Goal: Task Accomplishment & Management: Complete application form

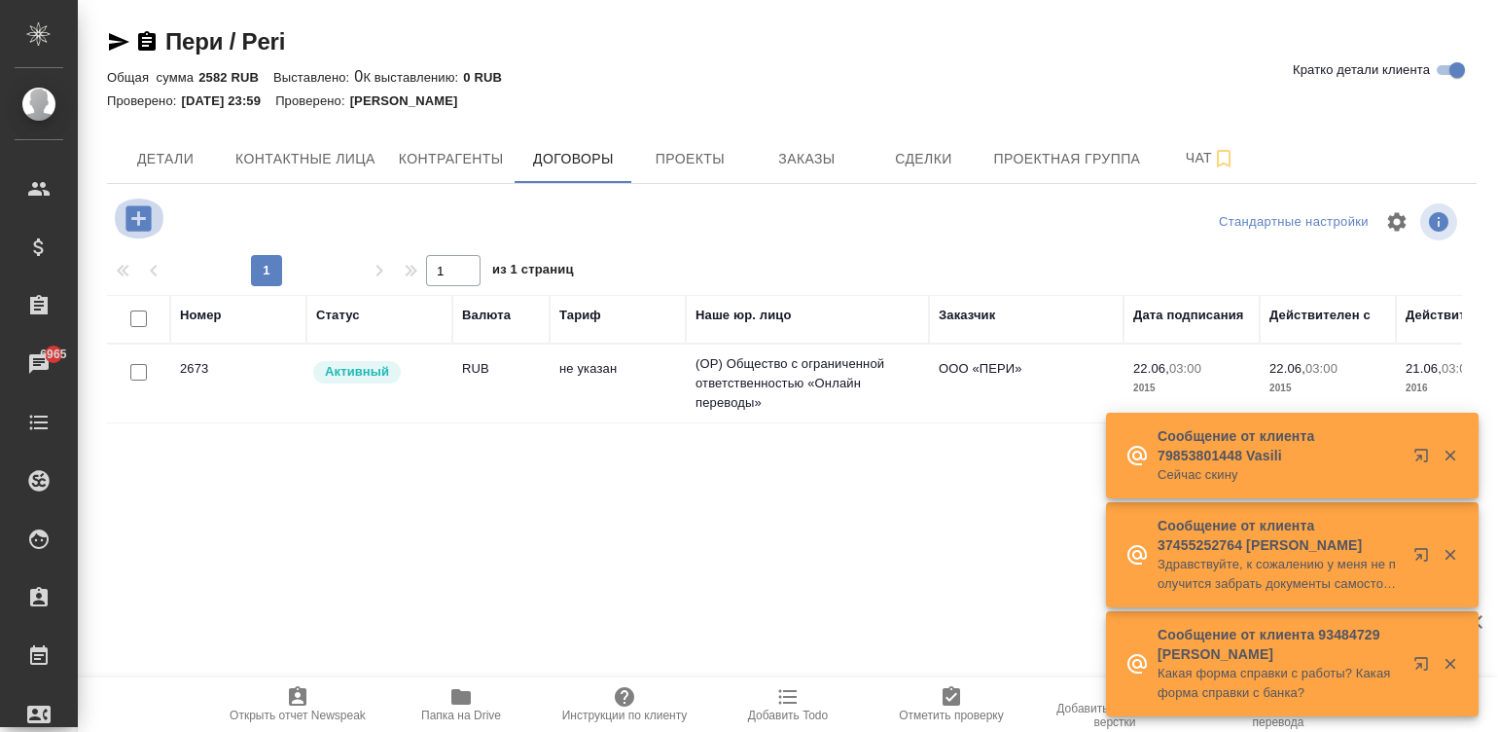
click at [127, 205] on icon "button" at bounding box center [137, 217] width 25 height 25
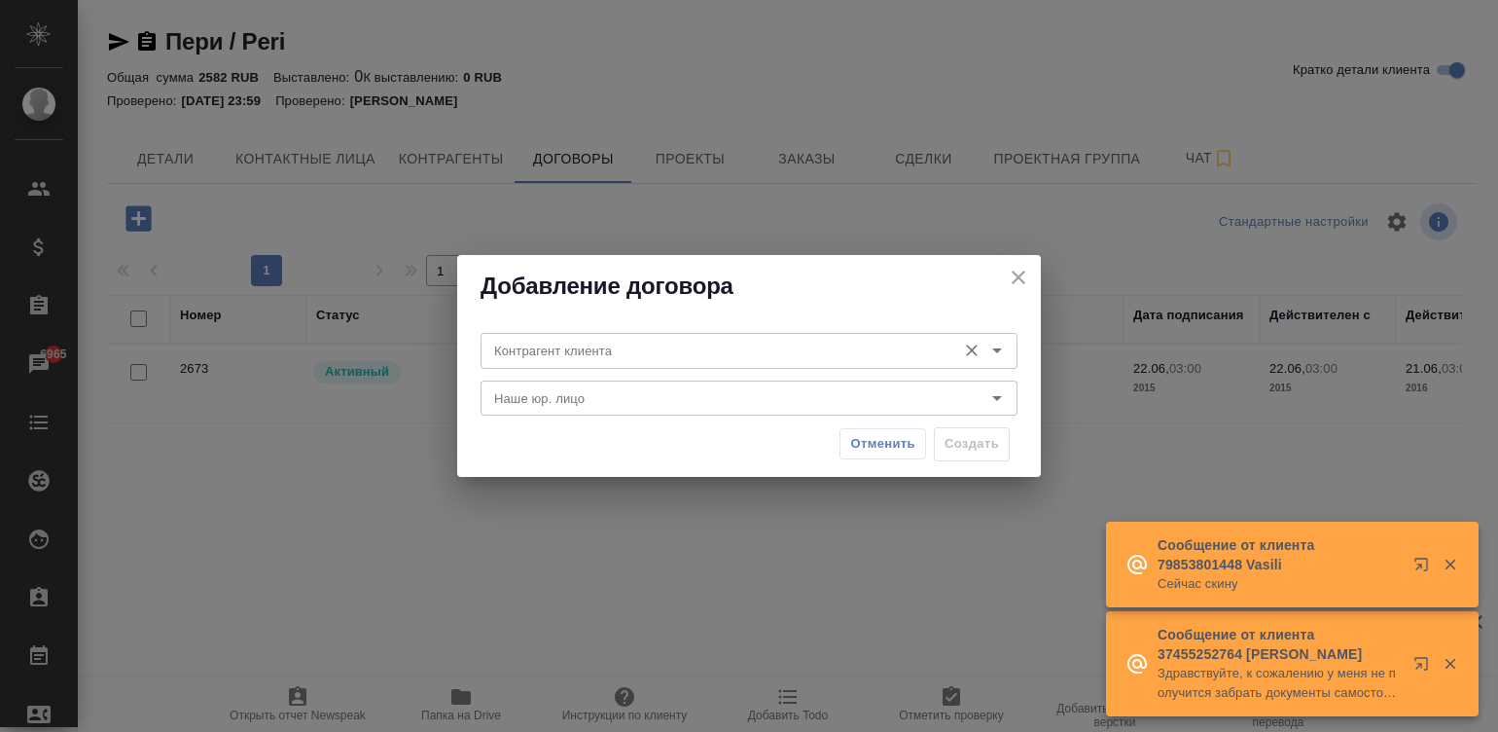
click at [572, 336] on div "Контрагент клиента" at bounding box center [749, 350] width 537 height 35
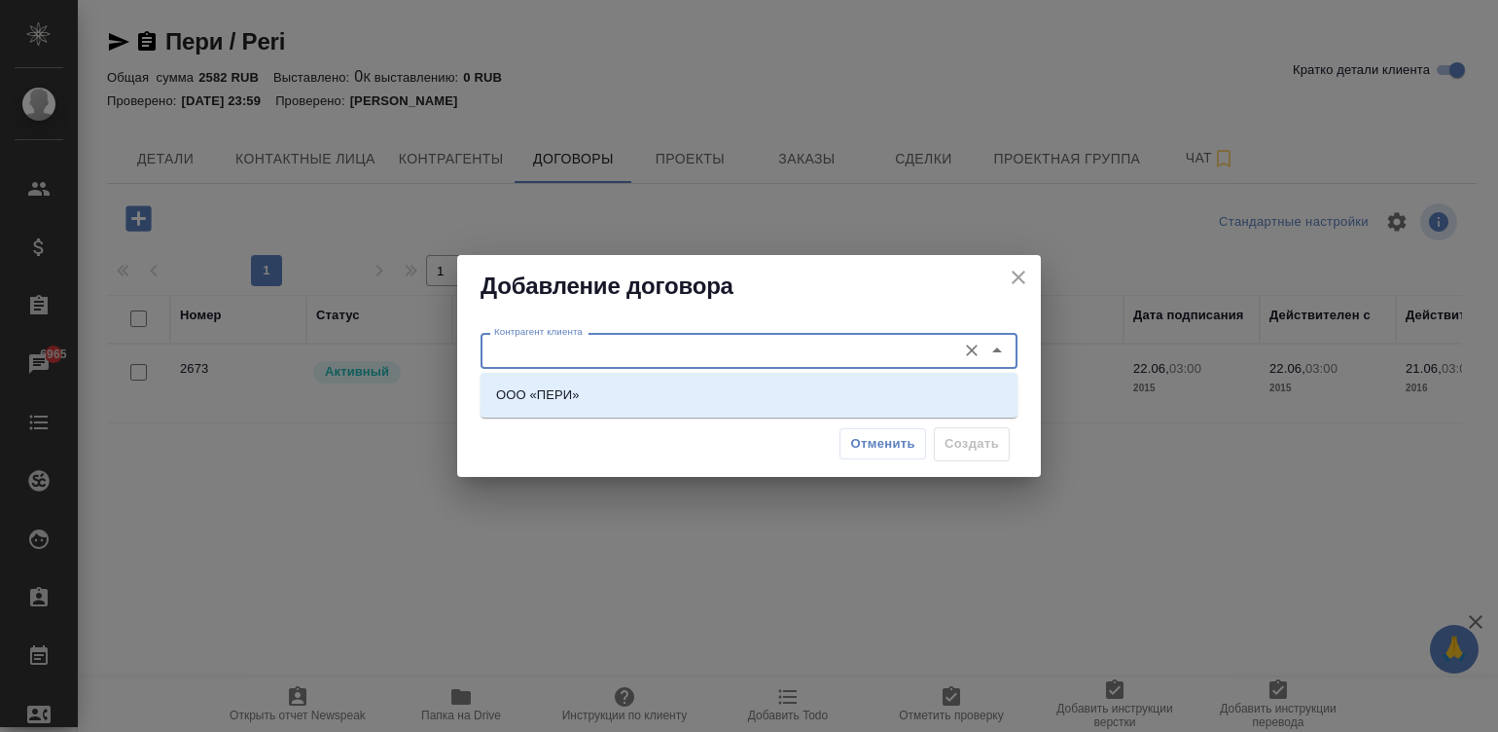
click at [616, 355] on input "Контрагент клиента" at bounding box center [716, 350] width 460 height 23
click at [616, 401] on li "ООО «ПЕРИ»" at bounding box center [749, 394] width 537 height 35
type input "ООО «ПЕРИ»"
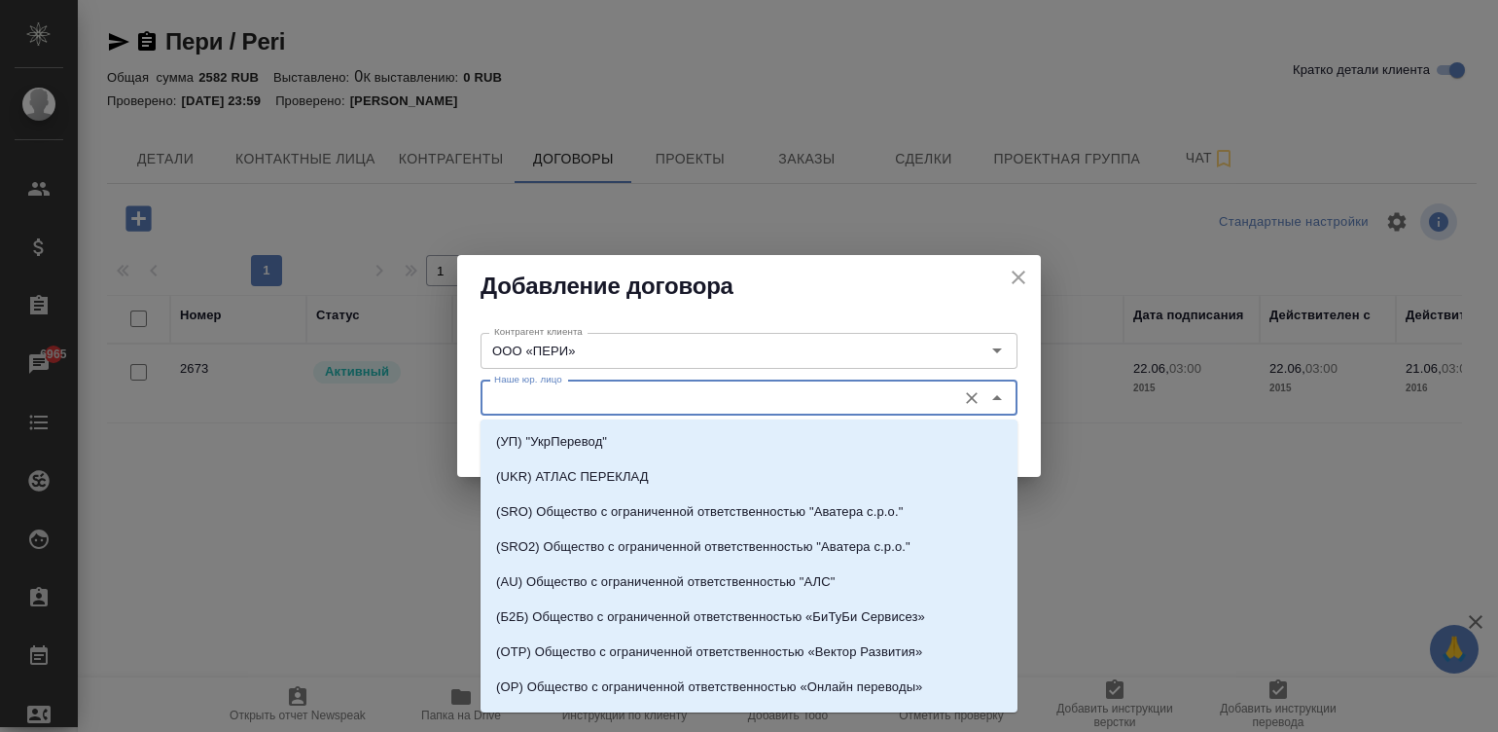
click at [616, 401] on input "Наше юр. лицо" at bounding box center [716, 397] width 460 height 23
click at [666, 392] on input "Наше юр. лицо" at bounding box center [716, 397] width 460 height 23
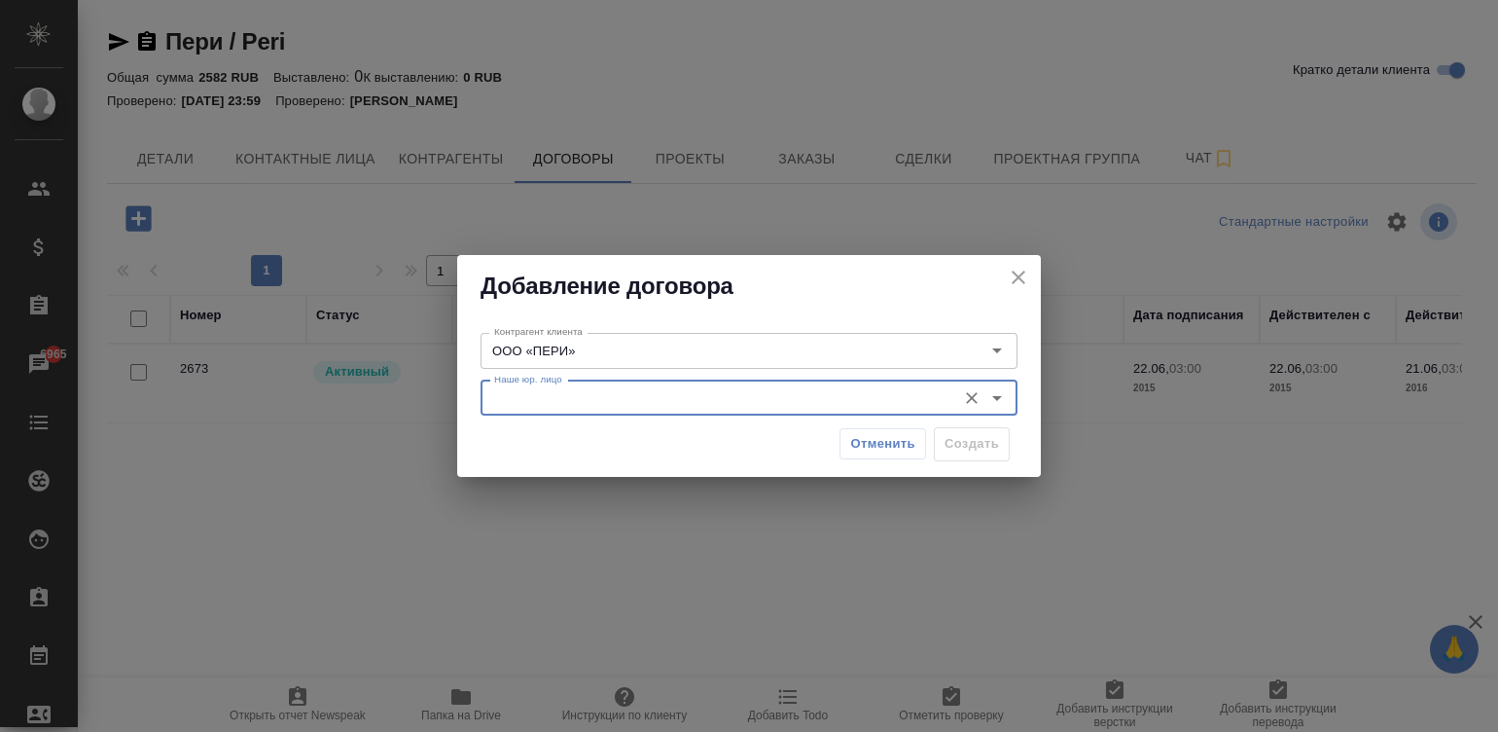
click at [650, 392] on input "Наше юр. лицо" at bounding box center [716, 397] width 460 height 23
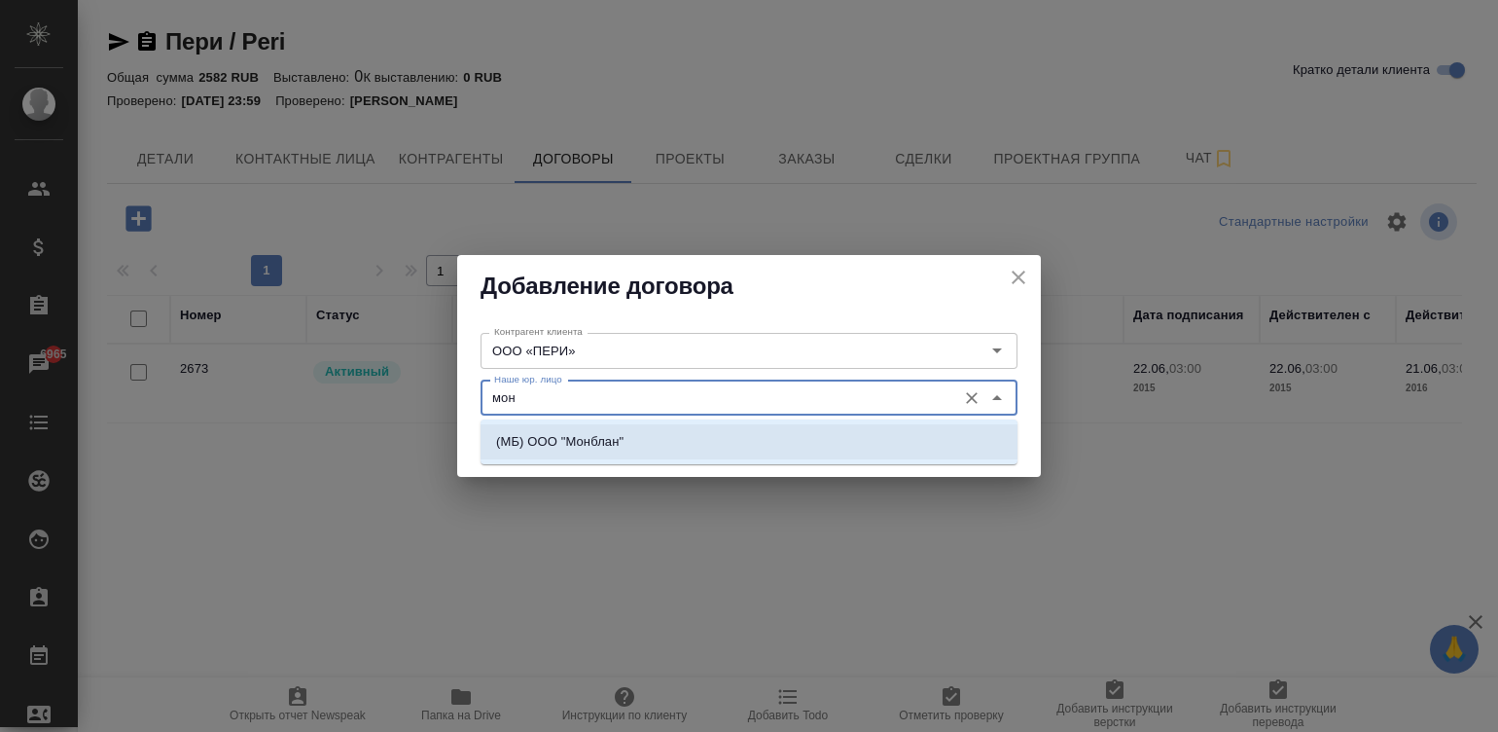
click at [681, 439] on li "(МБ) ООО "Монблан"" at bounding box center [749, 441] width 537 height 35
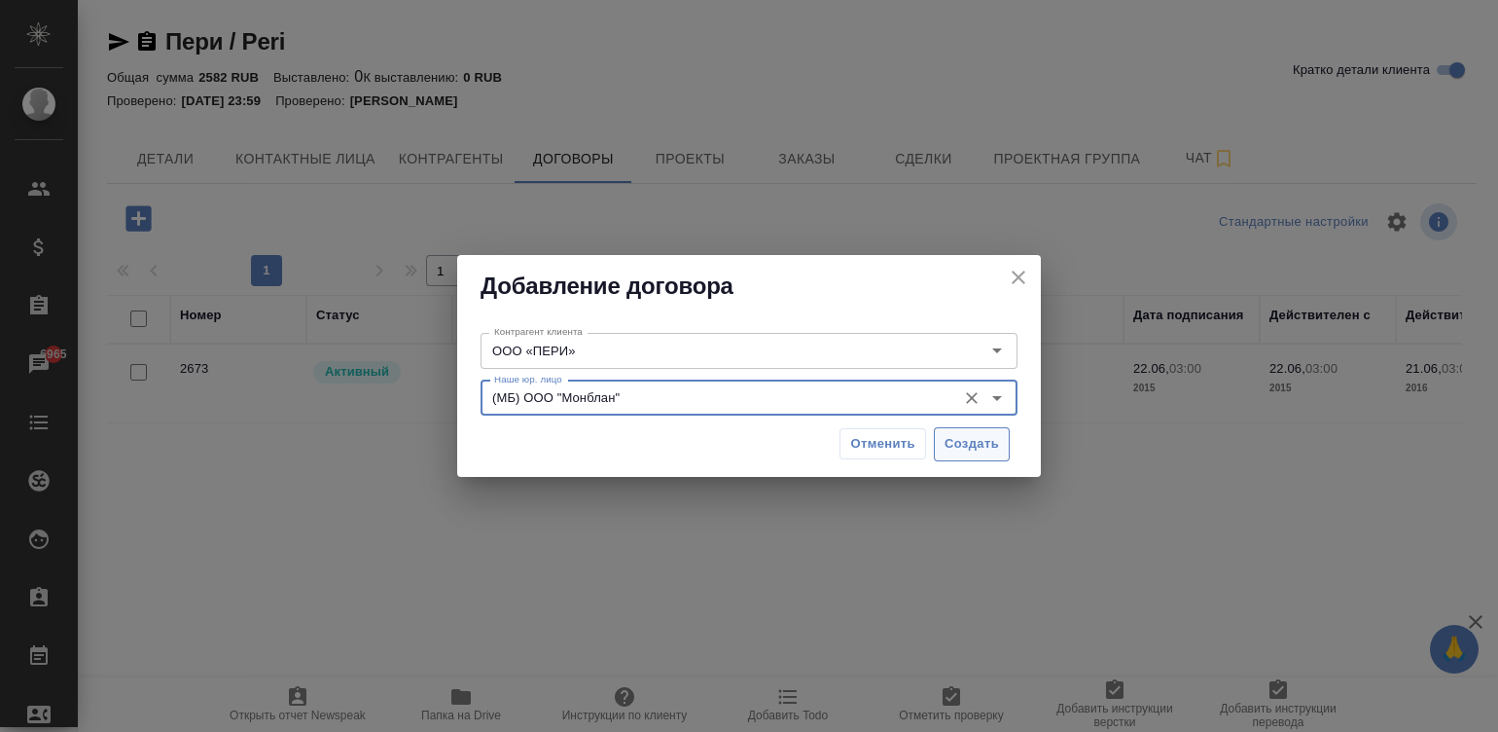
type input "(МБ) ООО "Монблан""
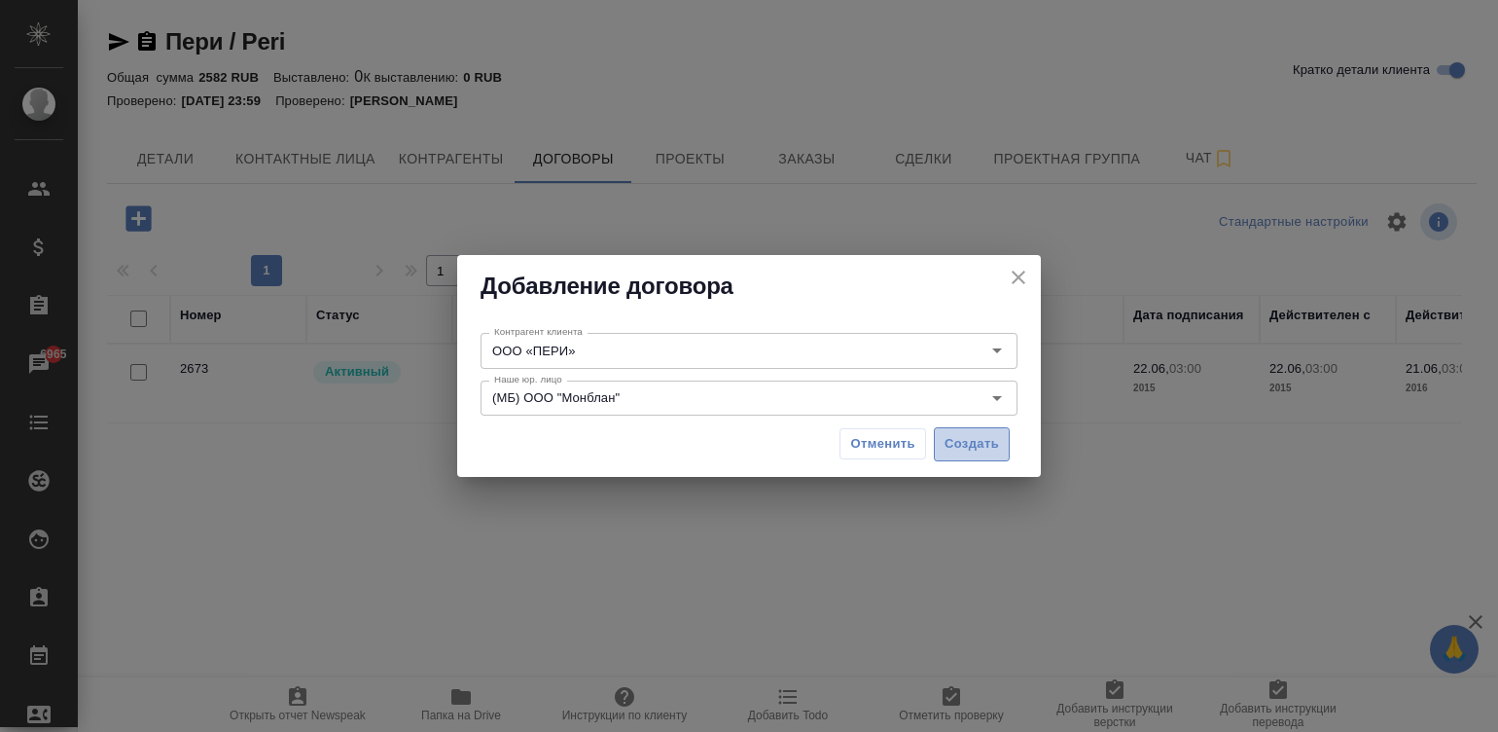
click at [957, 446] on span "Создать" at bounding box center [972, 444] width 54 height 22
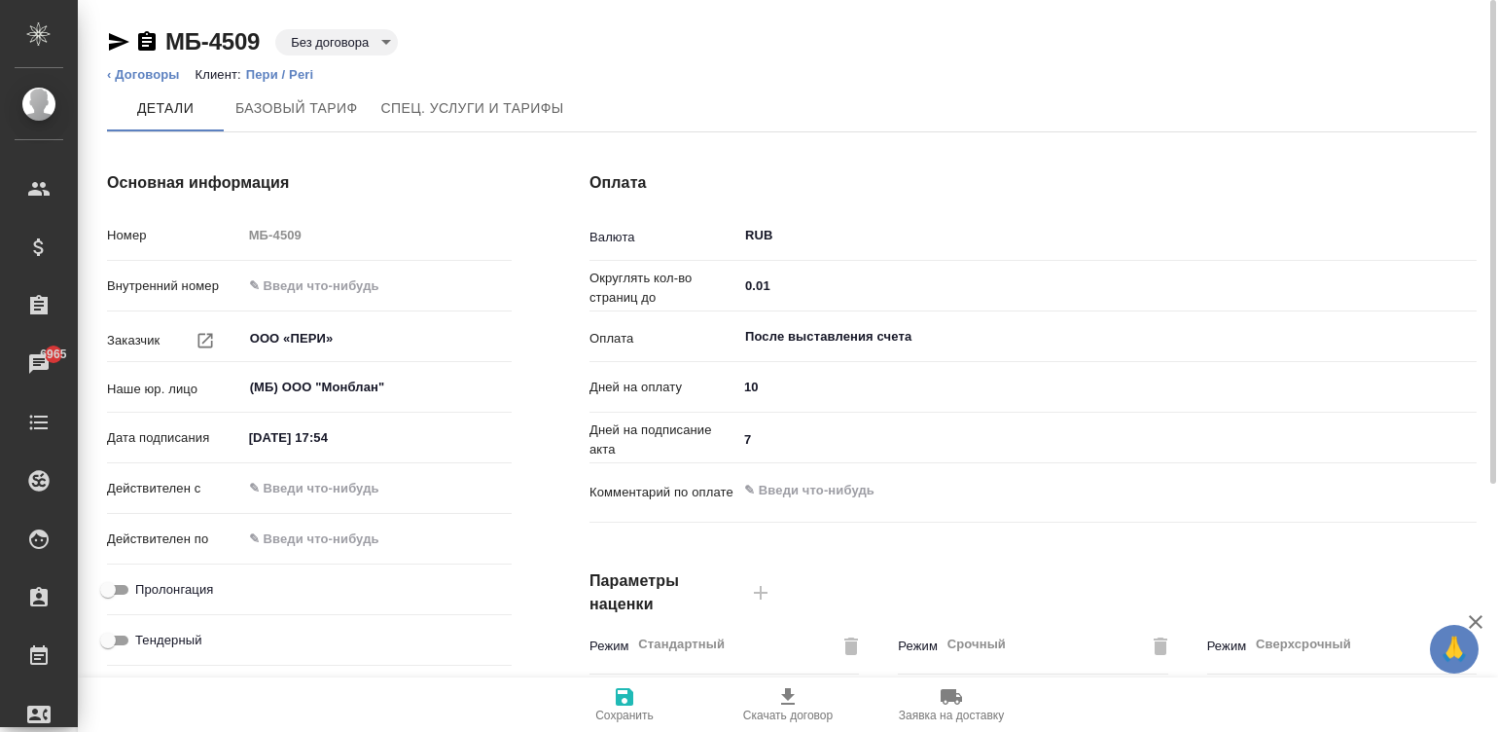
click at [369, 433] on input "08.09.2025 17:54" at bounding box center [327, 437] width 170 height 28
click at [369, 433] on input "08.09.2025 17:54" at bounding box center [328, 437] width 170 height 28
type input "08.09.2025 09:00"
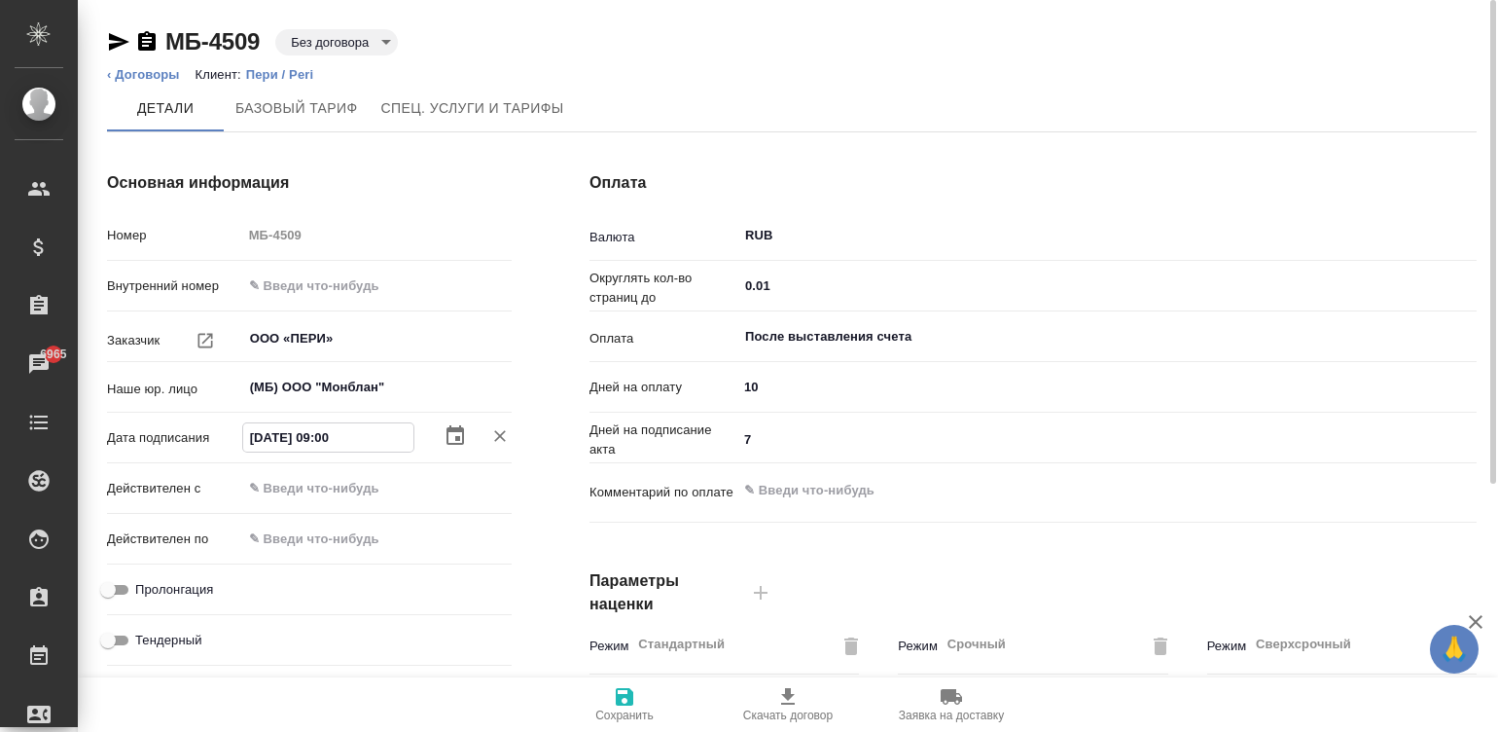
click at [404, 474] on input "text" at bounding box center [327, 488] width 170 height 28
paste input "08.09.2025 09:00"
type input "08.09.2025 09:00"
click at [127, 582] on input "Пролонгация" at bounding box center [108, 589] width 70 height 23
checkbox input "true"
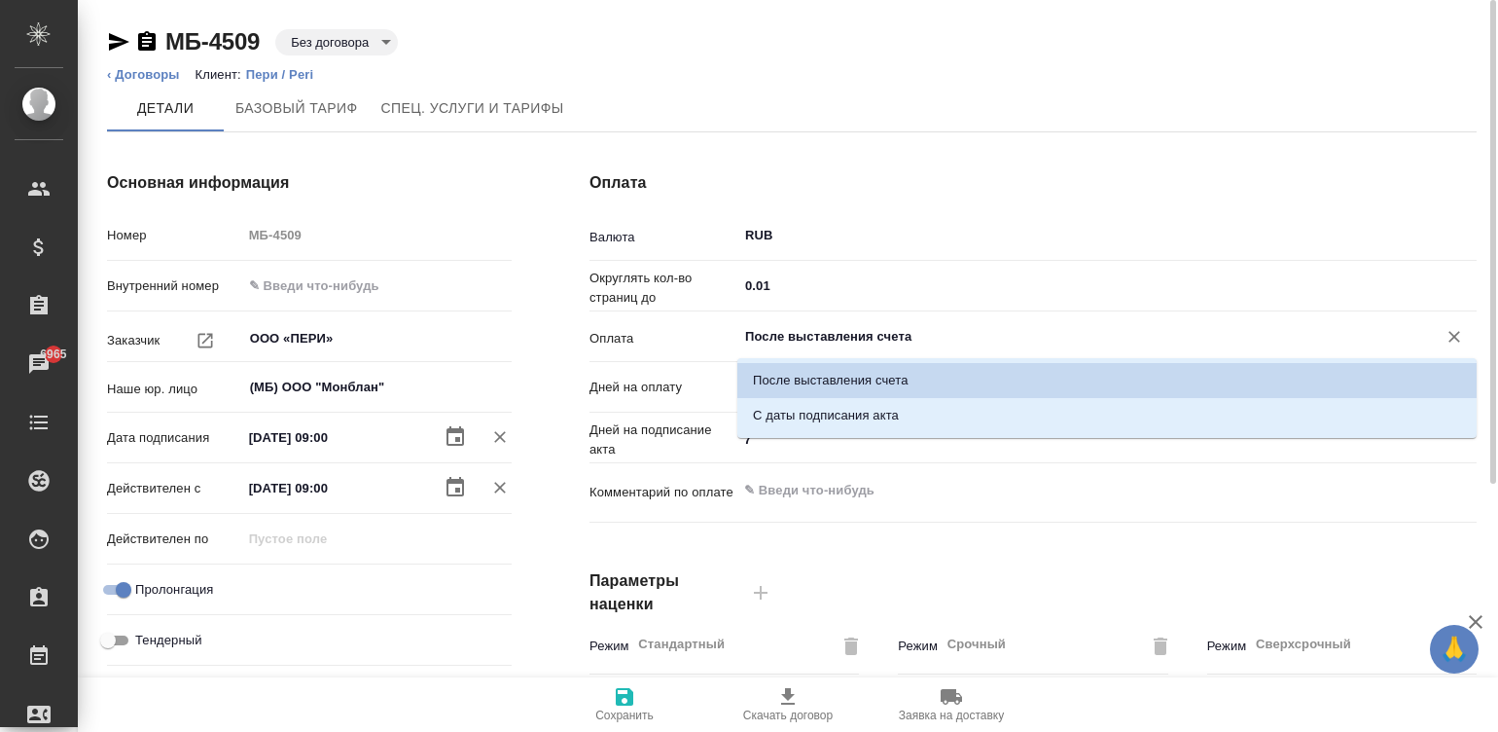
click at [894, 327] on input "После выставления счета" at bounding box center [1074, 336] width 663 height 23
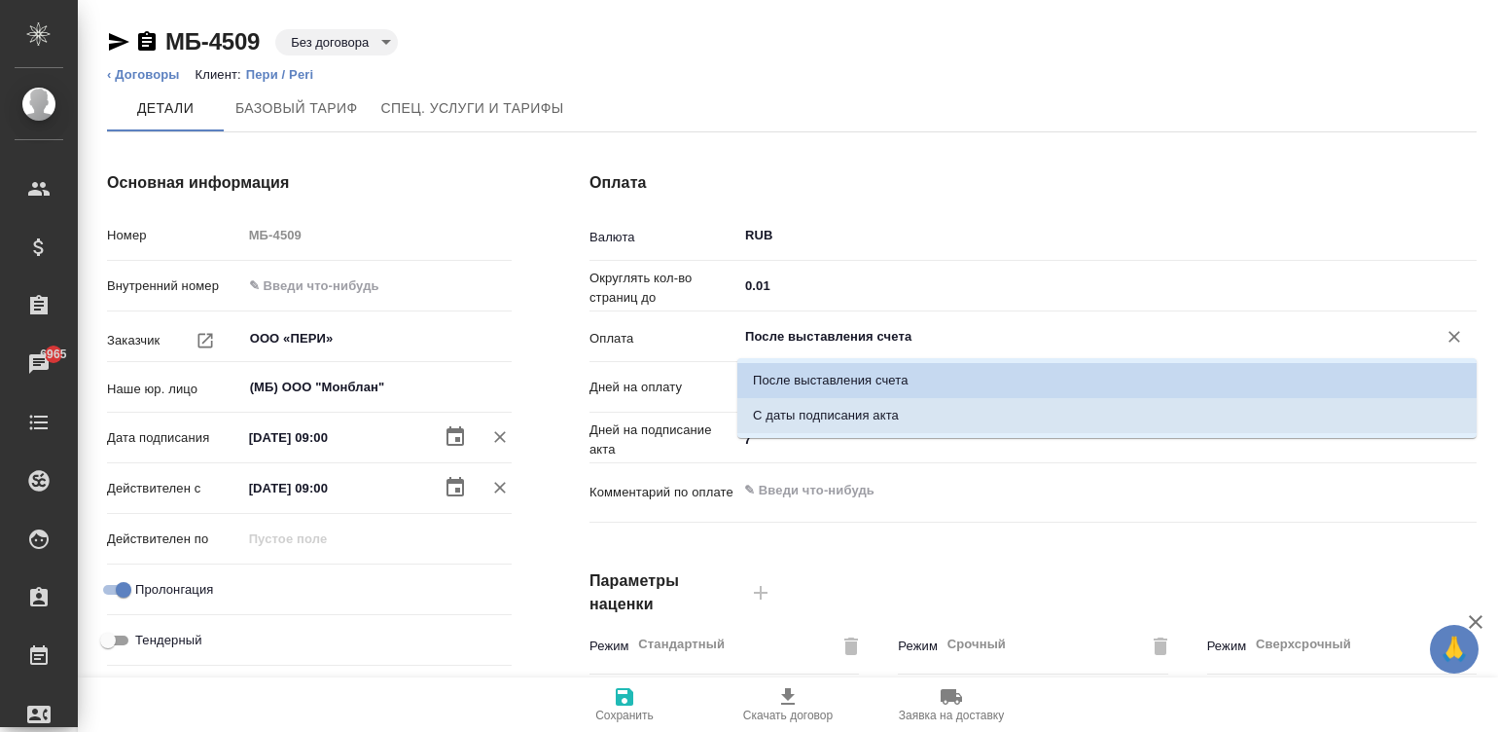
click at [923, 412] on li "С даты подписания акта" at bounding box center [1106, 415] width 739 height 35
type input "С даты подписания акта"
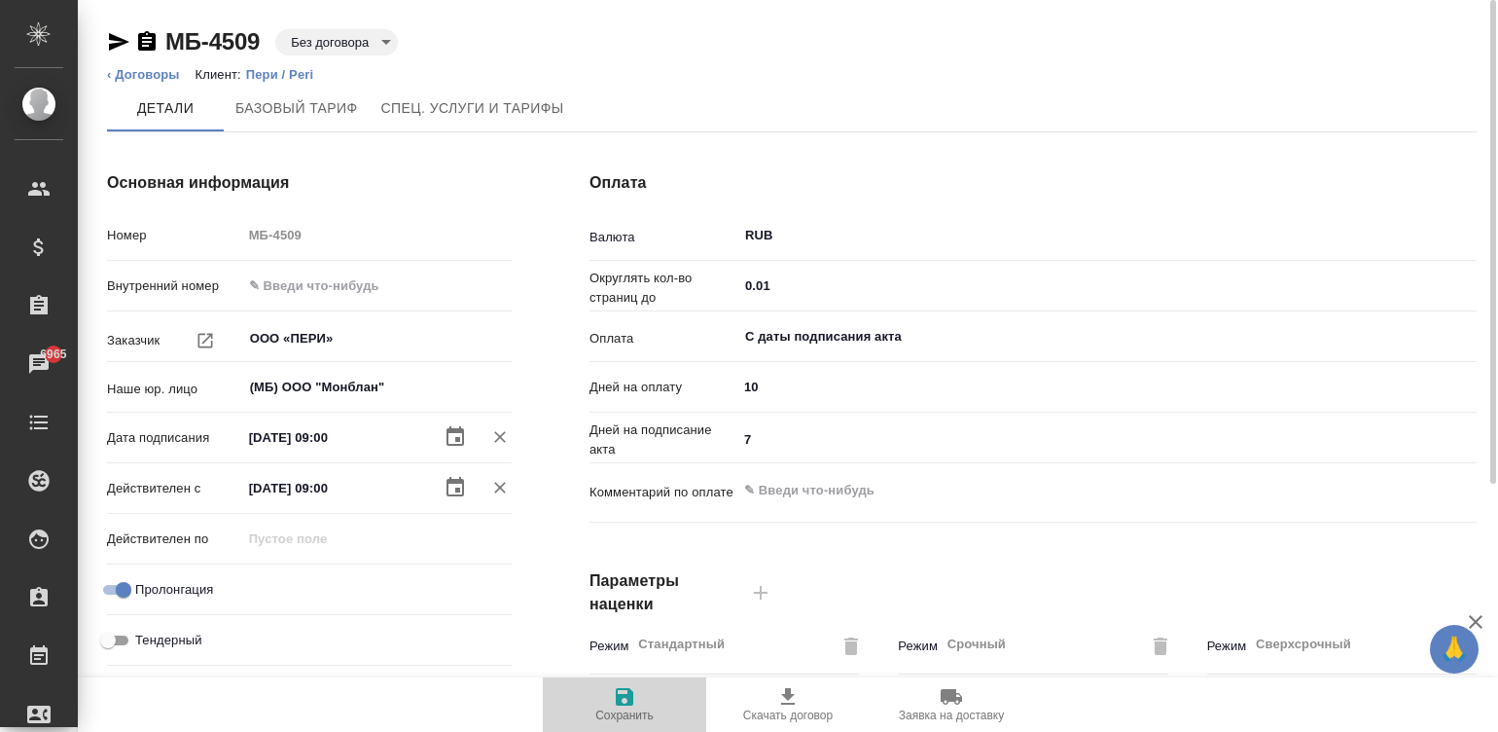
click at [639, 713] on span "Сохранить" at bounding box center [624, 715] width 58 height 14
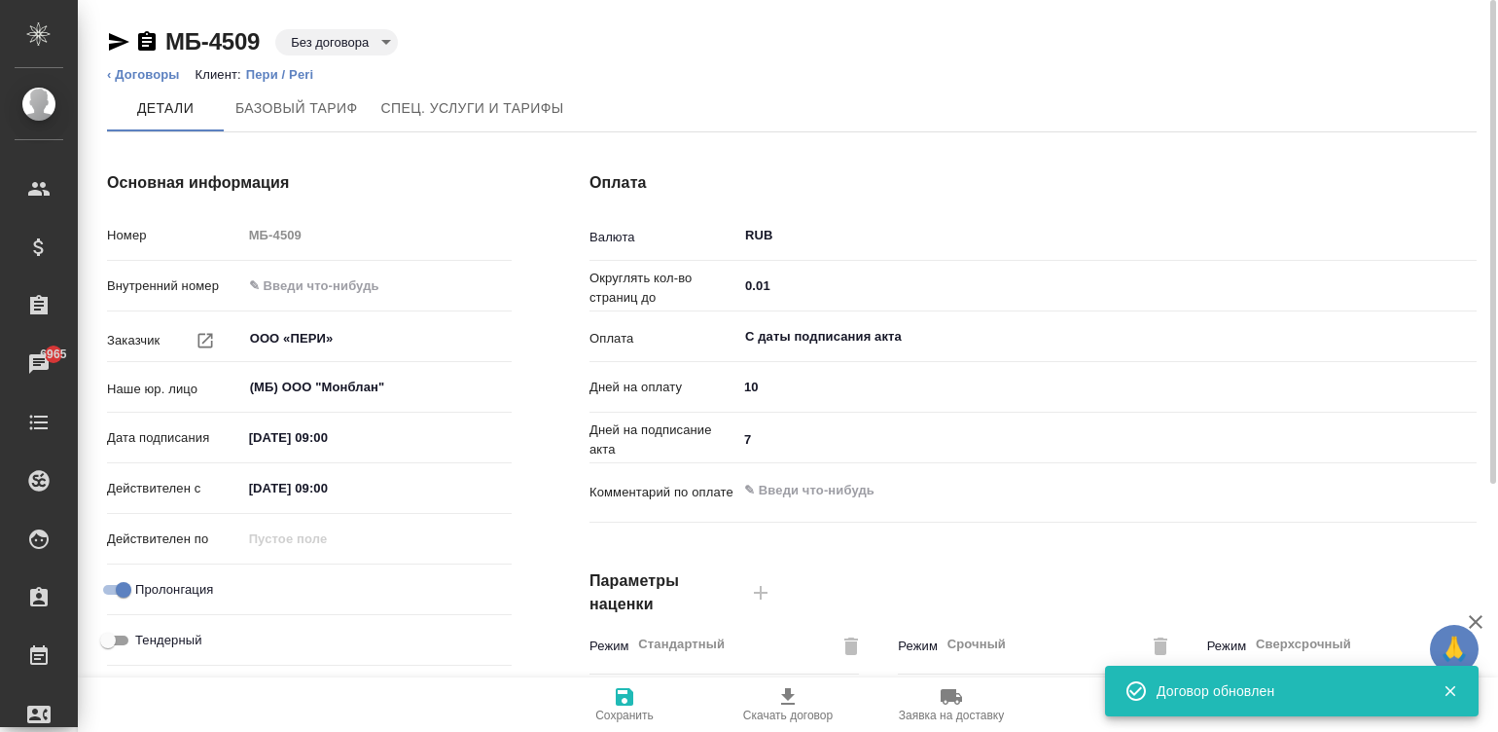
click at [1482, 545] on div "Оплата Валюта RUB ​ Округлять кол-во страниц до 0.01 ​ Оплата С даты подписания…" at bounding box center [1033, 502] width 965 height 740
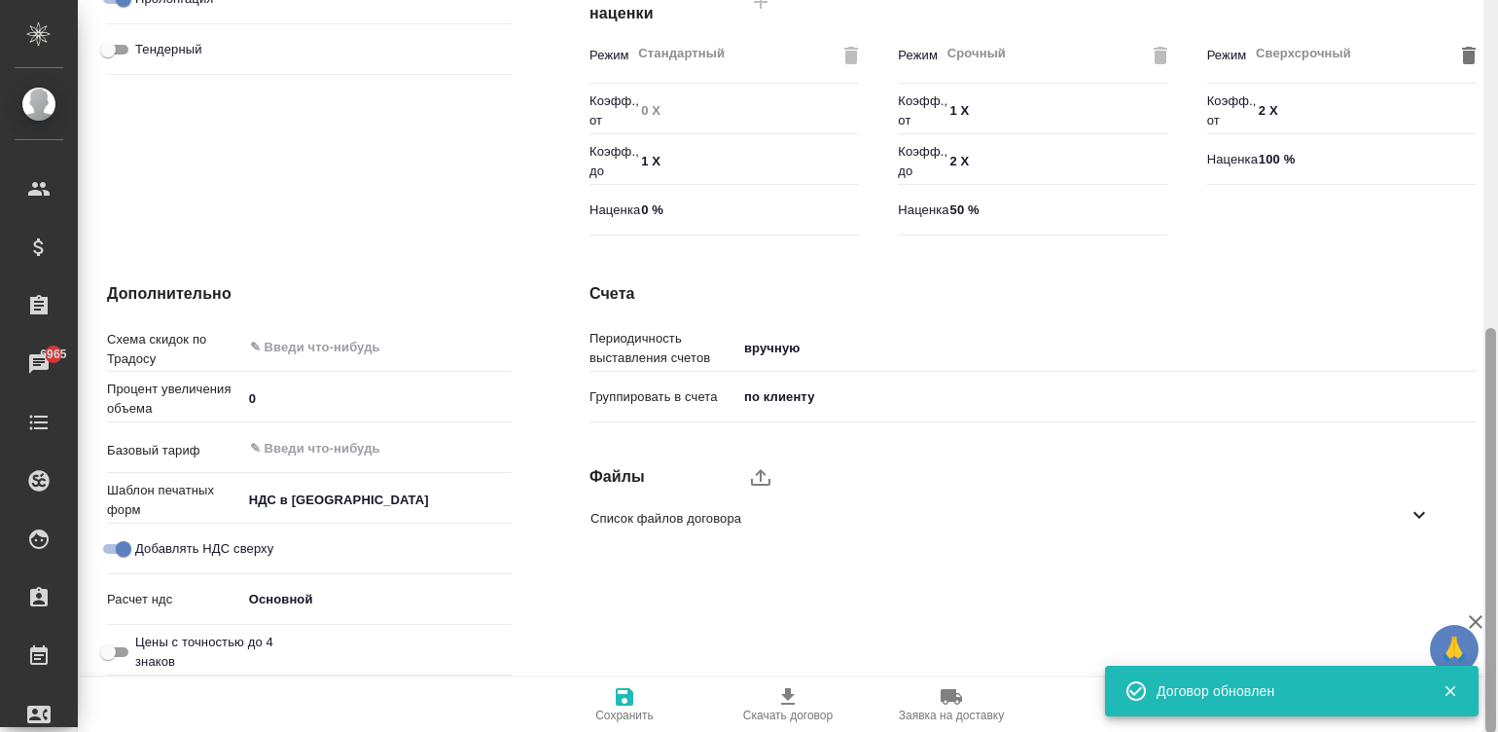
click at [1489, 556] on div at bounding box center [1491, 366] width 15 height 733
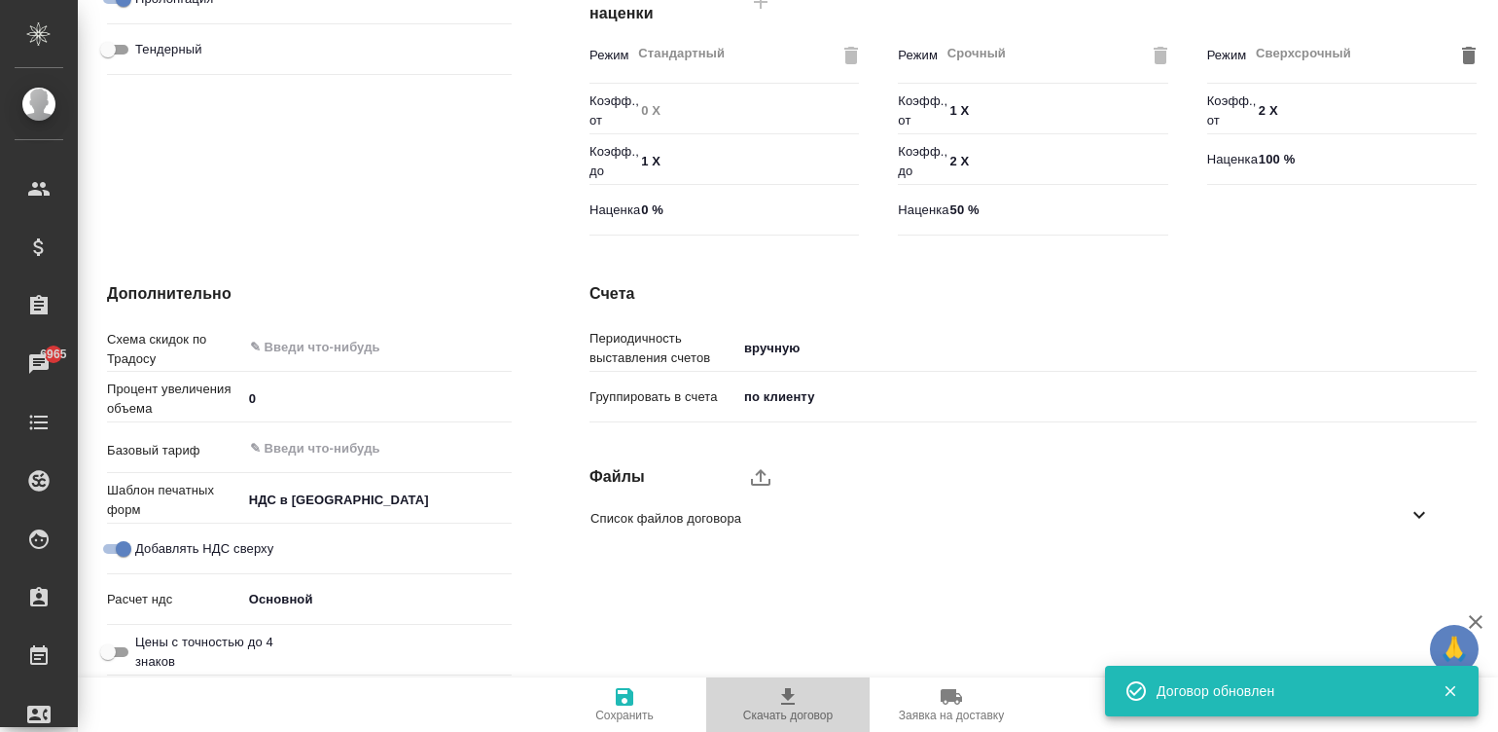
click at [832, 711] on span "Скачать договор" at bounding box center [788, 715] width 90 height 14
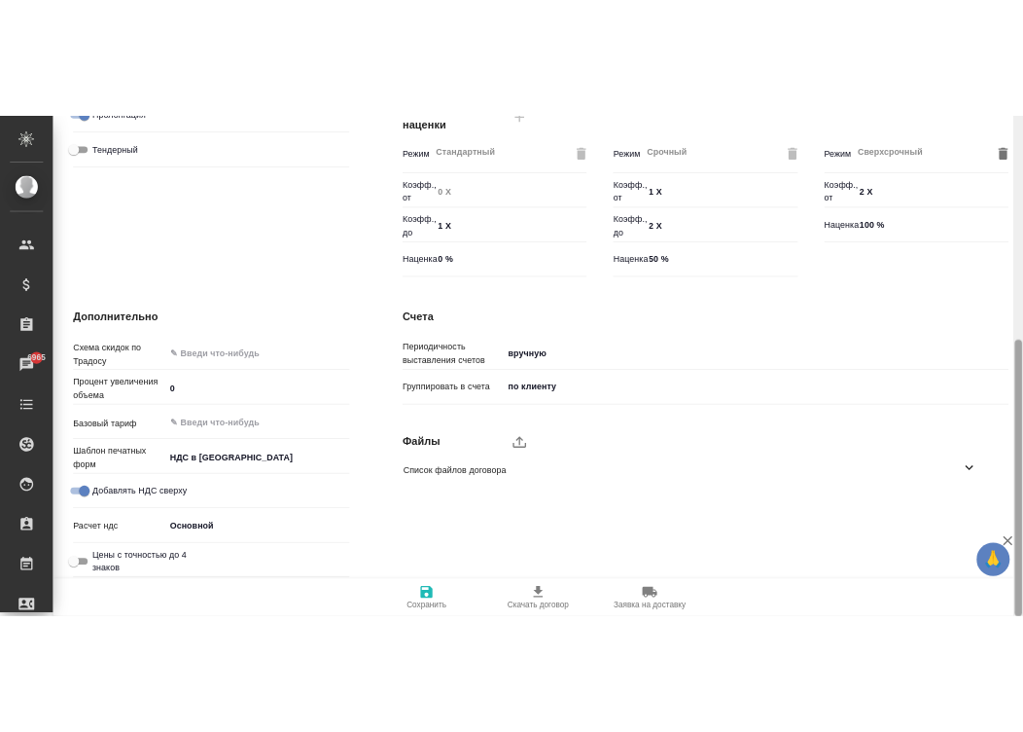
scroll to position [0, 0]
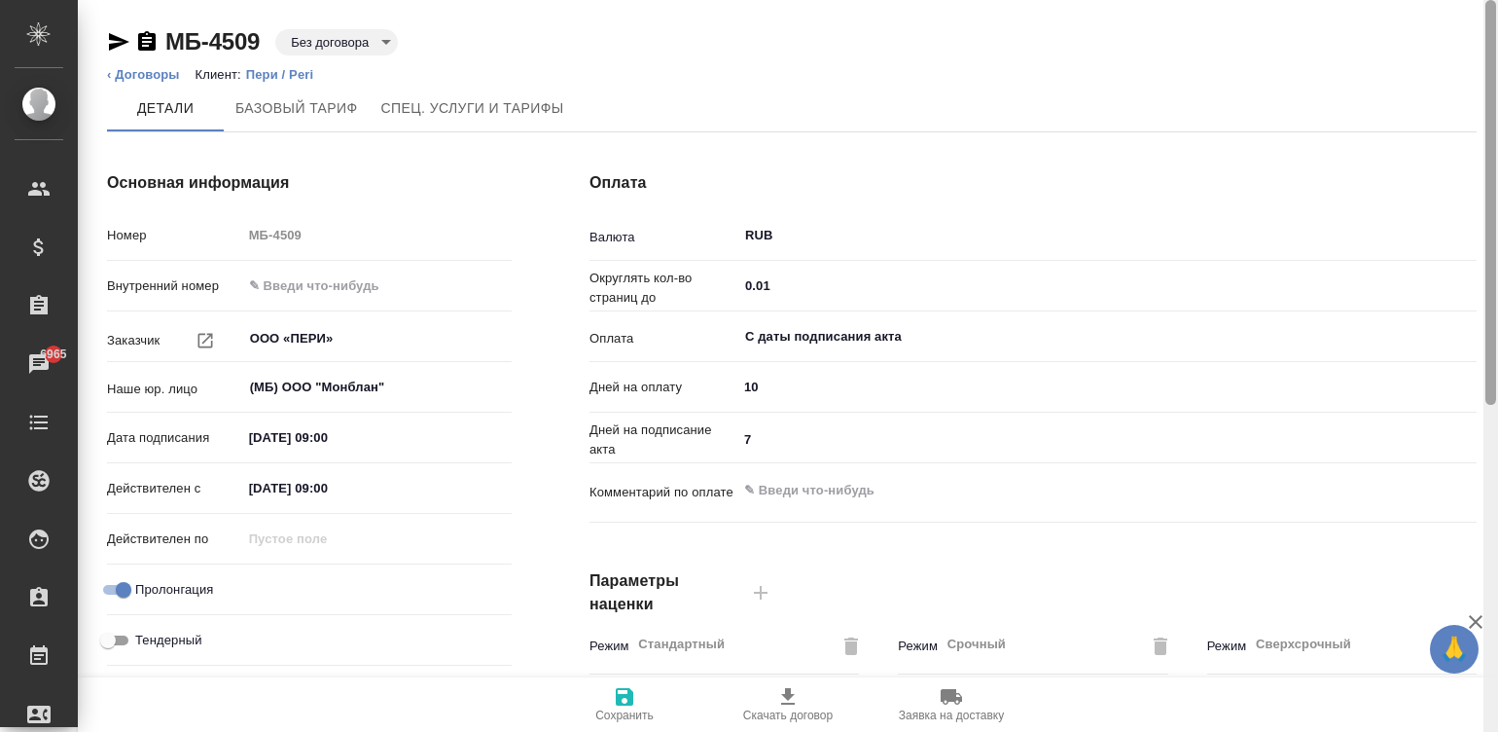
click at [1492, 25] on div at bounding box center [1491, 366] width 15 height 733
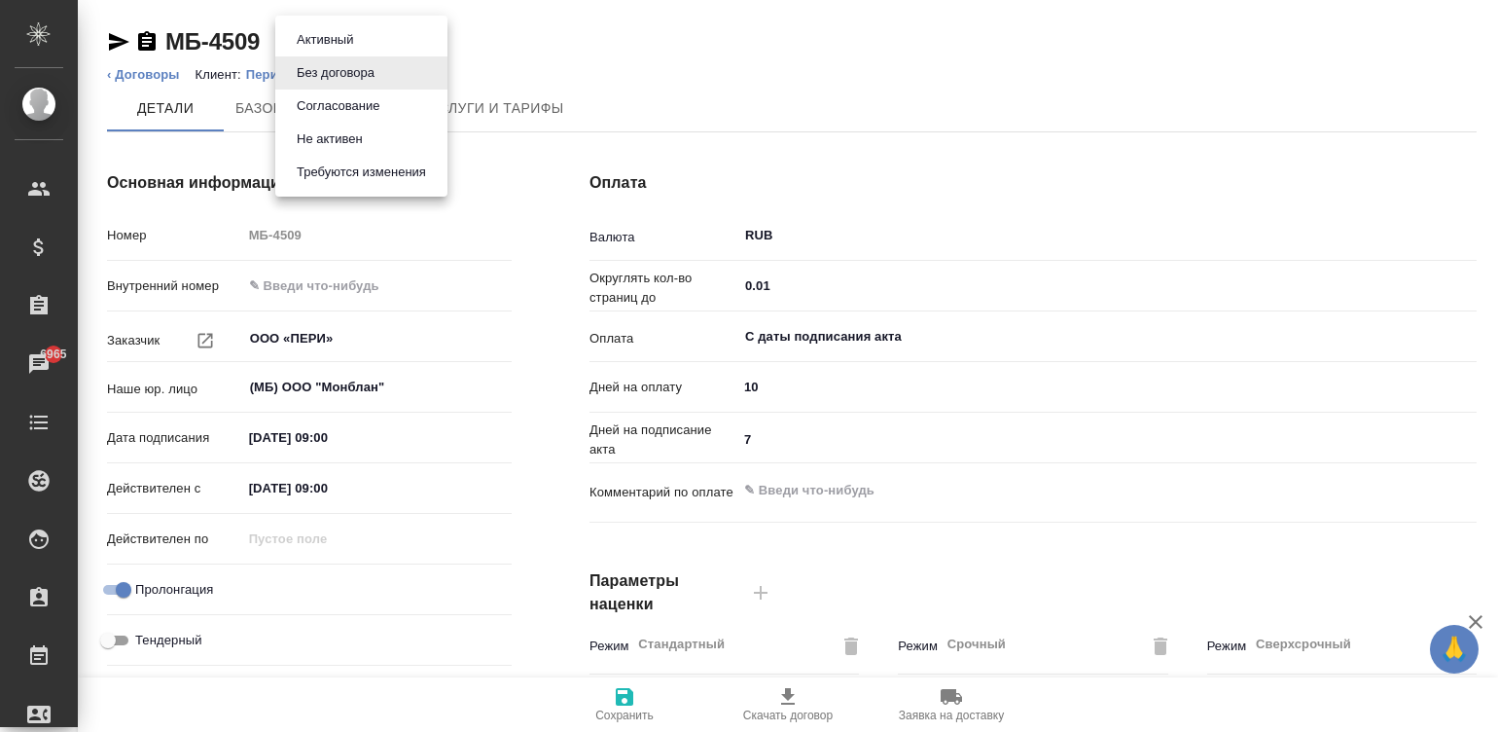
click at [327, 30] on body "🙏 .cls-1 fill:#fff; AWATERA Малинина Мария m.malinina Клиенты Спецификации Зака…" at bounding box center [749, 366] width 1498 height 732
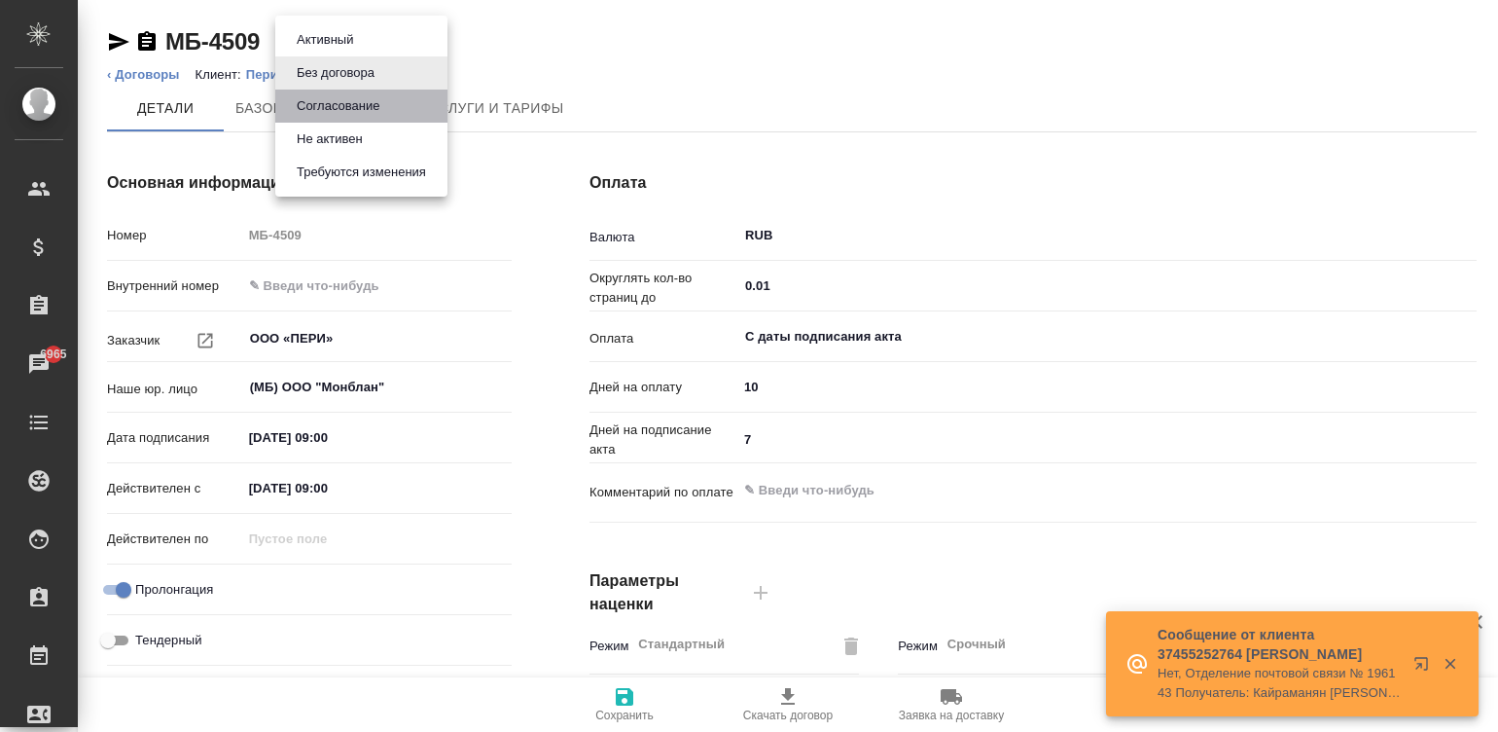
click at [369, 105] on button "Согласование" at bounding box center [338, 105] width 94 height 21
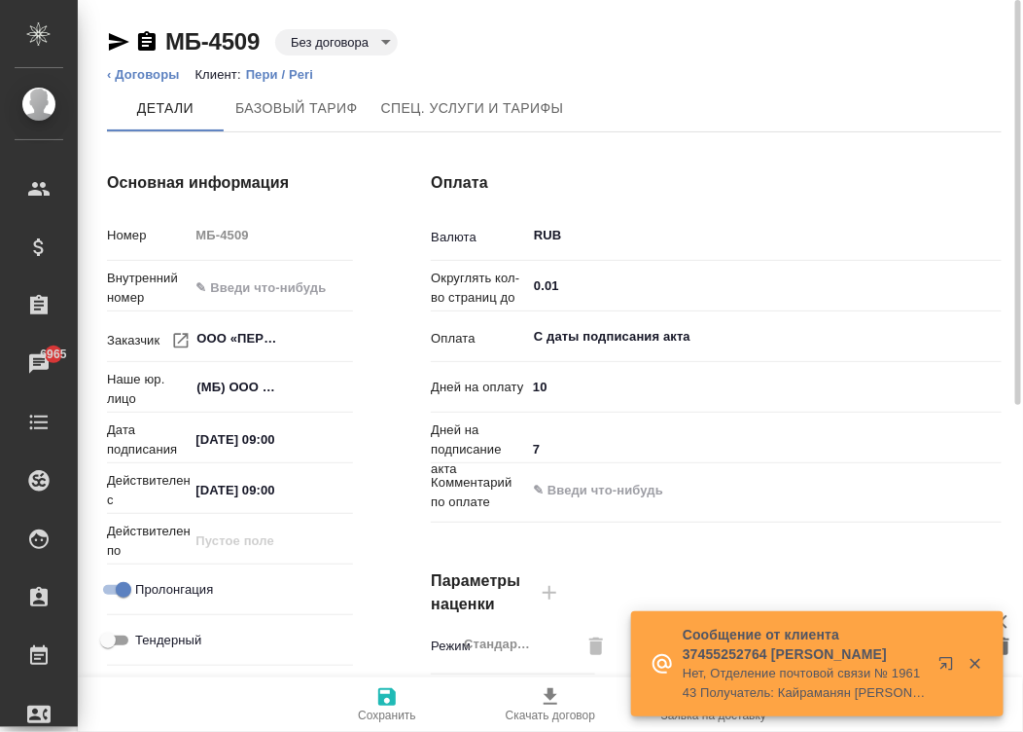
type textarea "x"
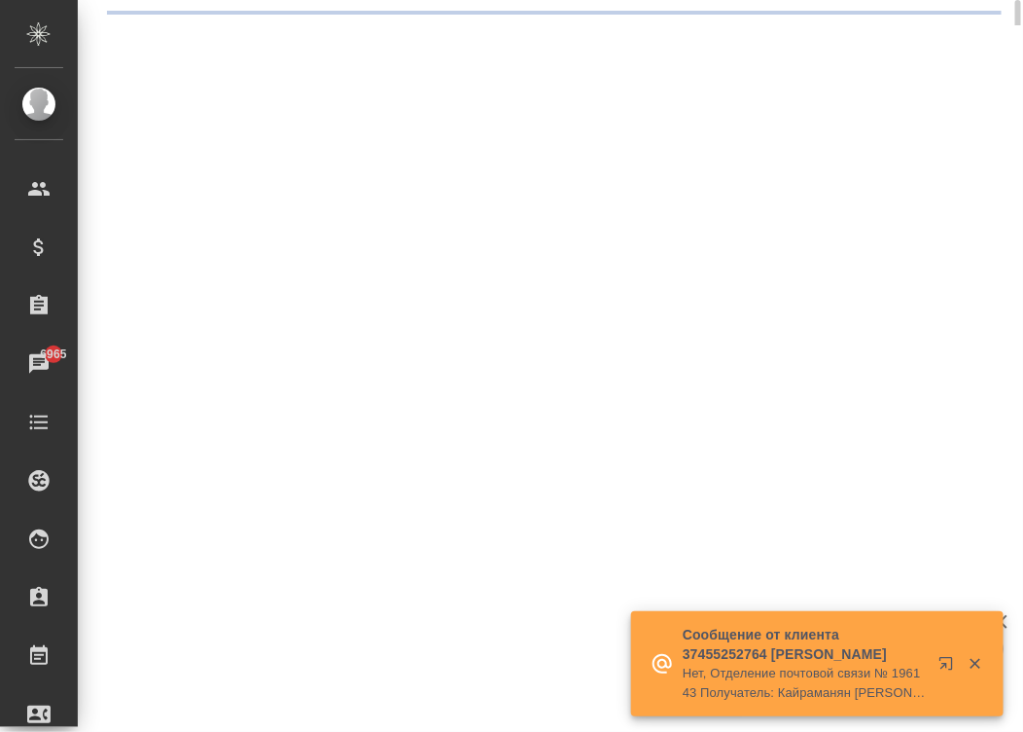
click at [389, 699] on div ".cls-1 fill:#fff; AWATERA Малинина Мария m.malinina Клиенты Спецификации Заказы…" at bounding box center [511, 366] width 1023 height 732
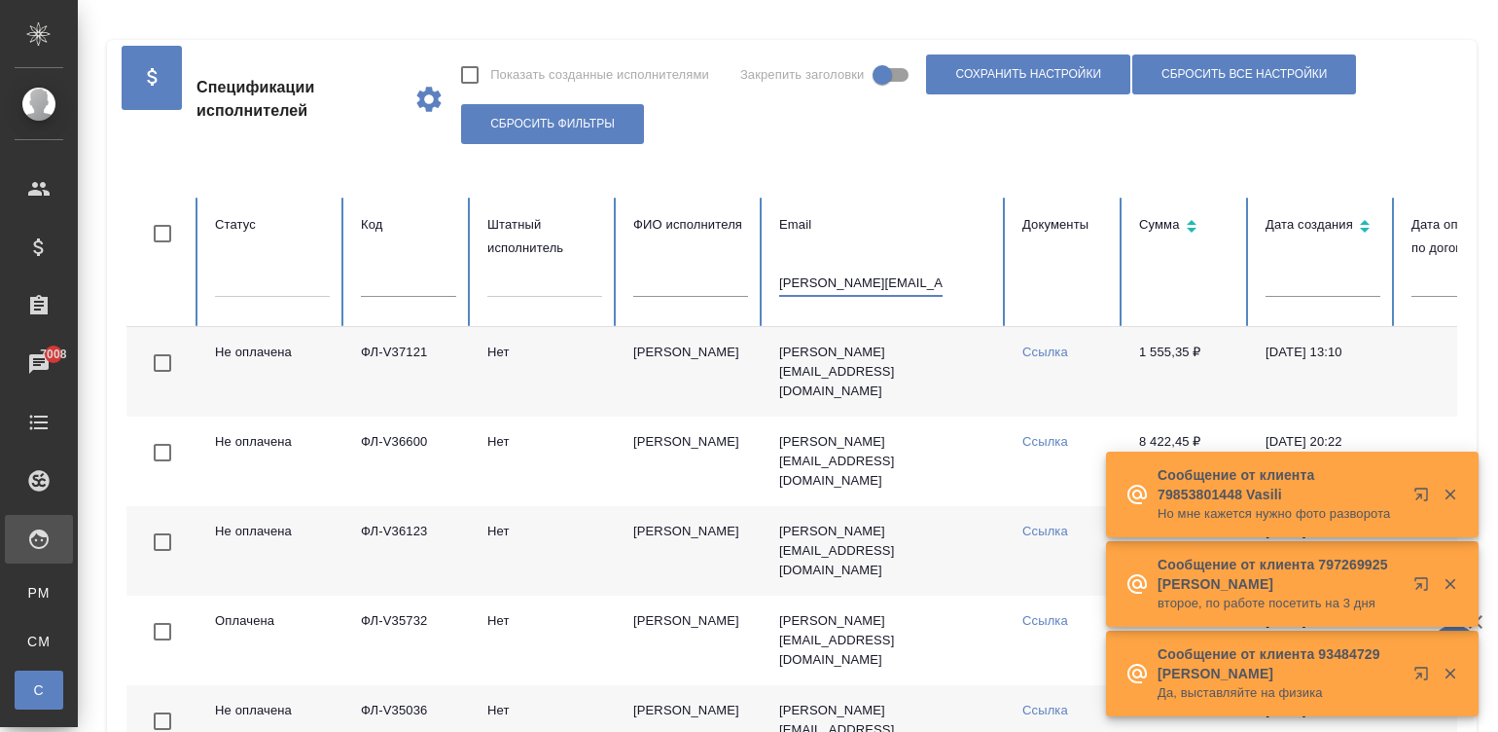
click at [789, 271] on input "nik.potevsky@yandex.ru" at bounding box center [860, 282] width 163 height 27
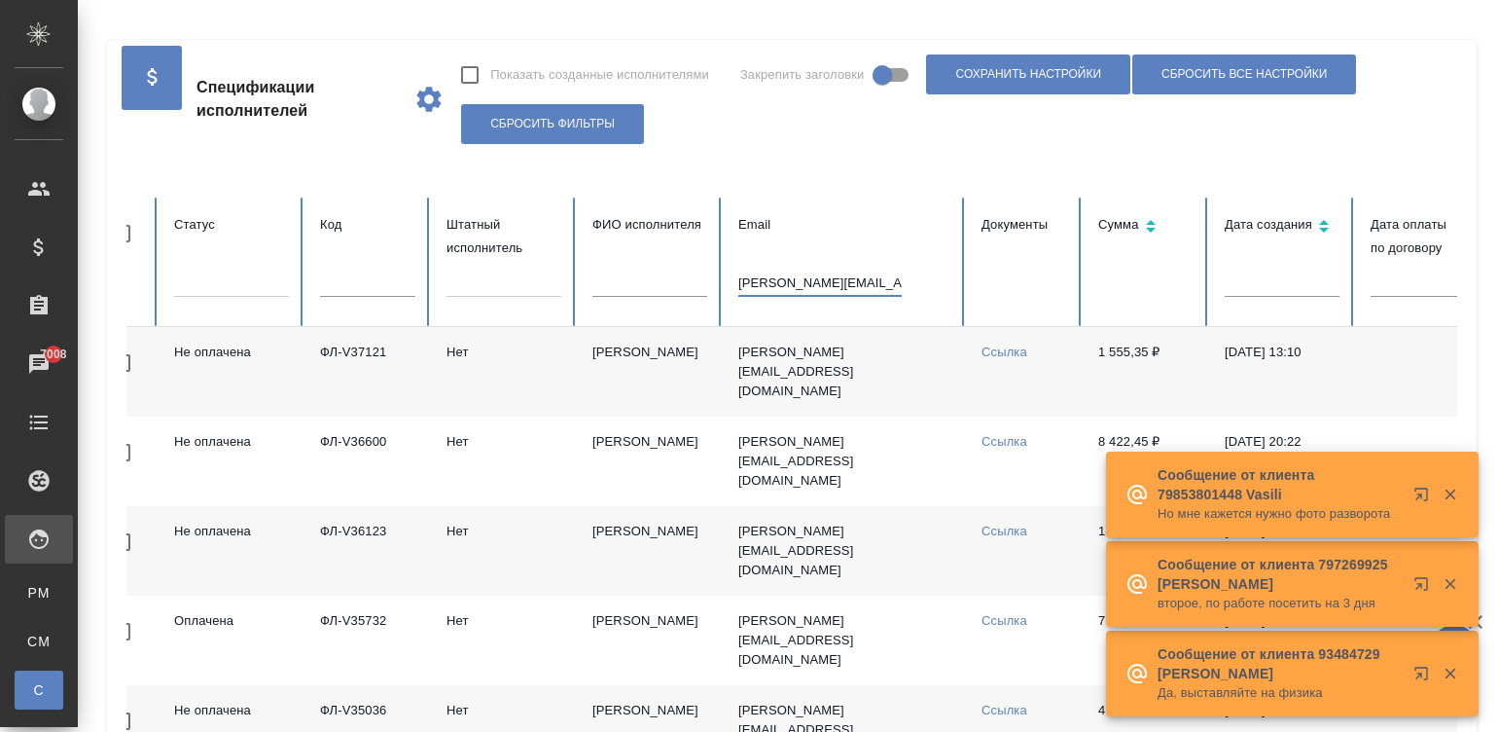
click at [789, 271] on input "nik.potevsky@yandex.ru" at bounding box center [819, 282] width 163 height 27
click at [553, 372] on td "Нет" at bounding box center [504, 372] width 146 height 90
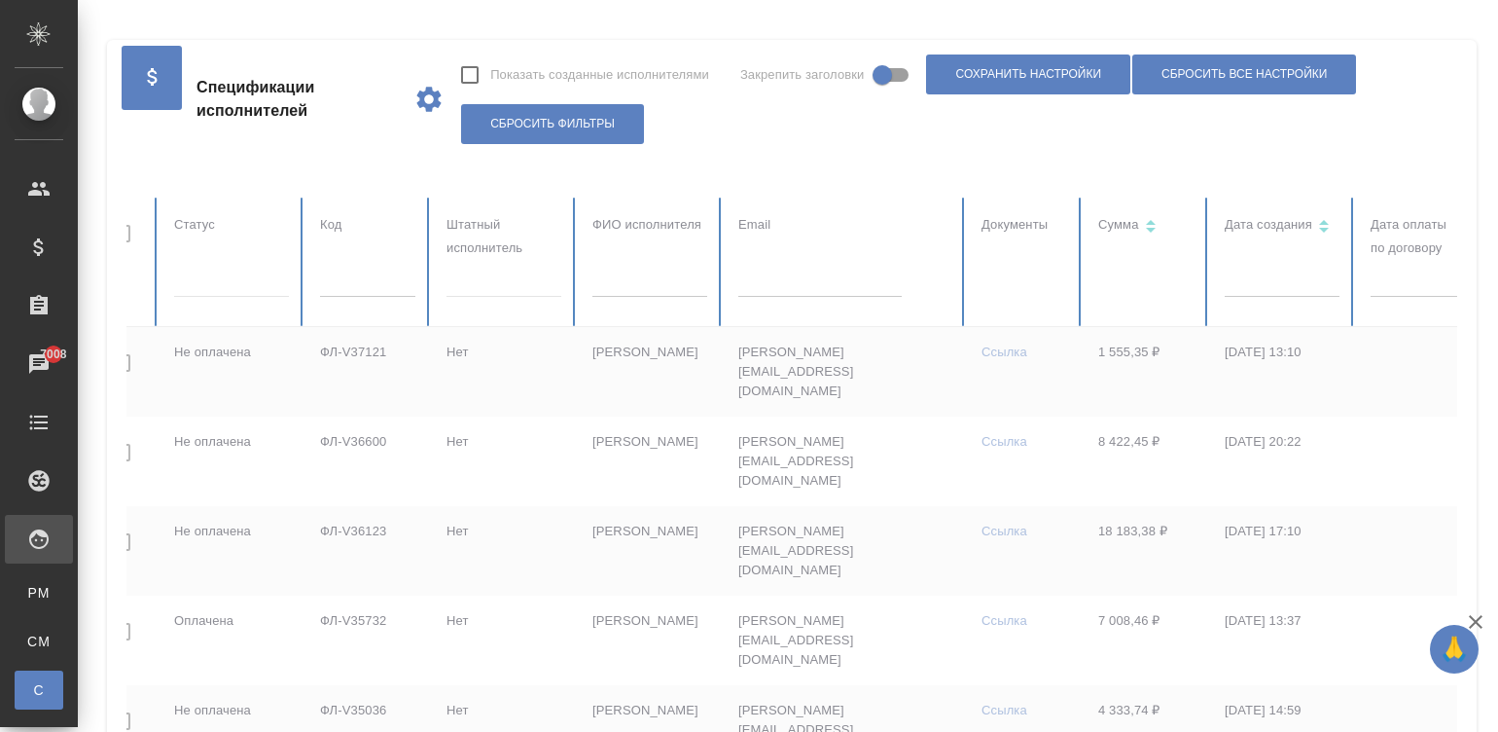
click at [487, 366] on td "Нет" at bounding box center [504, 372] width 146 height 90
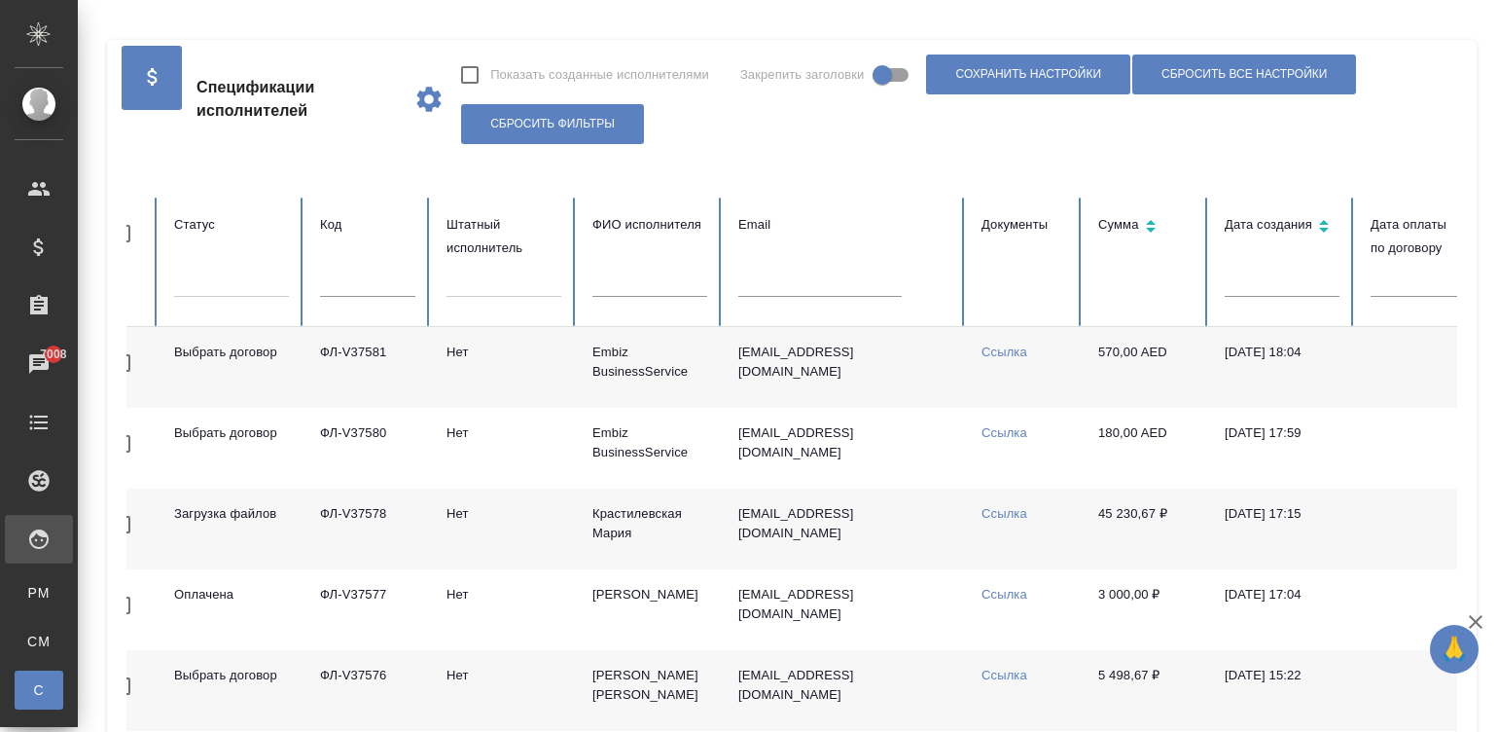
scroll to position [0, 0]
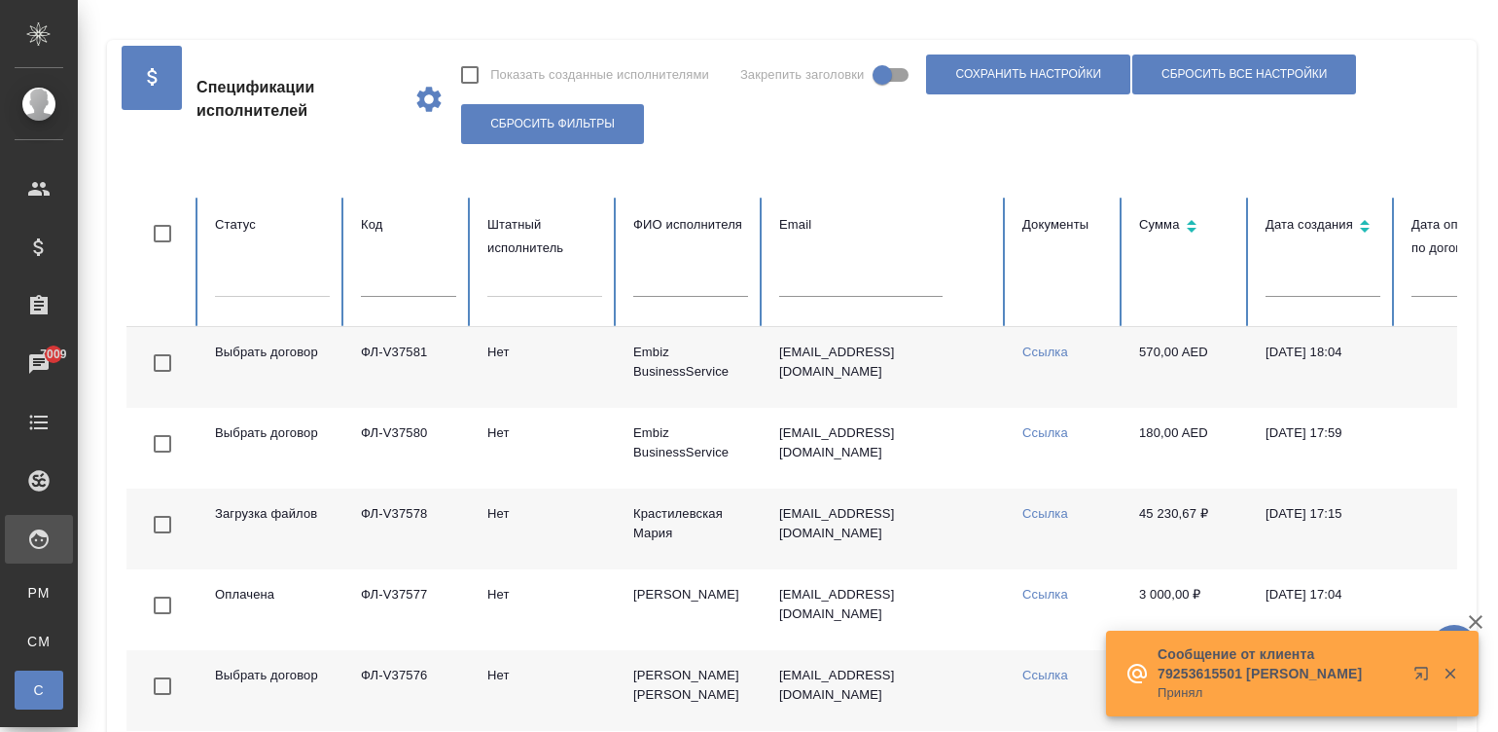
click at [288, 264] on div at bounding box center [272, 278] width 115 height 28
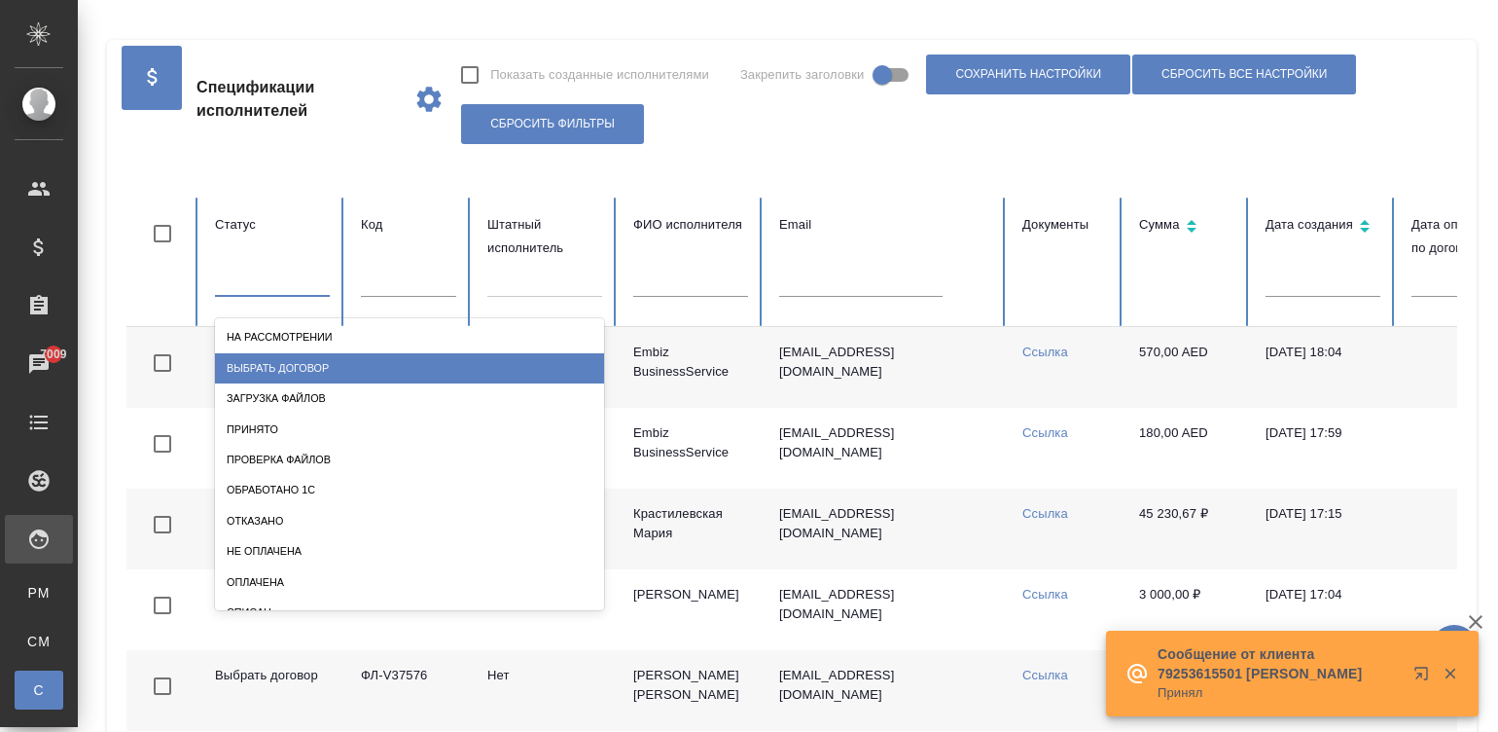
click at [292, 366] on div "Выбрать договор" at bounding box center [409, 368] width 389 height 30
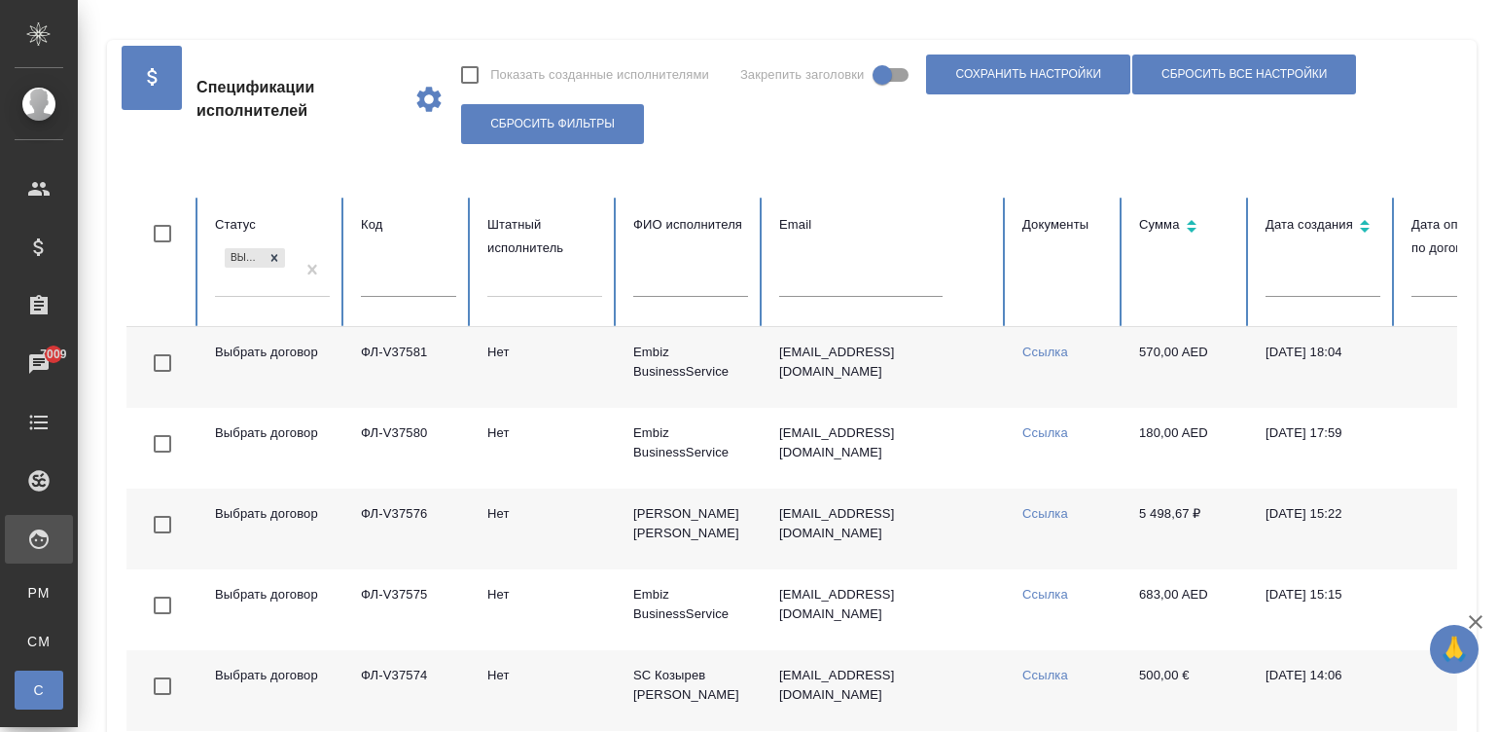
click at [1175, 376] on td "570,00 AED" at bounding box center [1187, 367] width 126 height 81
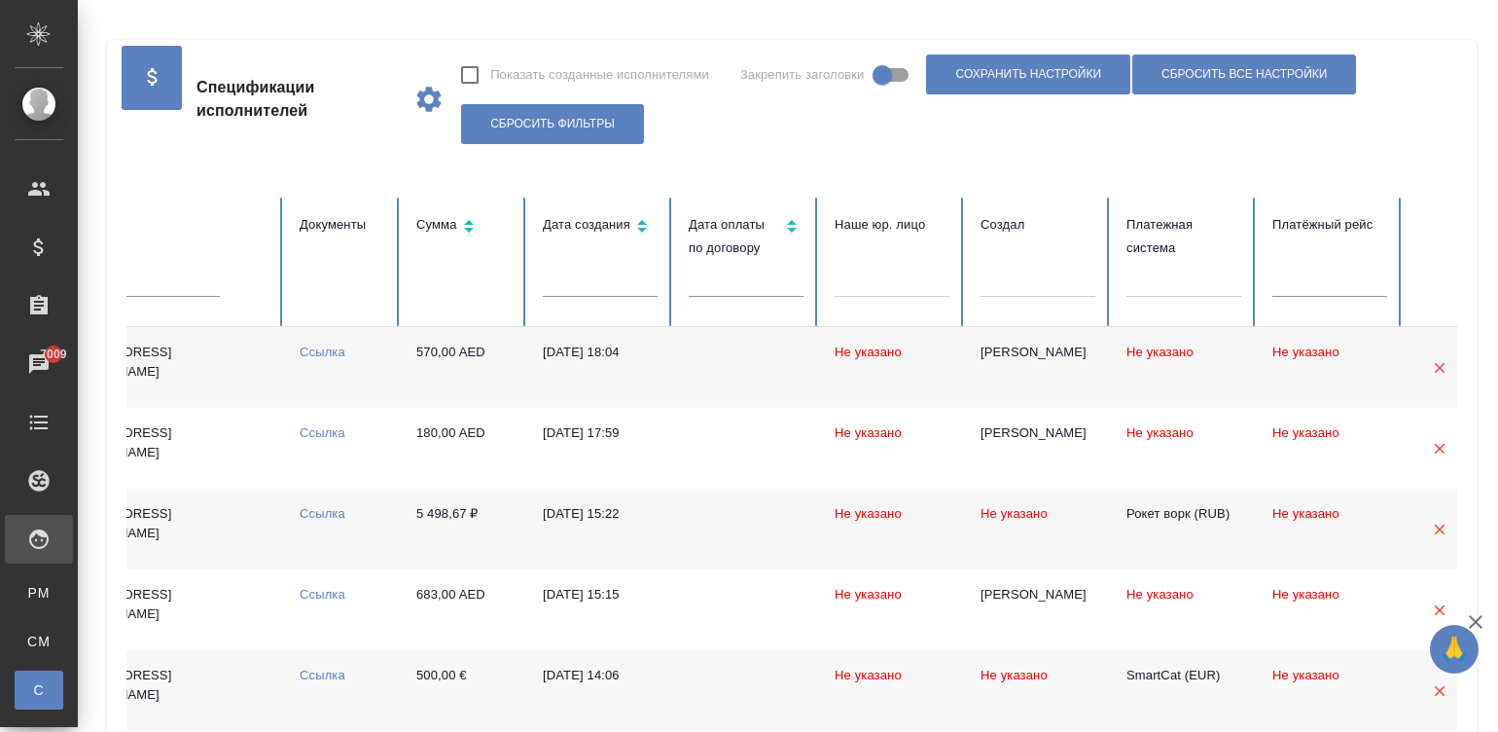
scroll to position [0, 771]
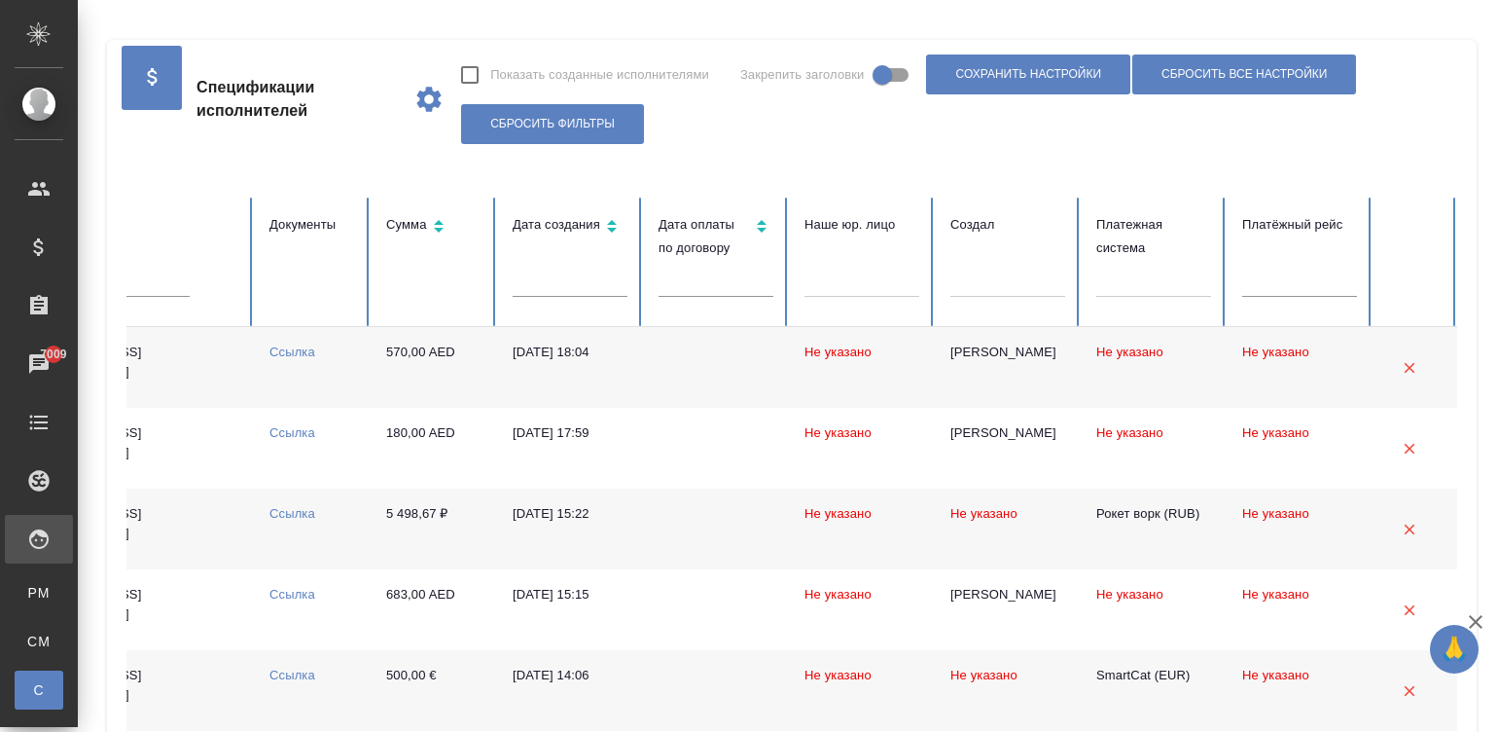
click at [1096, 282] on div at bounding box center [1153, 278] width 115 height 28
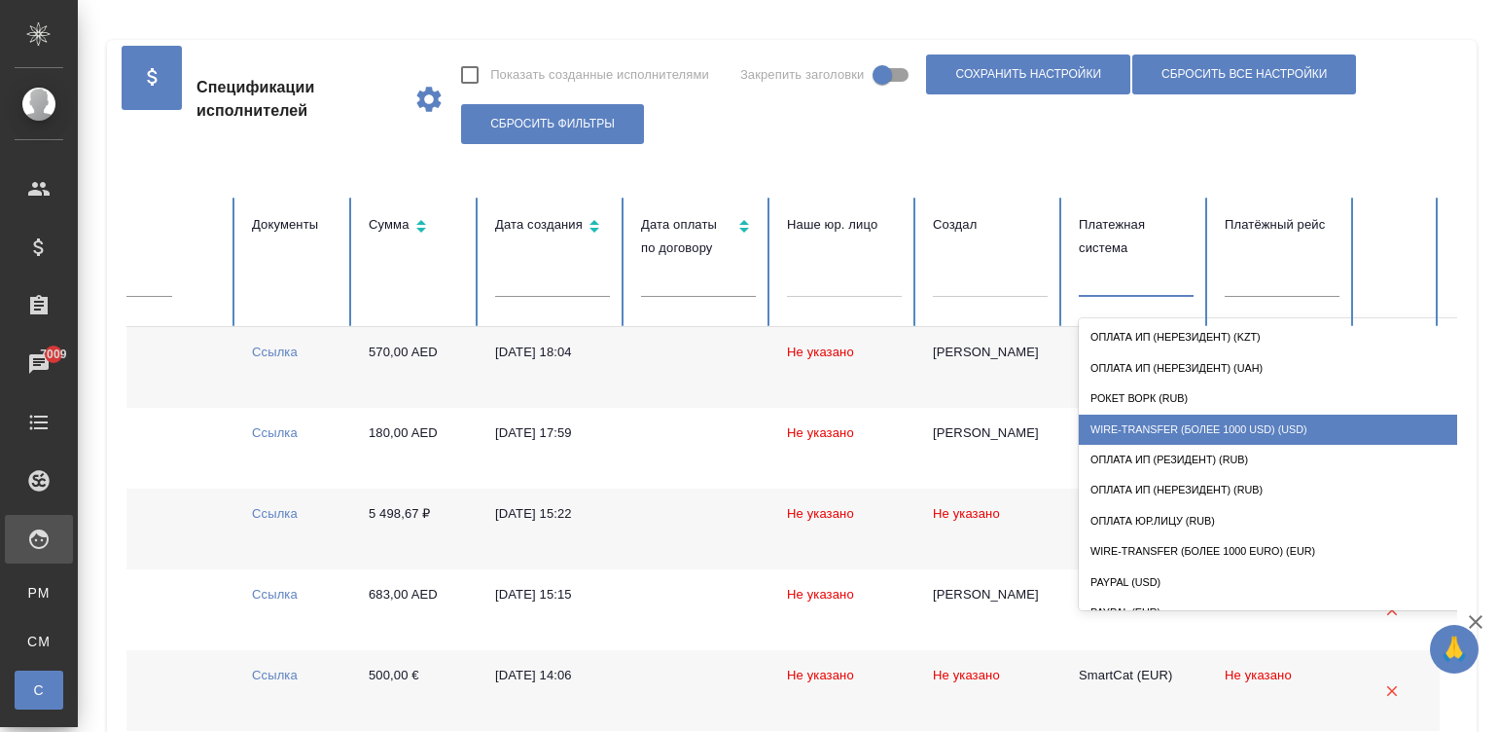
click at [1211, 443] on div "Wire-transfer (более 1000 usd) (USD)" at bounding box center [1273, 429] width 389 height 30
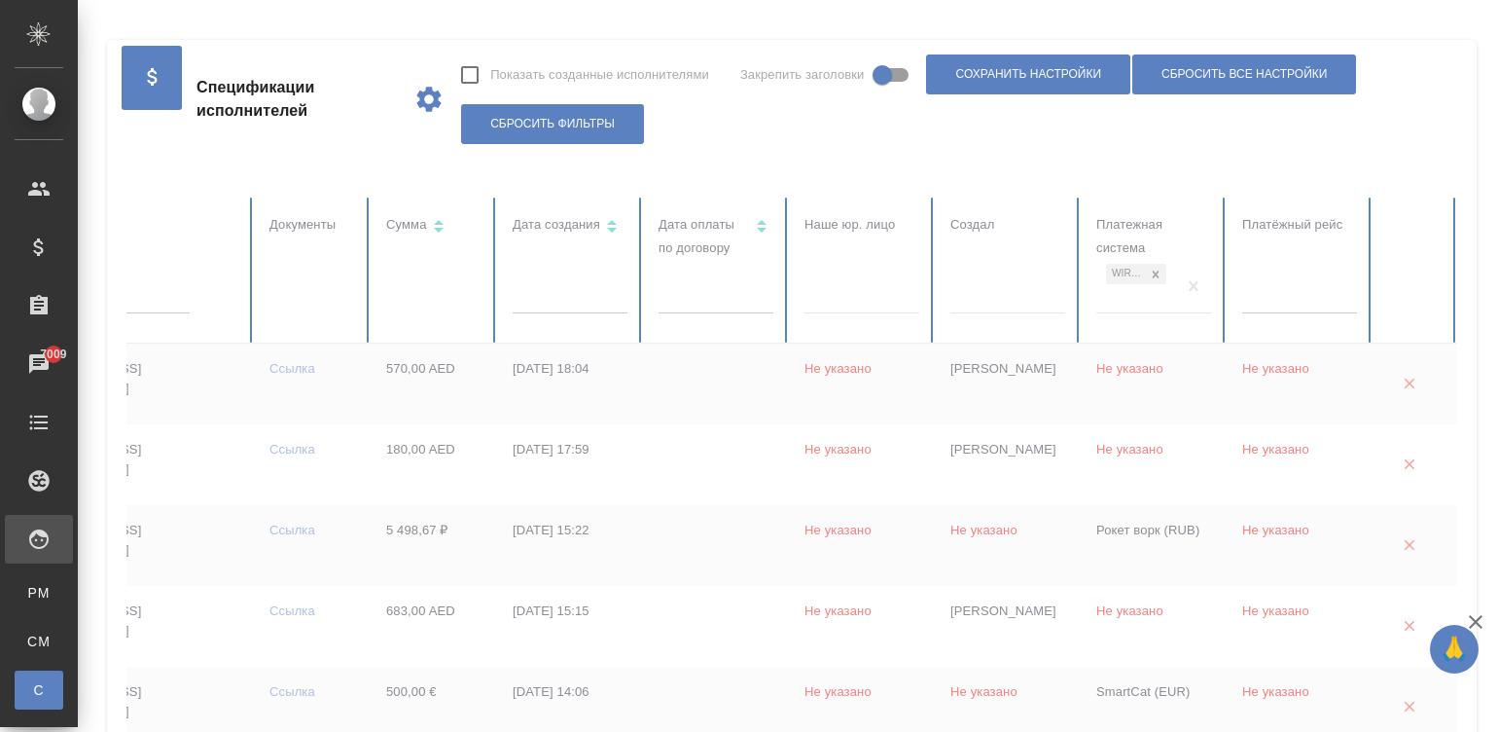
click at [1099, 281] on div "Wire-transfer (более 1000 usd) (USD)" at bounding box center [1136, 286] width 80 height 53
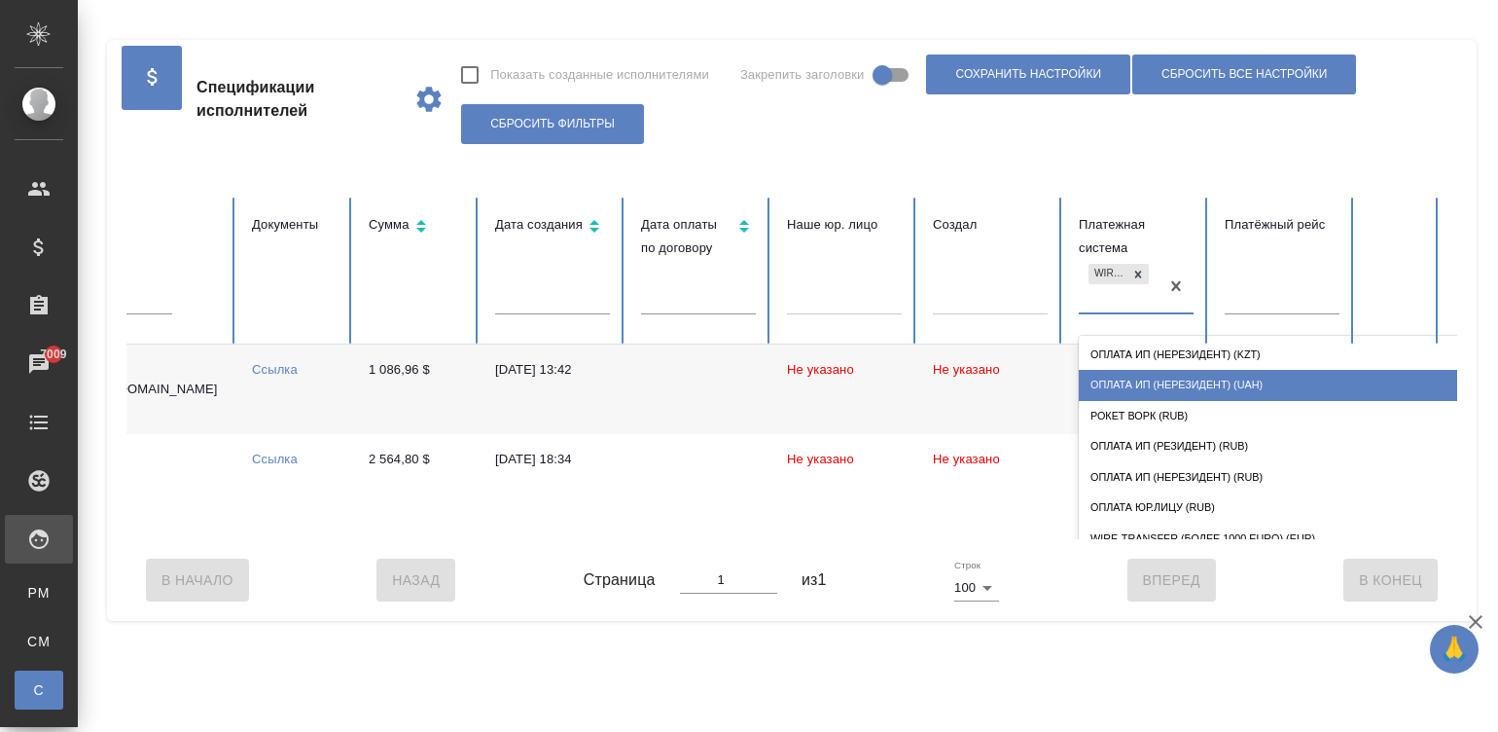
scroll to position [0, 752]
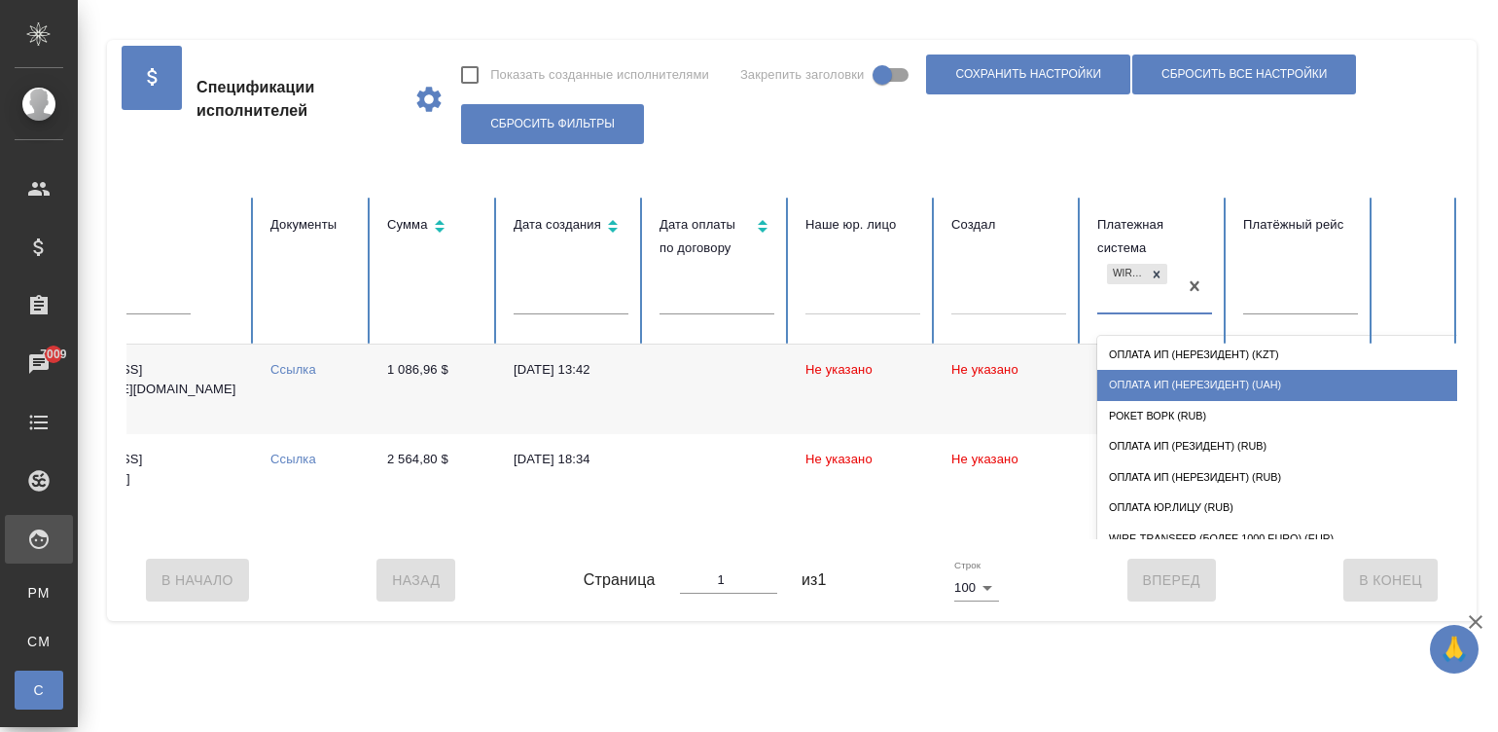
click at [1169, 379] on div "Оплата ИП (нерезидент) (UAH)" at bounding box center [1291, 385] width 389 height 30
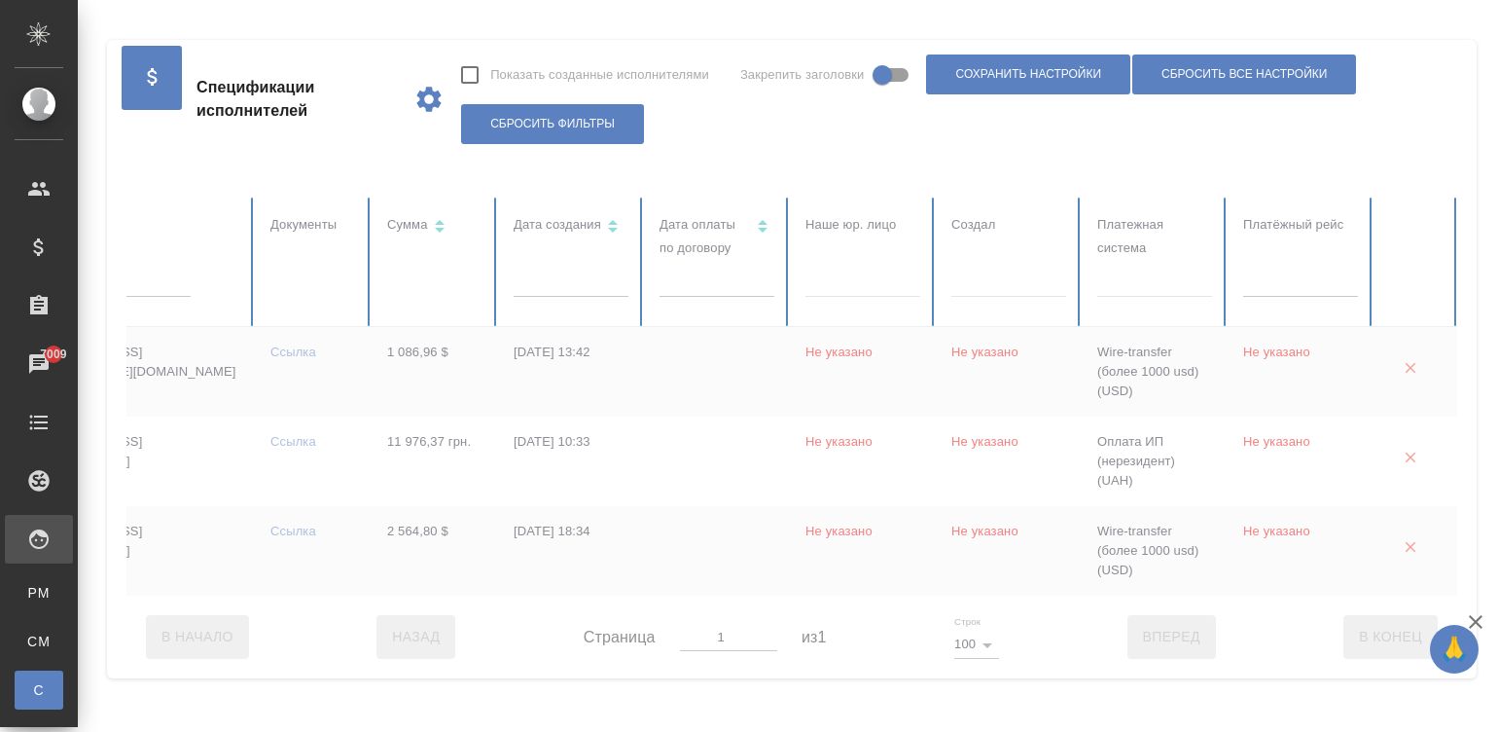
click at [1162, 278] on div at bounding box center [416, 396] width 2084 height 398
click at [1162, 278] on div at bounding box center [1154, 278] width 115 height 28
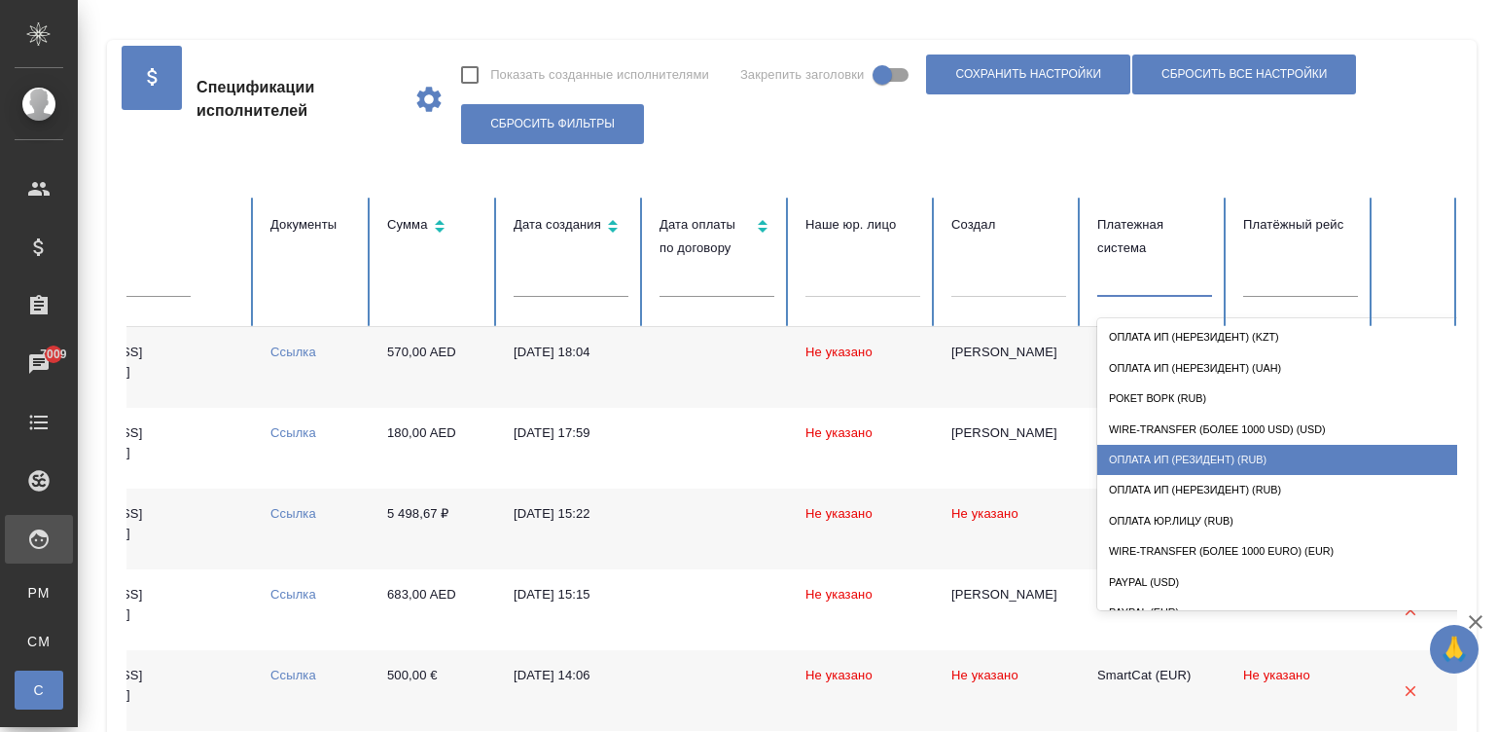
click at [1185, 449] on div "Оплата ИП (резидент) (RUB)" at bounding box center [1291, 460] width 389 height 30
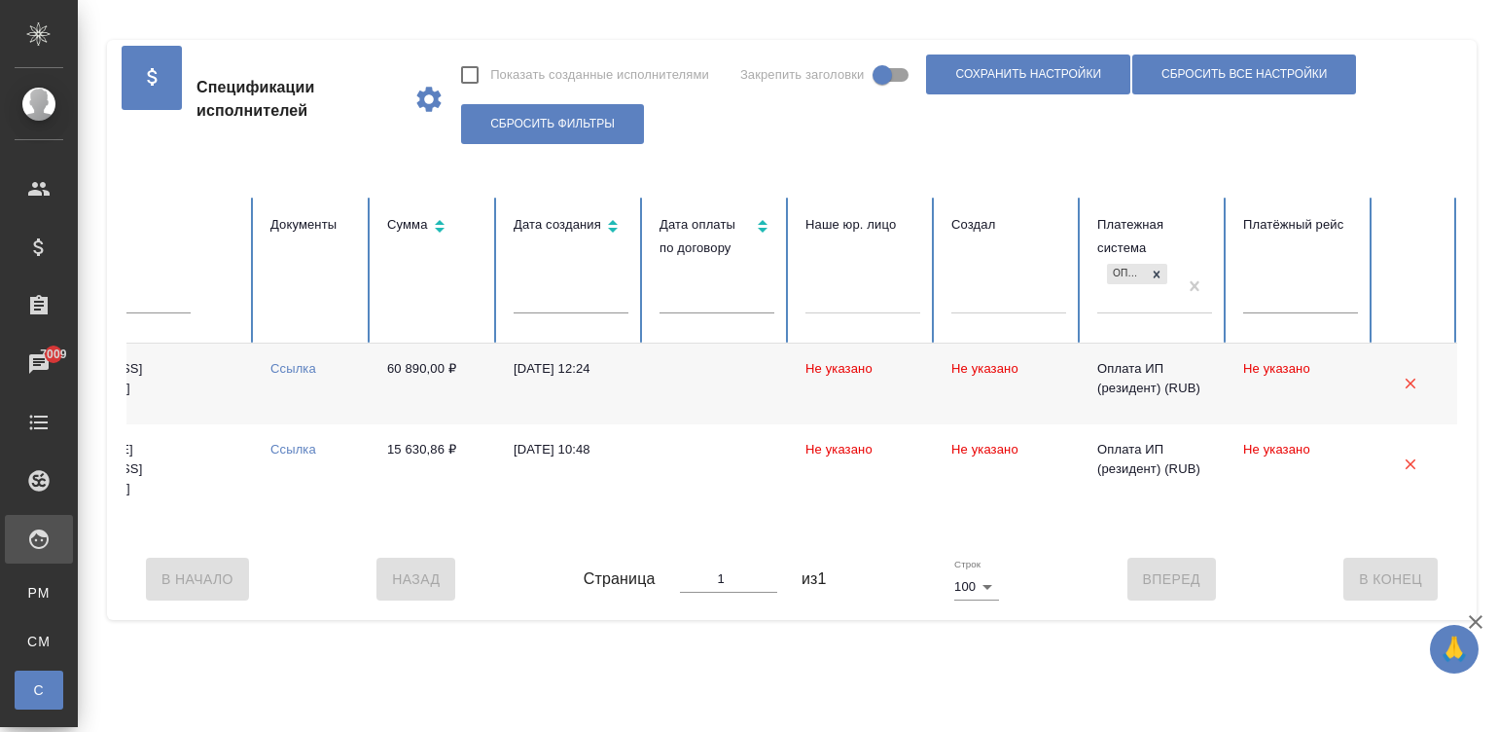
scroll to position [0, 0]
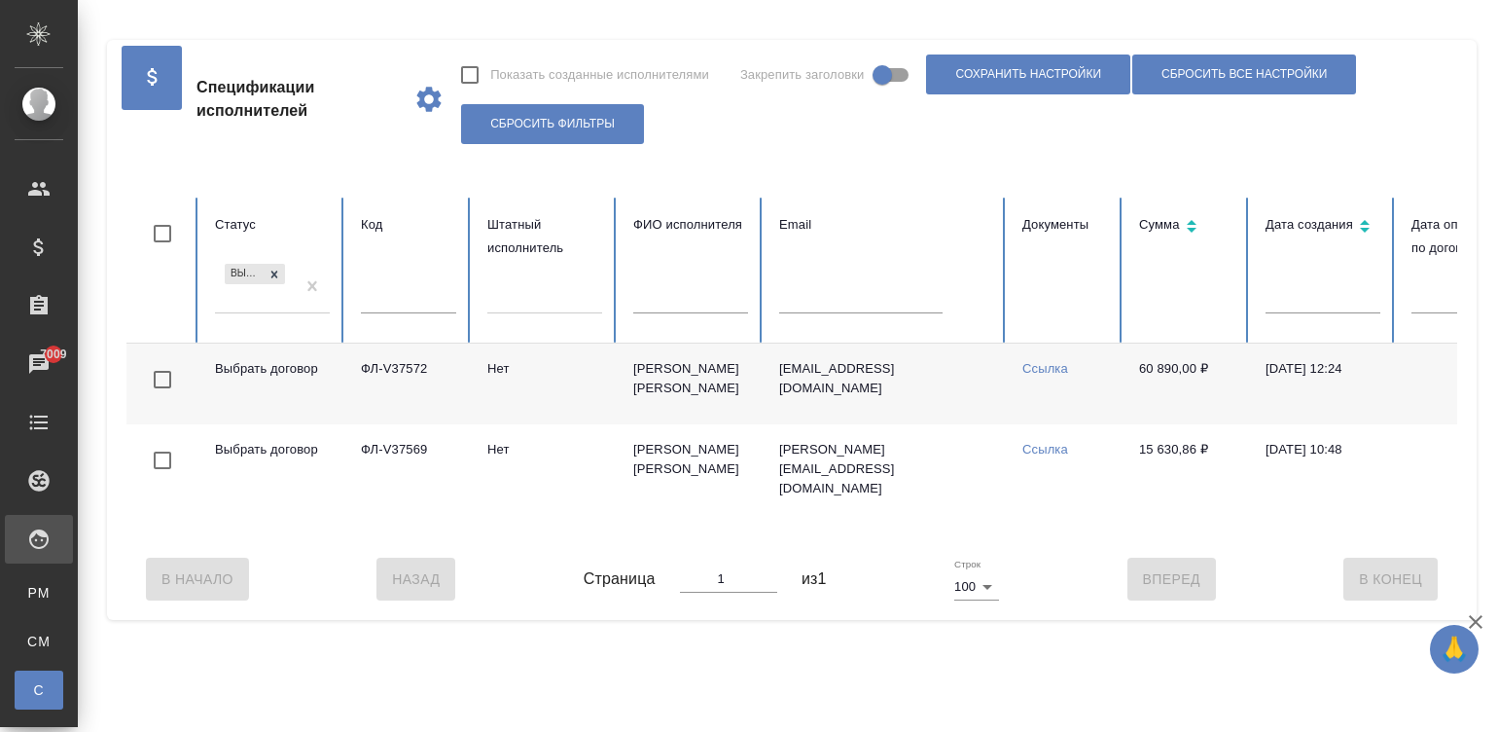
click at [671, 405] on td "Малышев Алексей" at bounding box center [691, 383] width 146 height 81
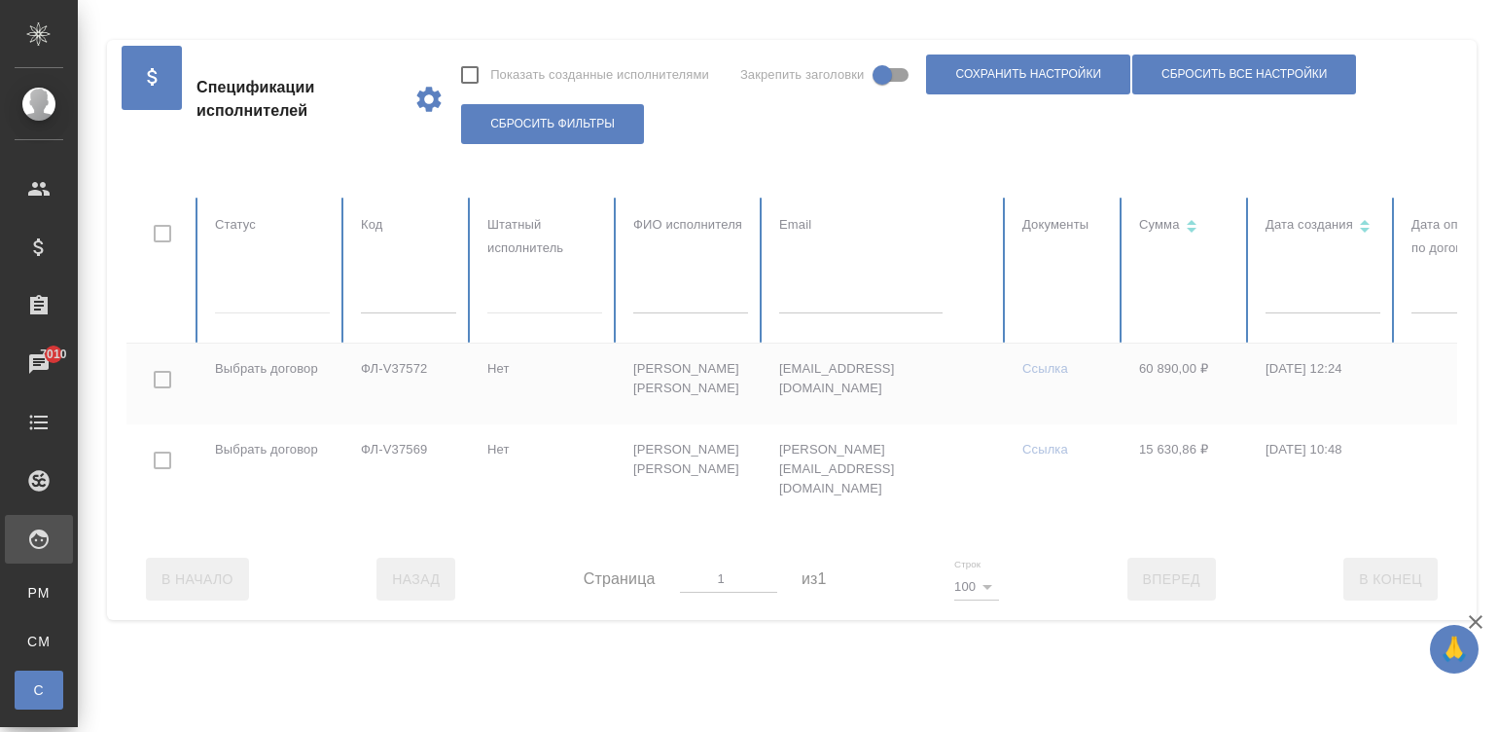
click at [215, 296] on div at bounding box center [1168, 367] width 2084 height 341
click at [263, 296] on div at bounding box center [1168, 367] width 2084 height 341
click at [263, 296] on div at bounding box center [272, 294] width 115 height 28
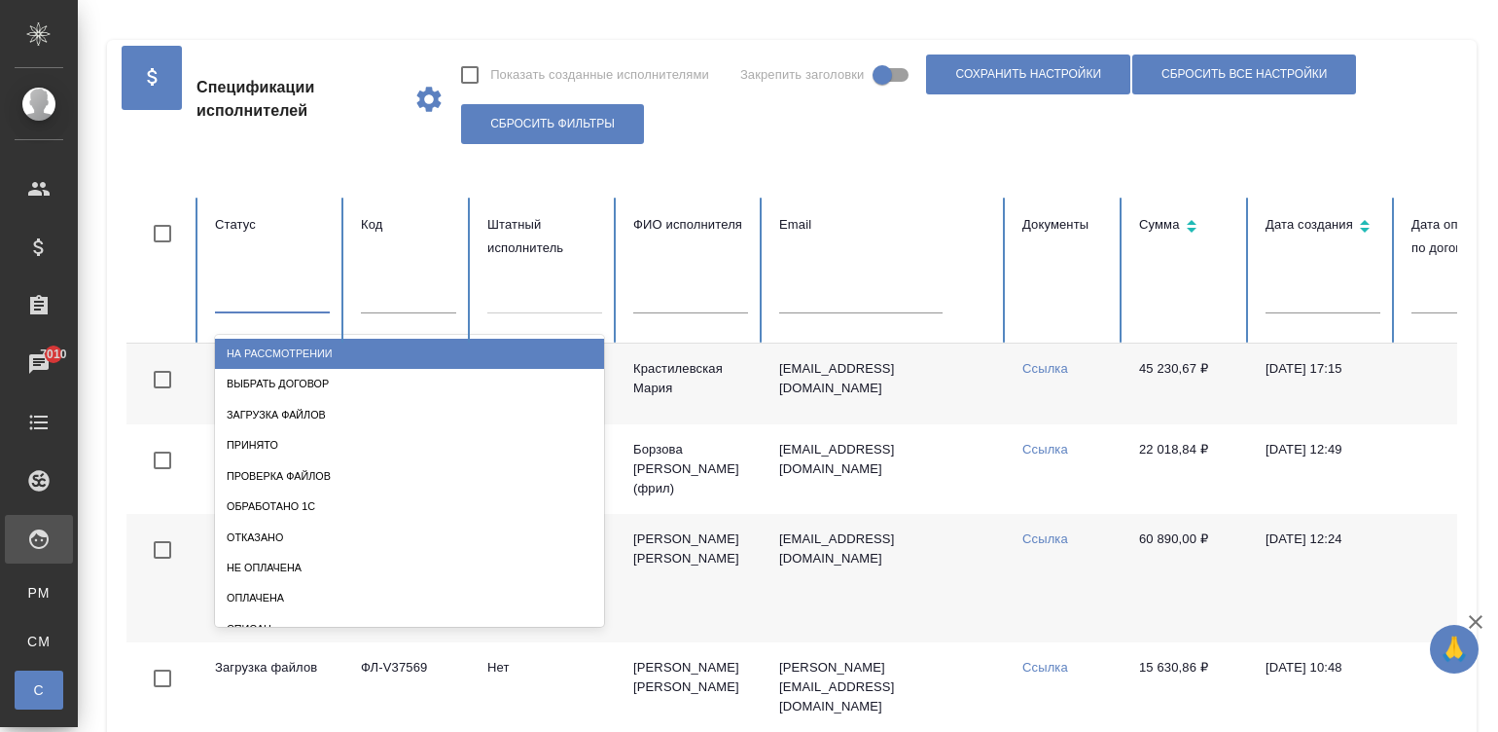
click at [263, 296] on div at bounding box center [272, 293] width 115 height 28
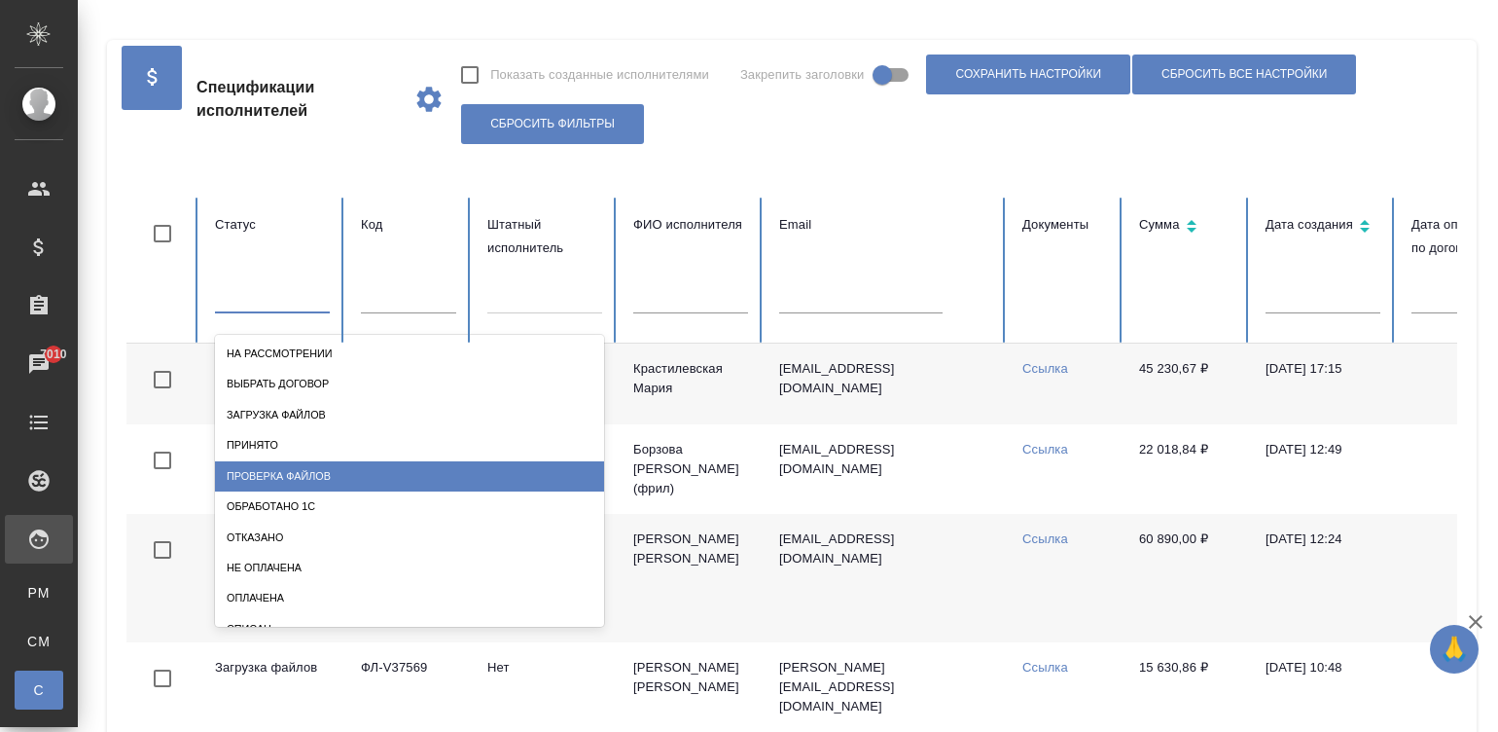
click at [276, 476] on div "Проверка файлов" at bounding box center [409, 476] width 389 height 30
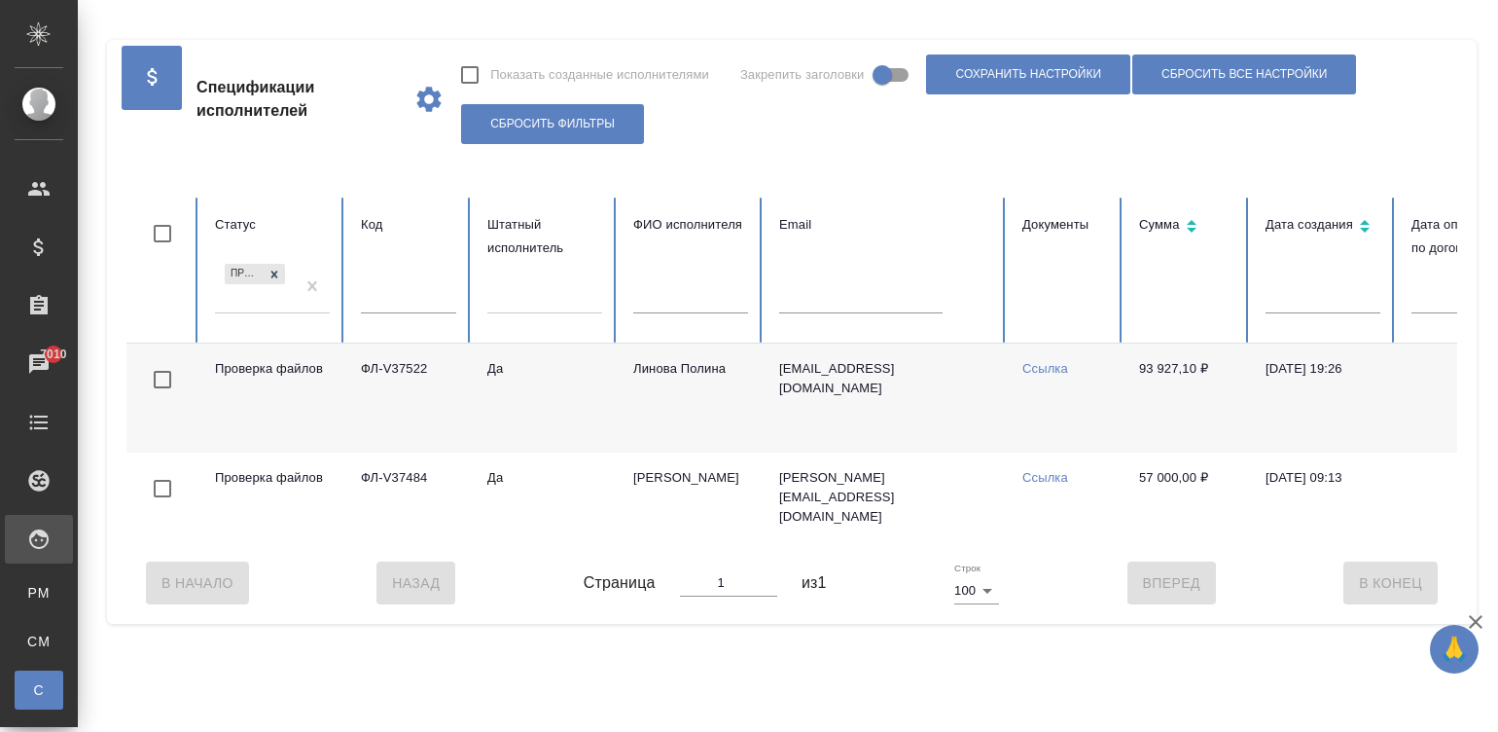
click at [594, 400] on td "Да" at bounding box center [545, 397] width 146 height 109
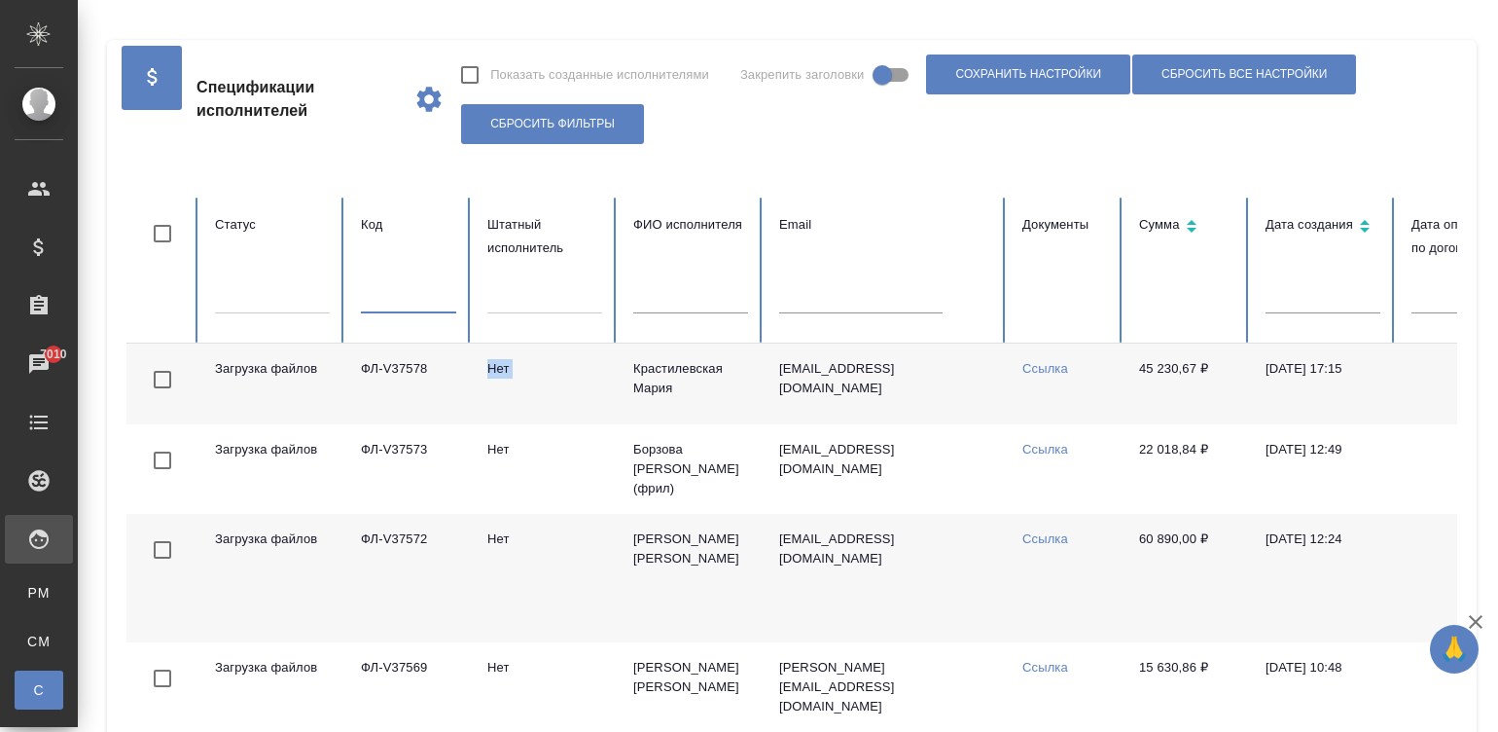
click at [396, 296] on input "text" at bounding box center [408, 299] width 95 height 27
paste input "ФЛ-V36892"
type input "ФЛ-V36892"
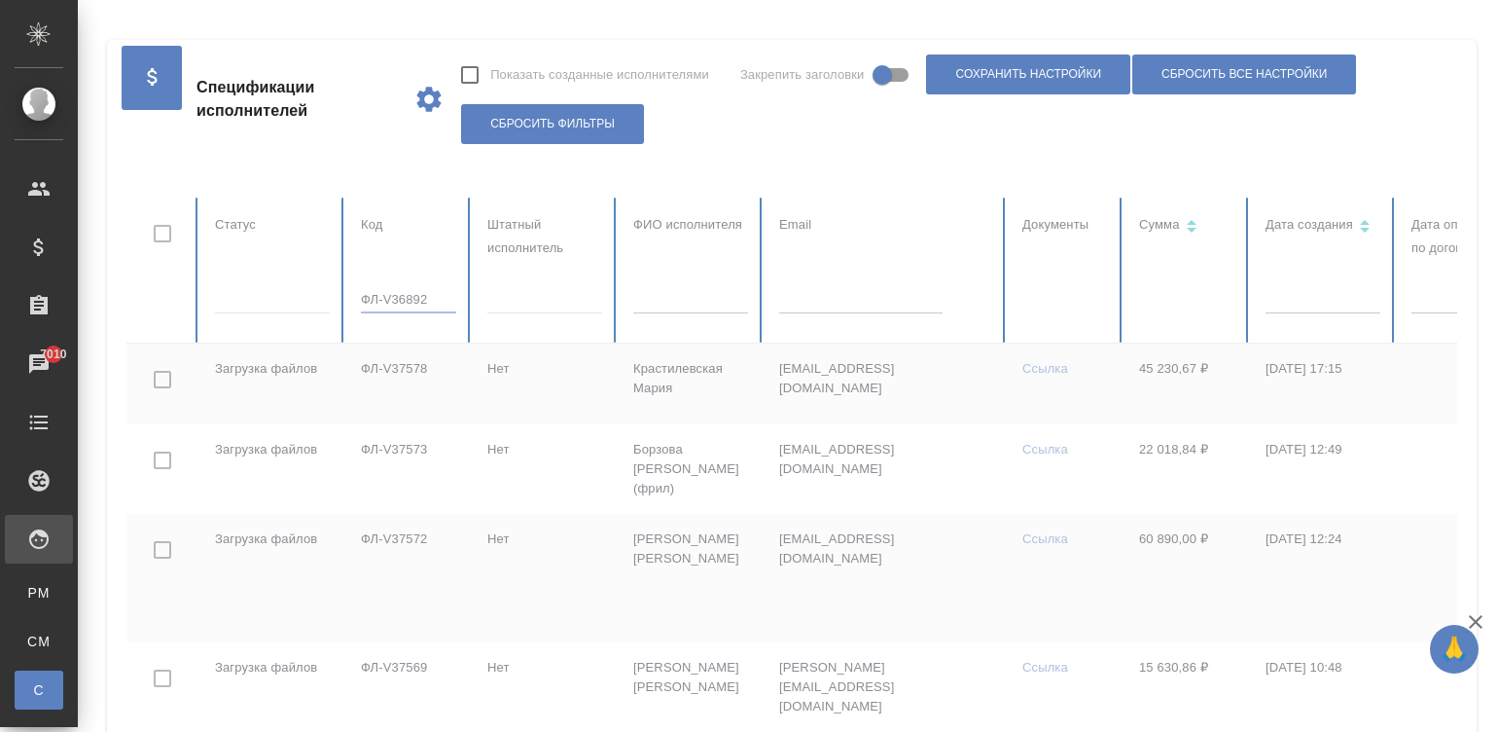
checkbox input "true"
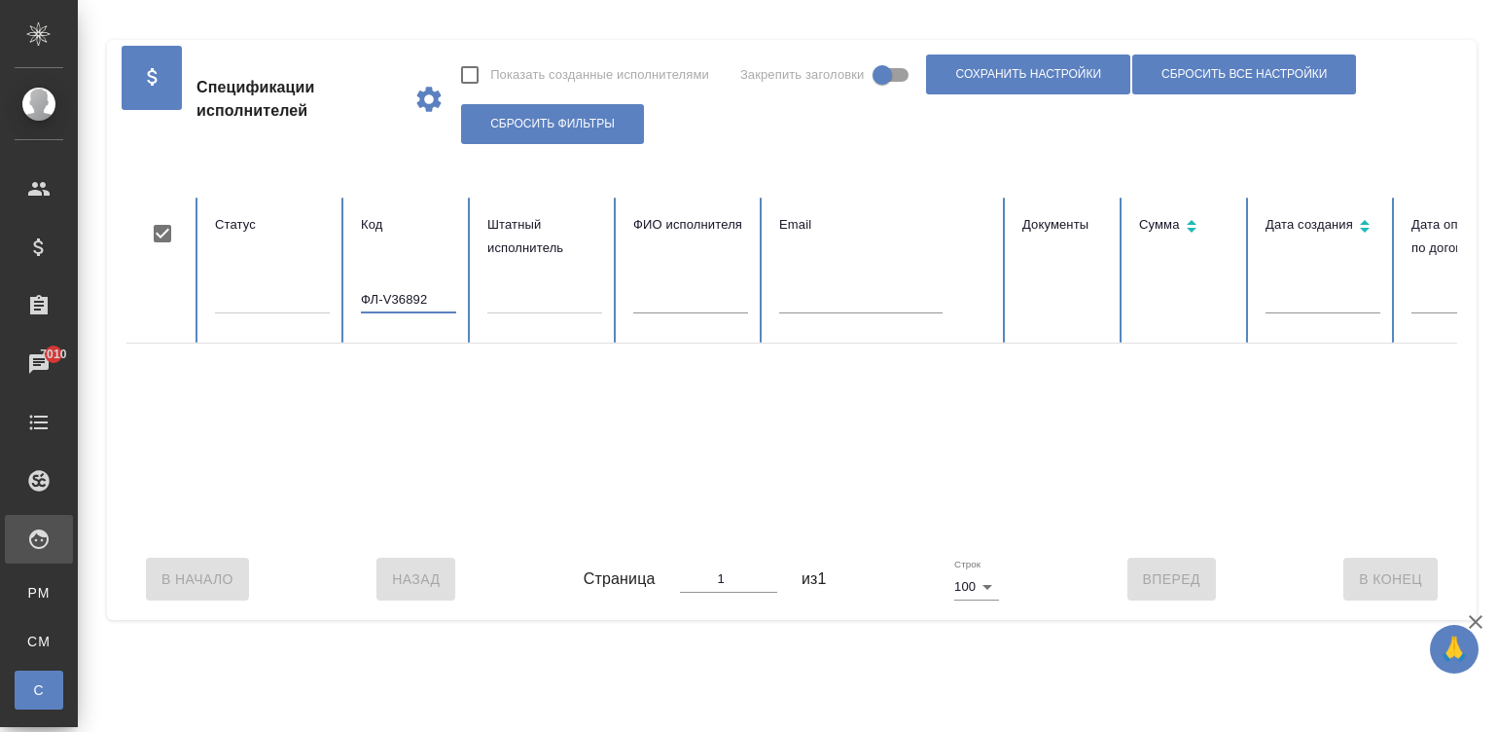
scroll to position [0, 752]
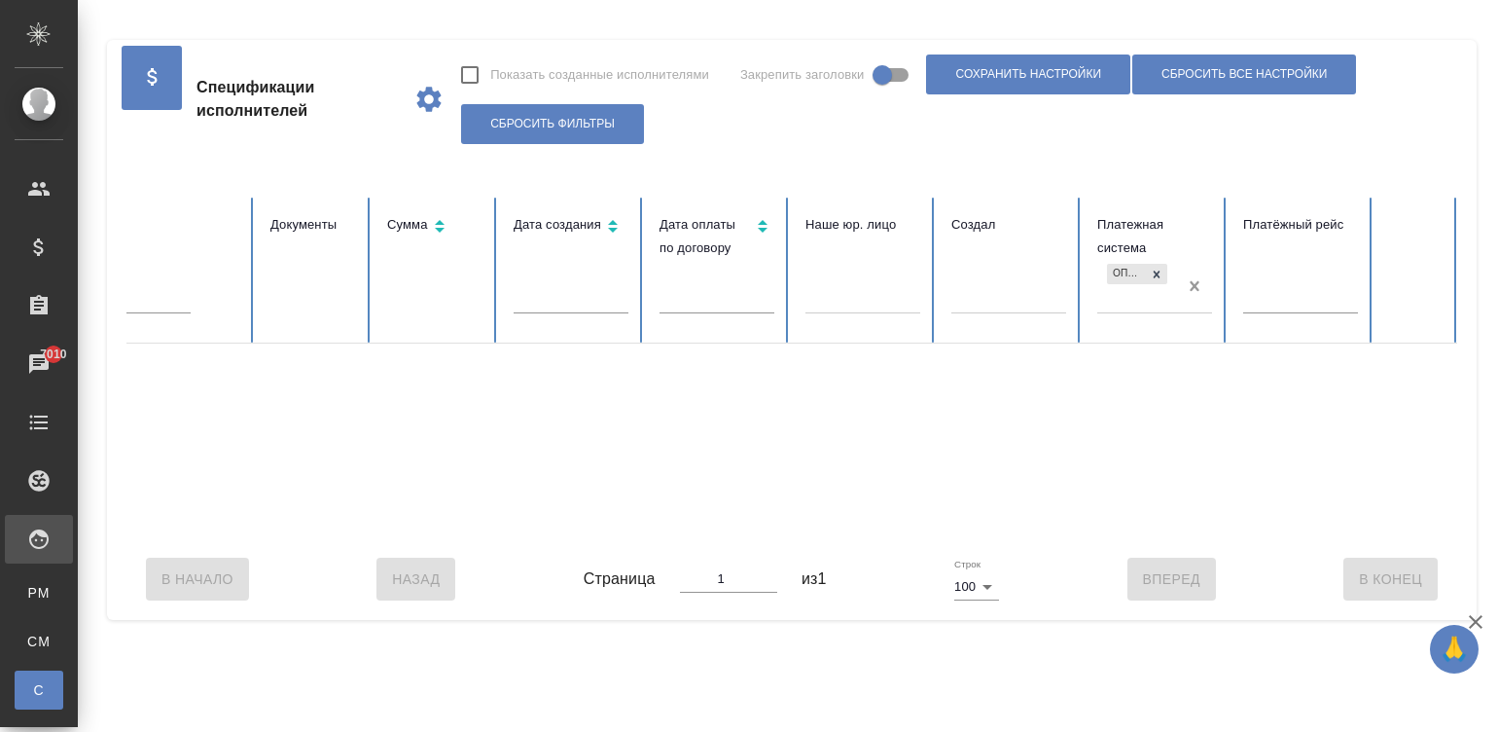
type input "ФЛ-V36892"
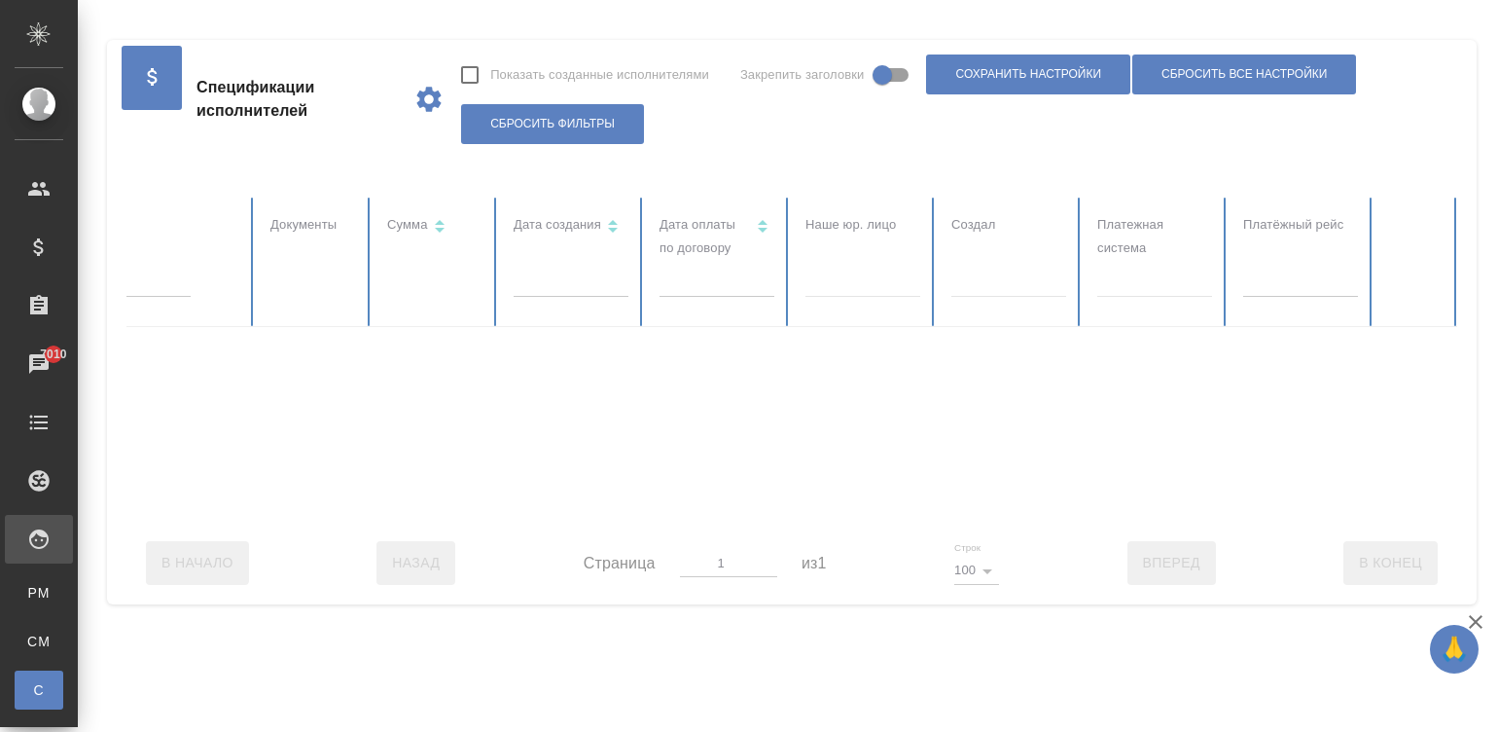
checkbox input "false"
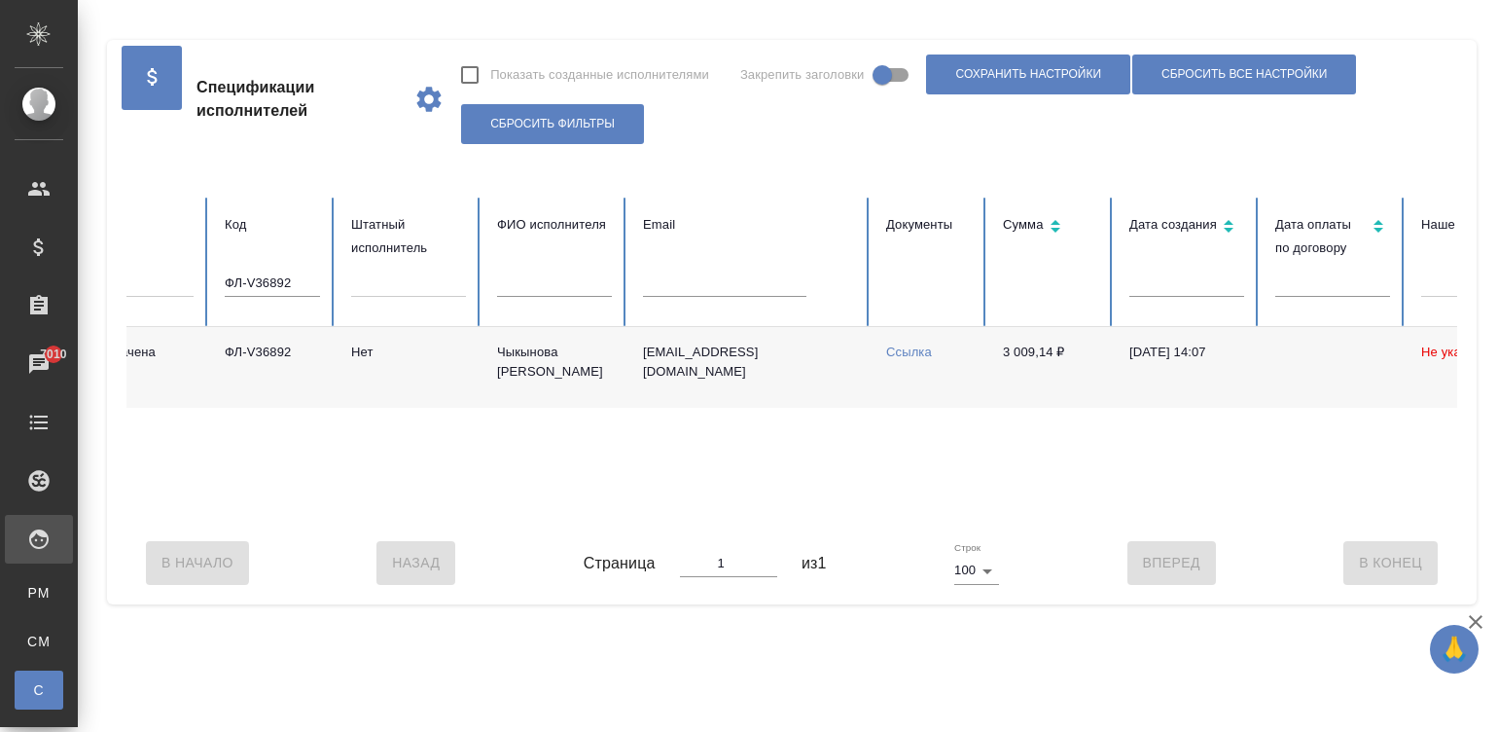
scroll to position [0, 0]
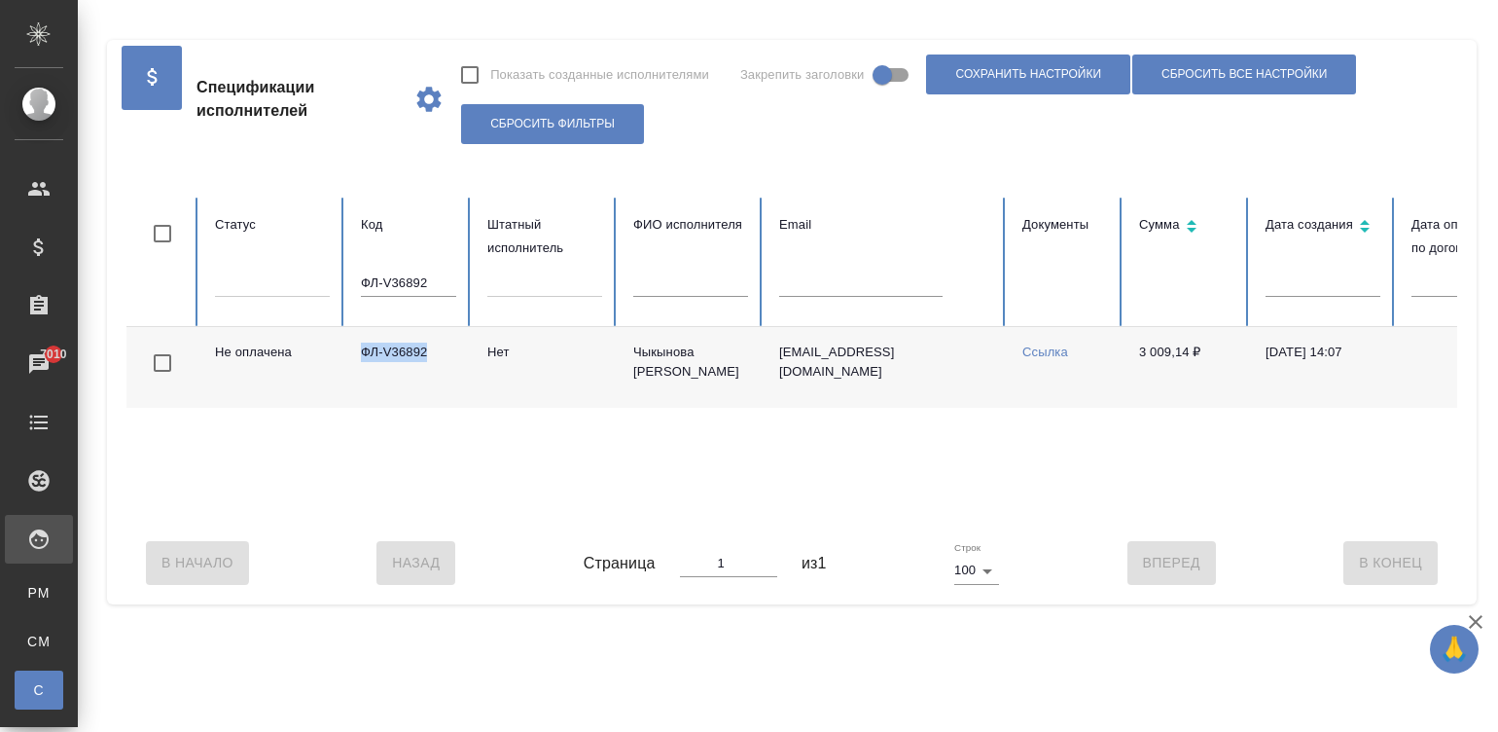
drag, startPoint x: 351, startPoint y: 354, endPoint x: 430, endPoint y: 358, distance: 78.9
click at [430, 358] on td "ФЛ-V36892" at bounding box center [408, 367] width 126 height 81
copy td "ФЛ-V36892"
click at [259, 418] on div "Не оплачена ФЛ-V36892 Нет Чыкынова Айзура Адыловна ayzura@bk.ru Ссылка 3 009,14…" at bounding box center [1168, 424] width 2084 height 195
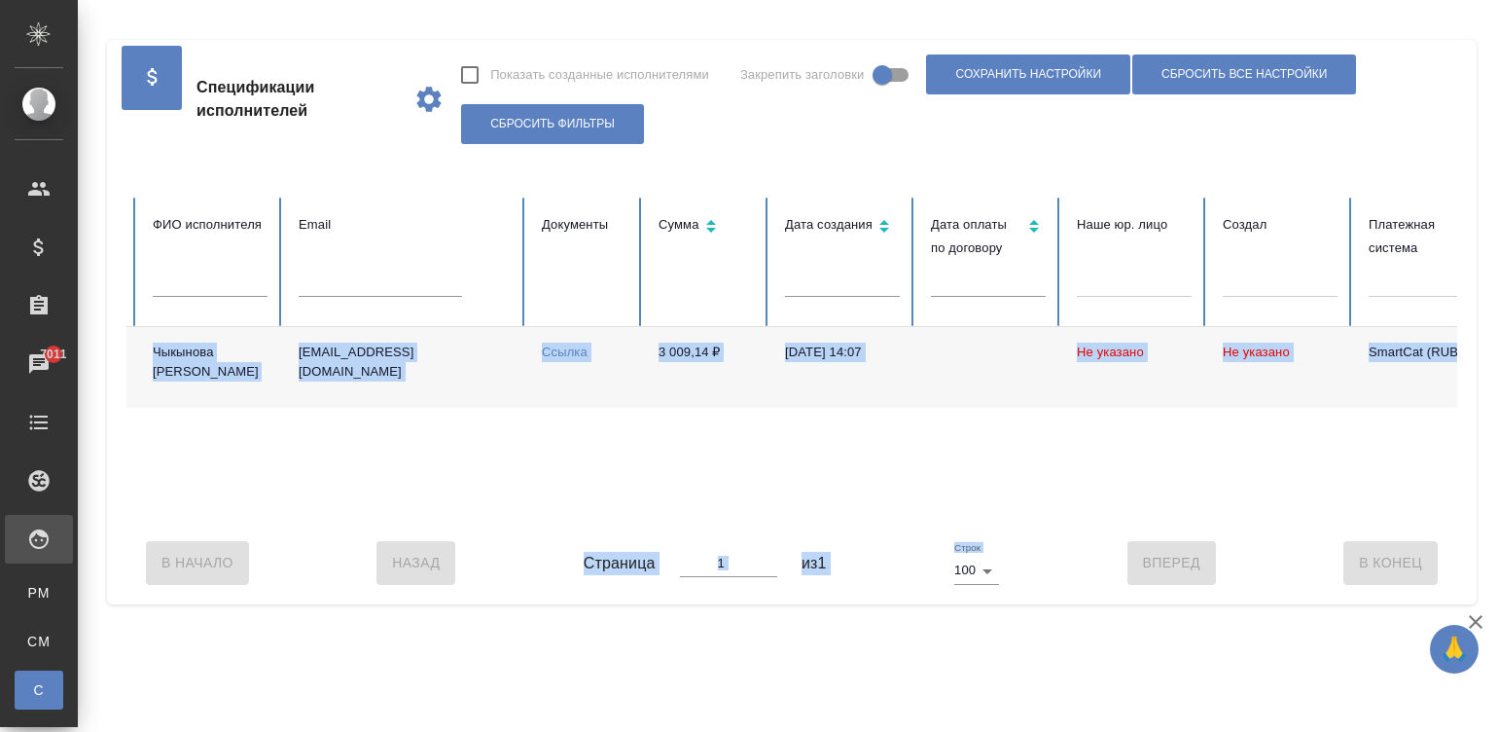
scroll to position [0, 752]
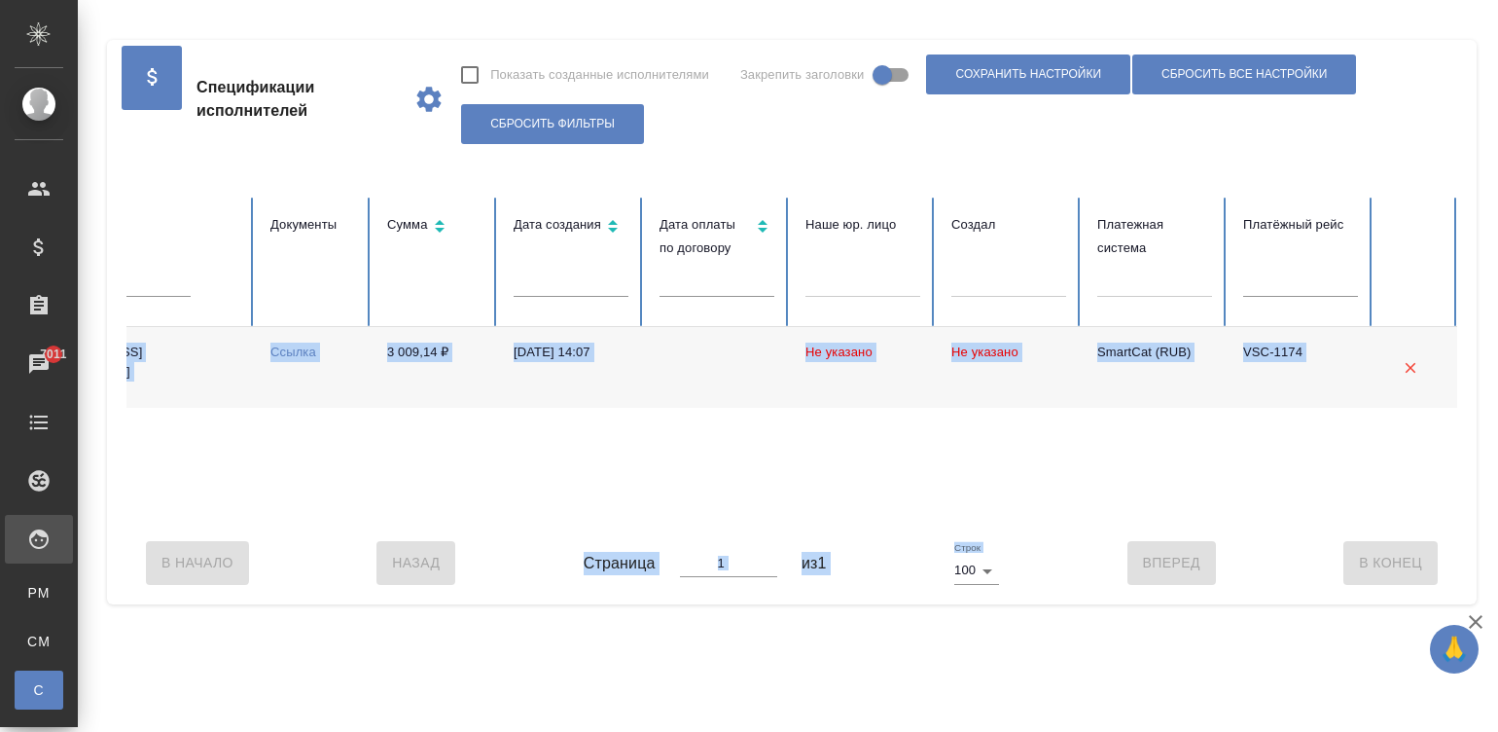
drag, startPoint x: 207, startPoint y: 348, endPoint x: 1524, endPoint y: 411, distance: 1318.7
click at [1497, 411] on html "🙏 .cls-1 fill:#fff; AWATERA Малинина Мария m.malinina Клиенты Спецификации Зака…" at bounding box center [749, 366] width 1498 height 732
copy div "Не оплачена ФЛ-V36892 Нет Чыкынова Айзура Адыловна ayzura@bk.ru Ссылка 3 009,14…"
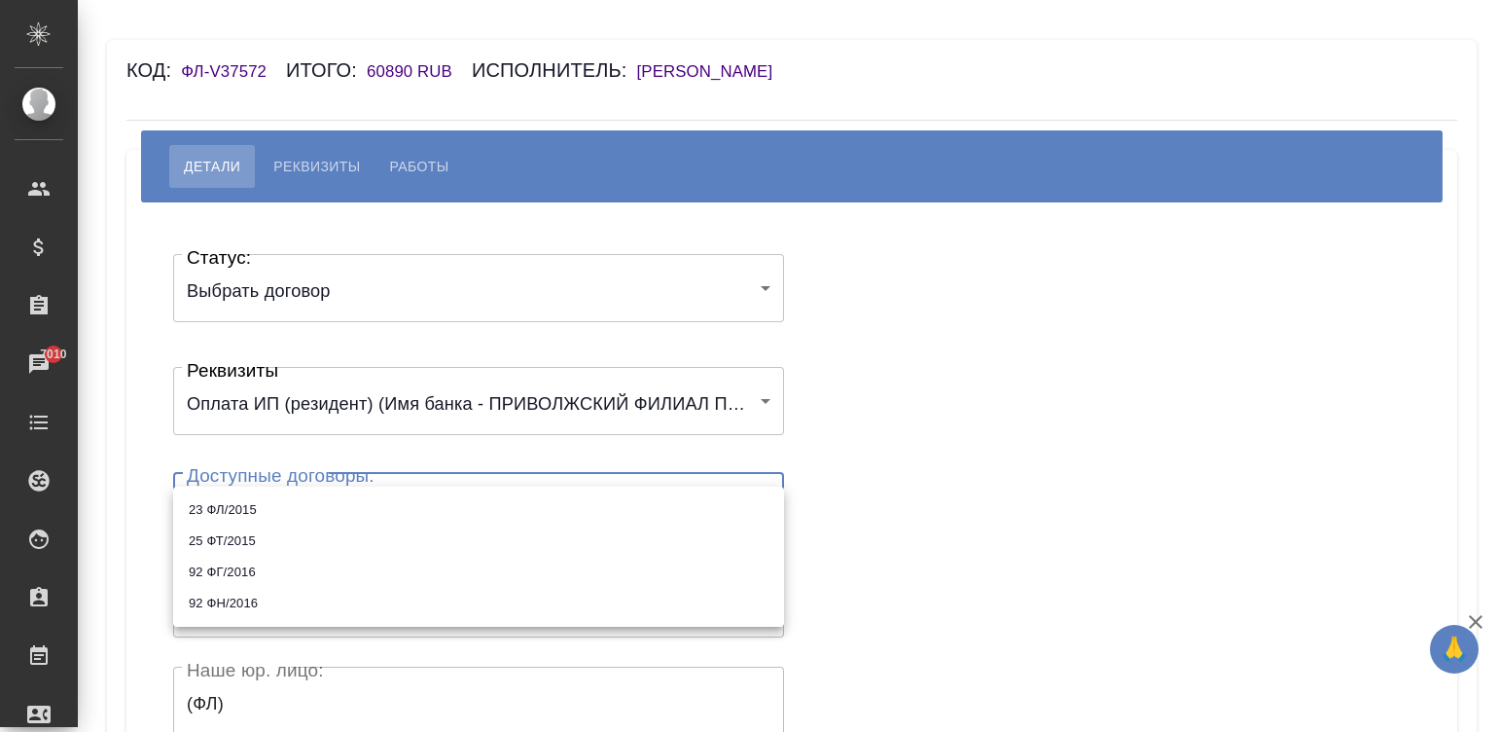
click at [1015, 304] on div at bounding box center [749, 366] width 1498 height 732
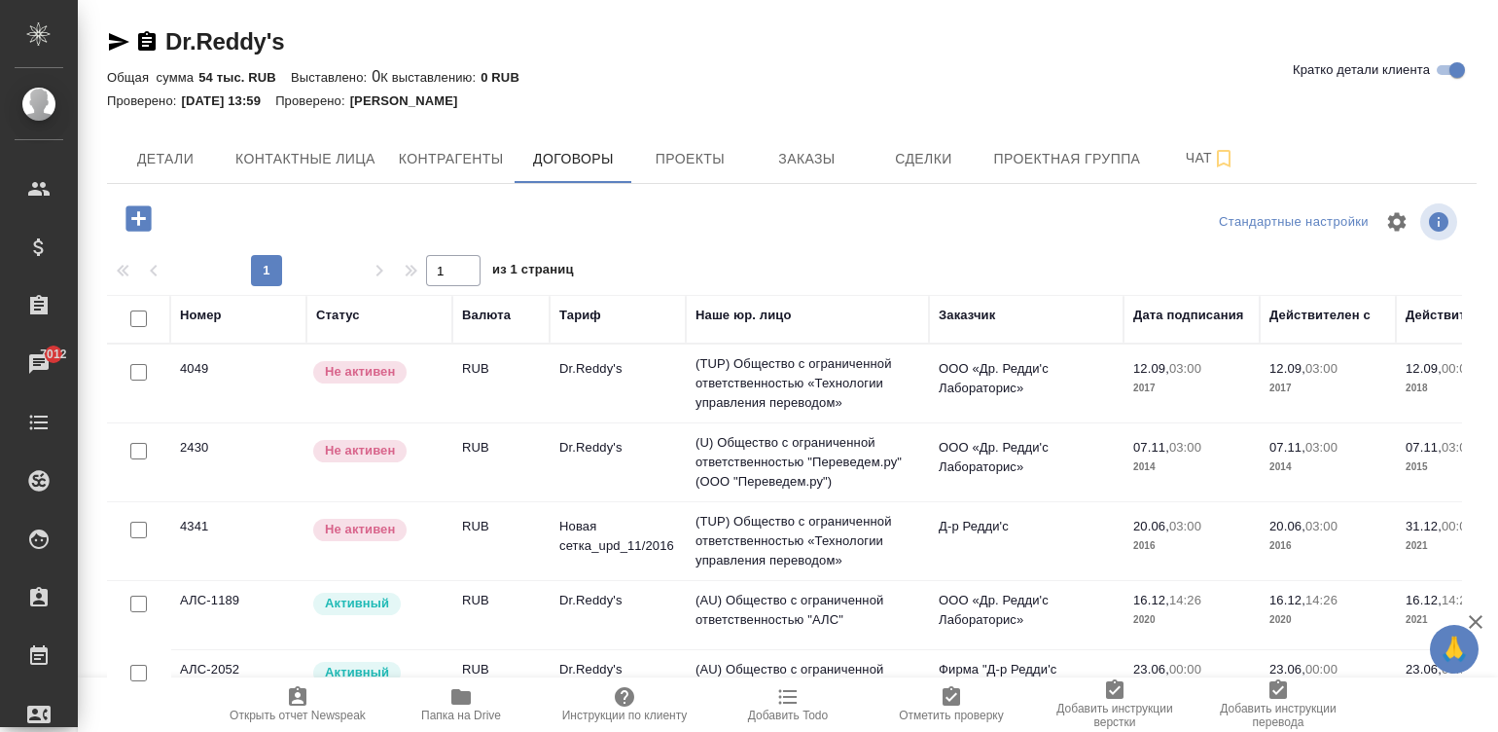
scroll to position [3, 0]
click at [1381, 112] on div at bounding box center [792, 114] width 1370 height 4
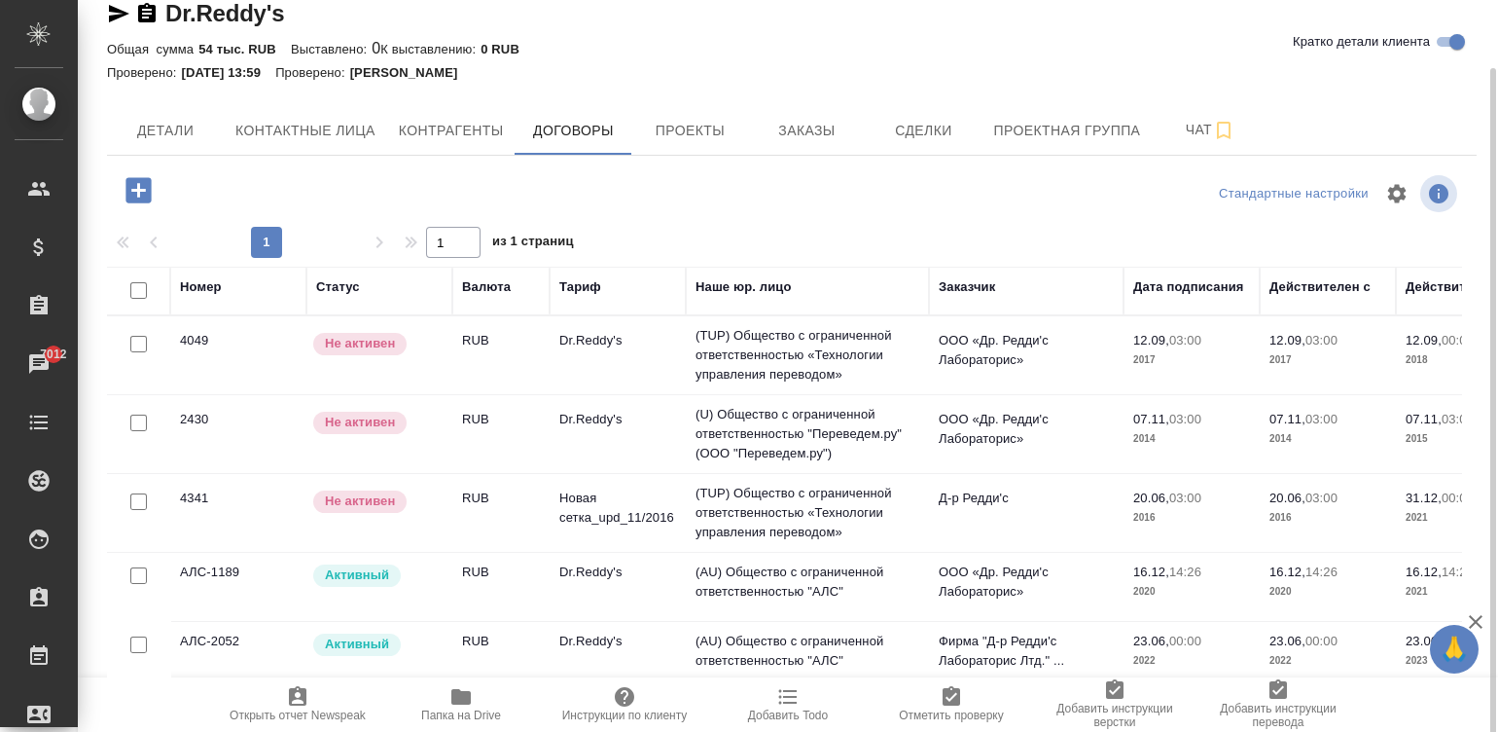
scroll to position [50, 0]
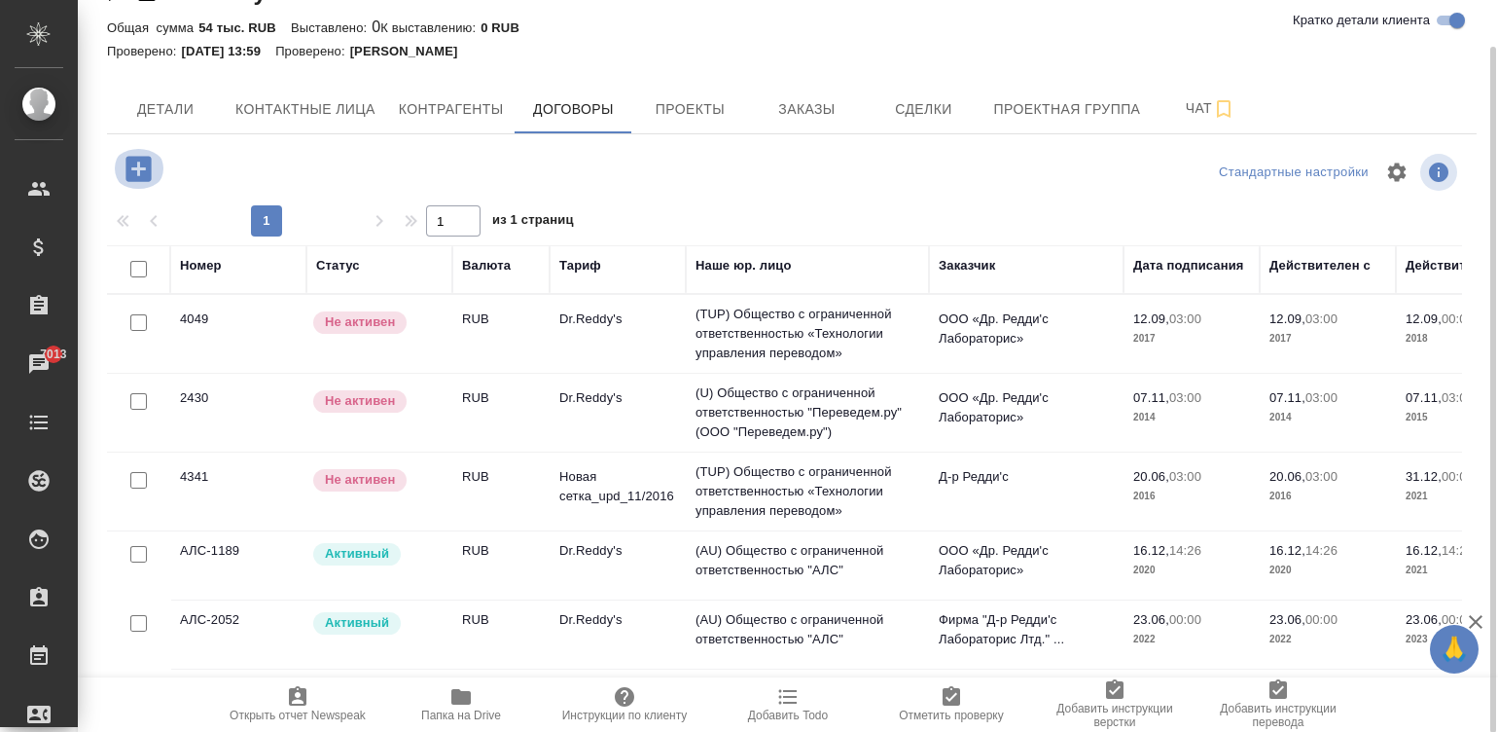
click at [137, 165] on icon "button" at bounding box center [139, 169] width 34 height 34
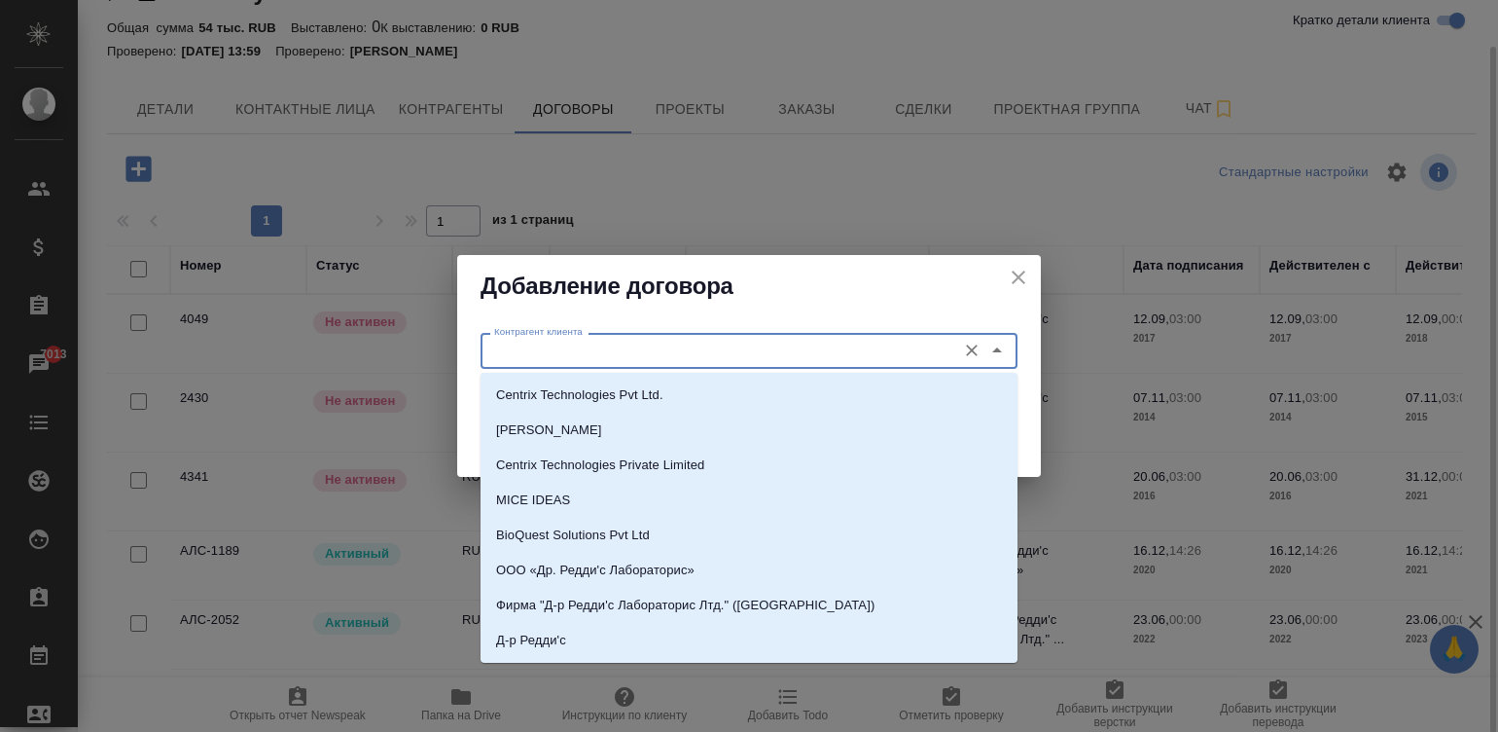
click at [603, 346] on input "Контрагент клиента" at bounding box center [716, 350] width 460 height 23
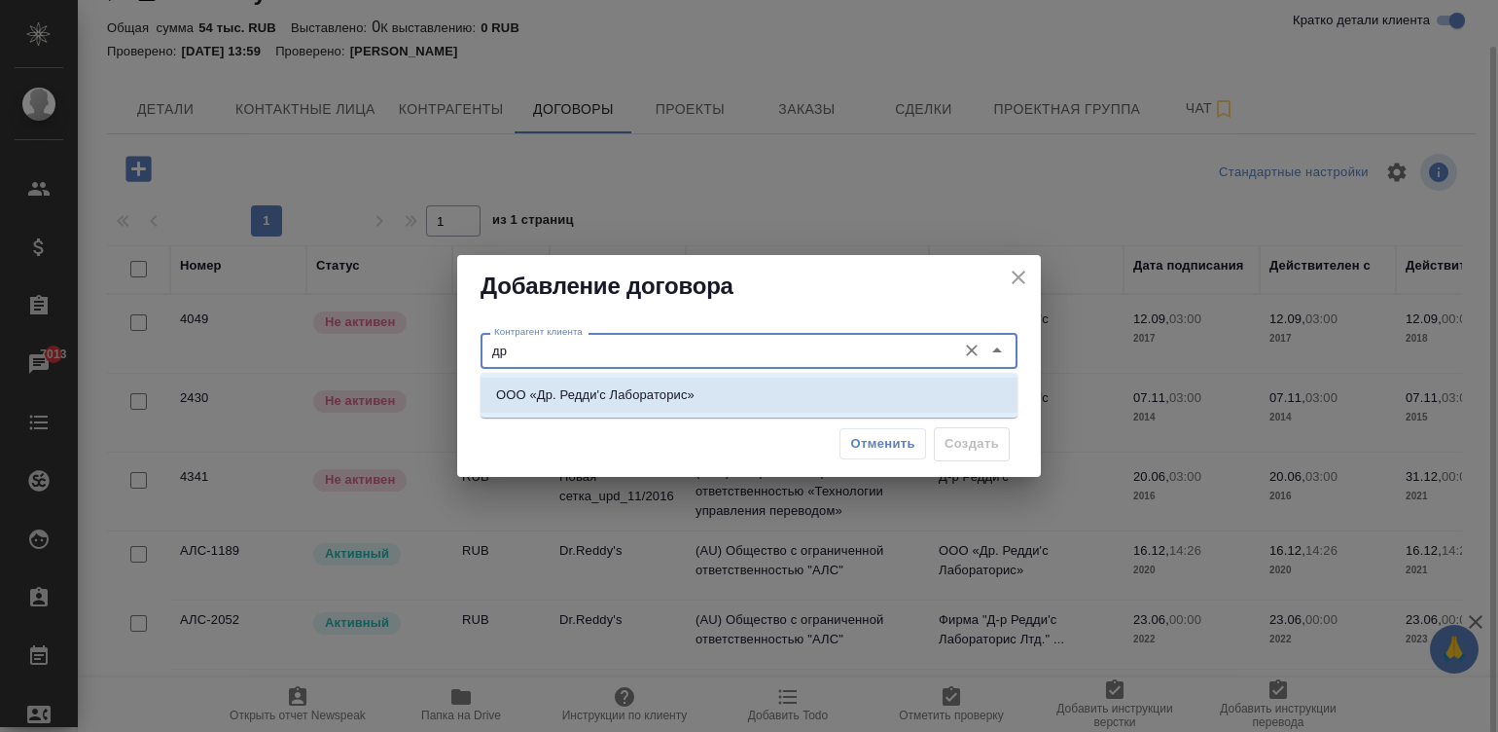
click at [608, 380] on li "ООО «Др. Редди'c Лабораторис»" at bounding box center [749, 394] width 537 height 35
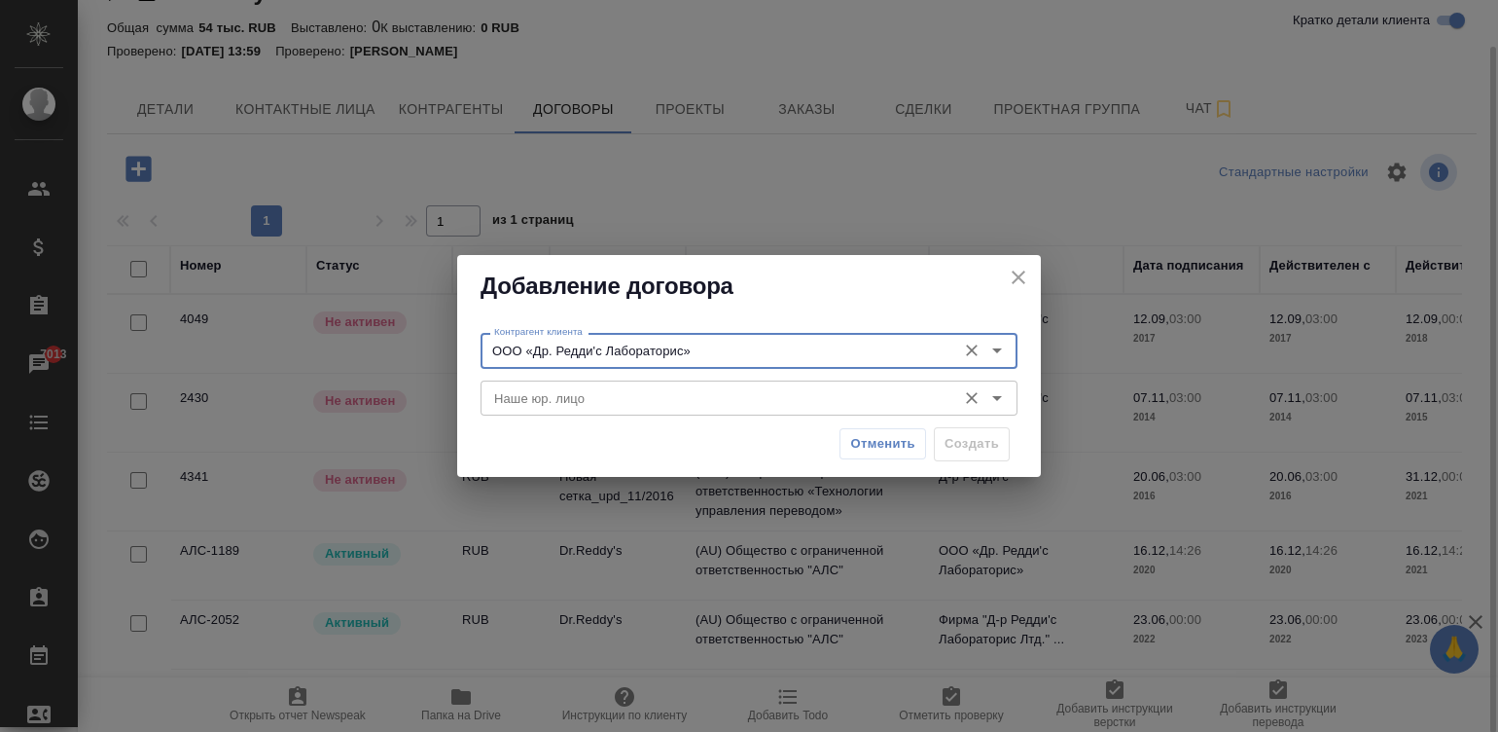
type input "ООО «Др. Редди'c Лабораторис»"
click at [580, 388] on input "Наше юр. лицо" at bounding box center [716, 397] width 460 height 23
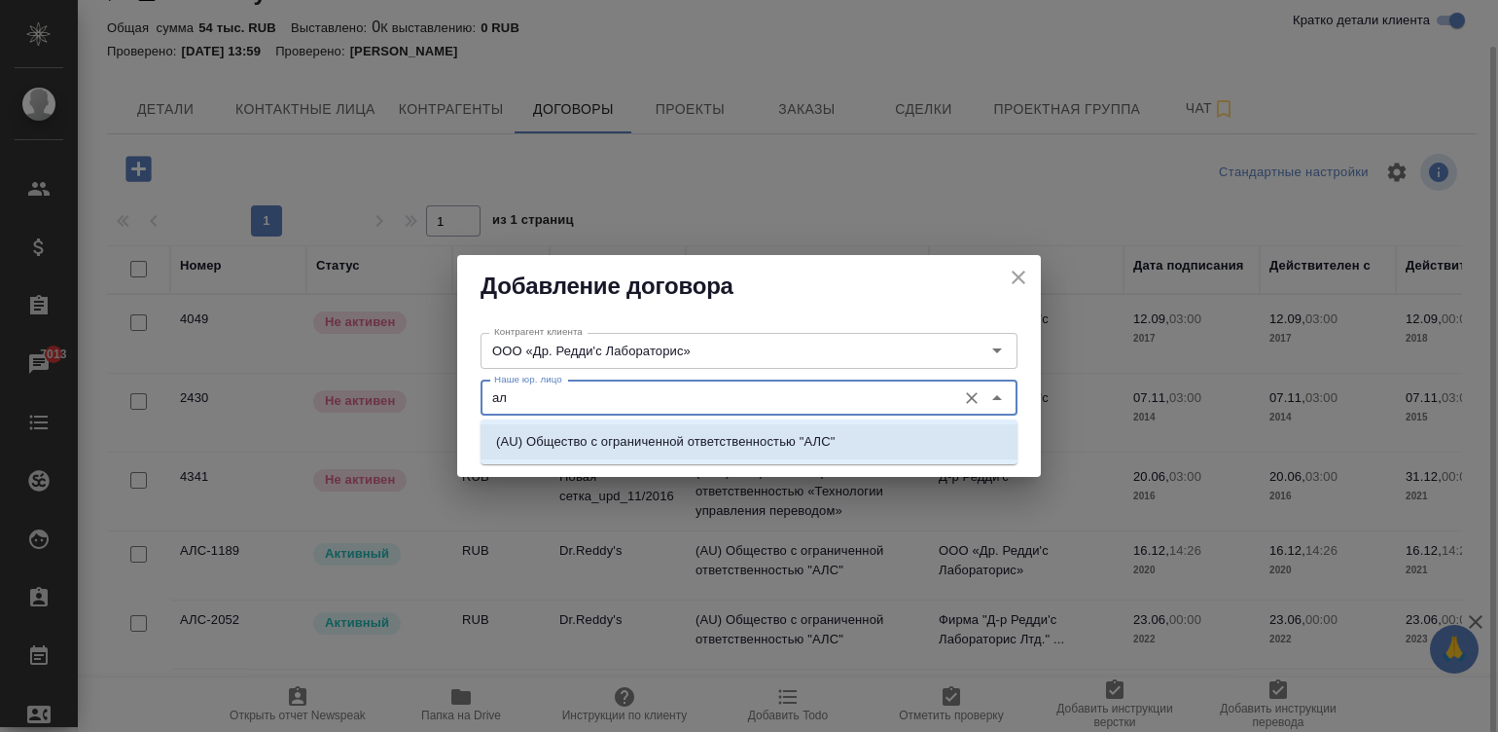
click at [626, 436] on p "(AU) Общество с ограниченной ответственностью "АЛС"" at bounding box center [665, 441] width 339 height 19
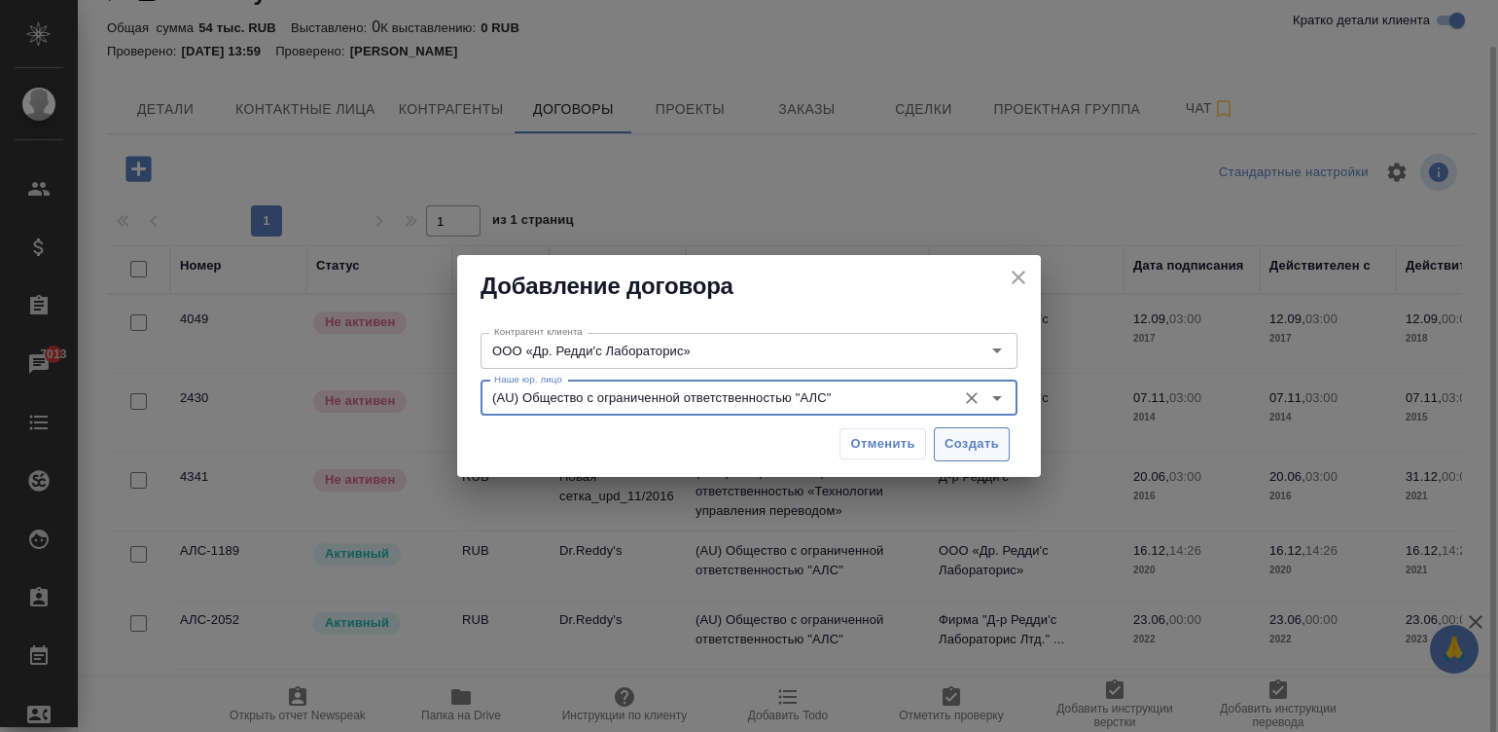
type input "(AU) Общество с ограниченной ответственностью "АЛС""
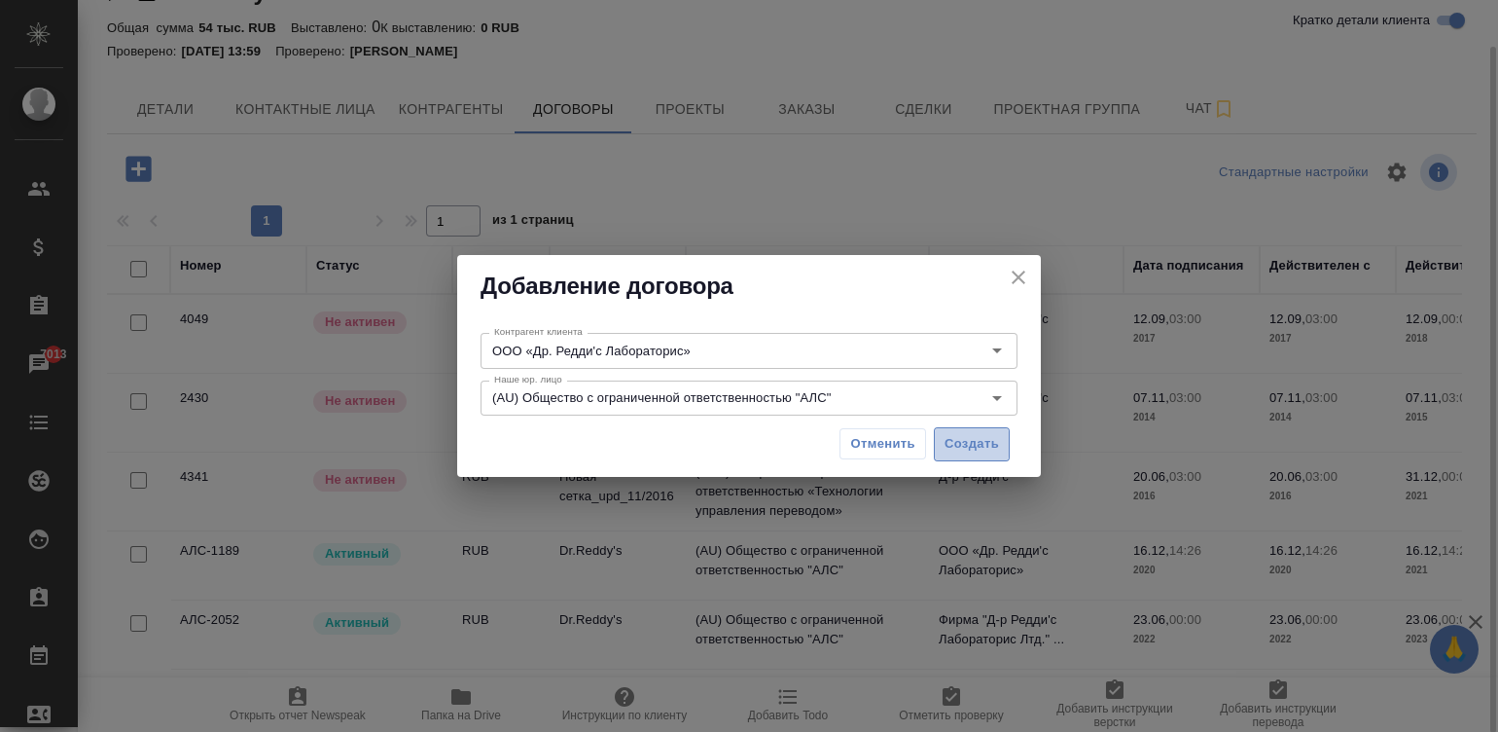
click at [957, 443] on span "Создать" at bounding box center [972, 444] width 54 height 22
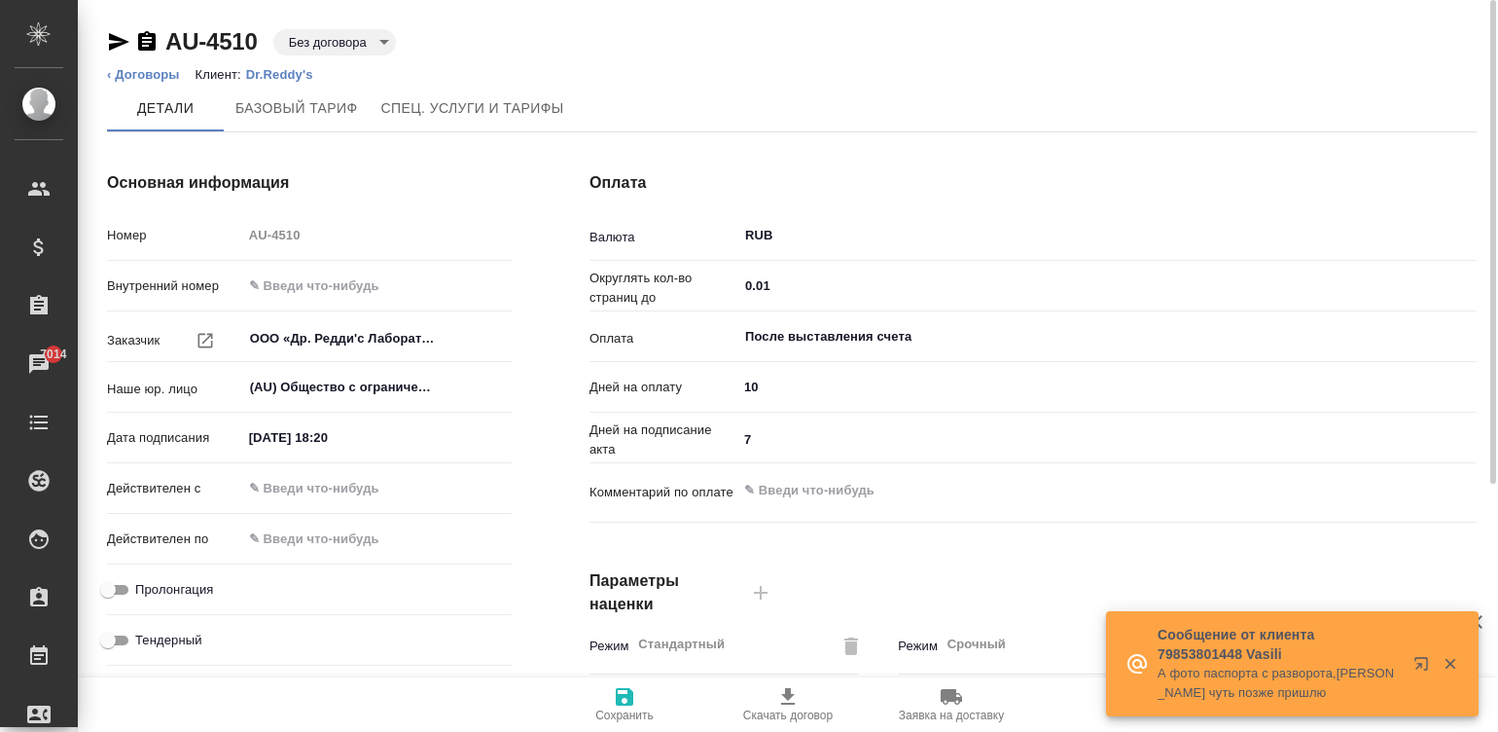
click at [350, 434] on input "[DATE] 18:20" at bounding box center [327, 437] width 170 height 28
click at [350, 434] on input "[DATE] 18:20" at bounding box center [328, 437] width 170 height 28
type input "2_.__.____ __:__"
type textarea "x"
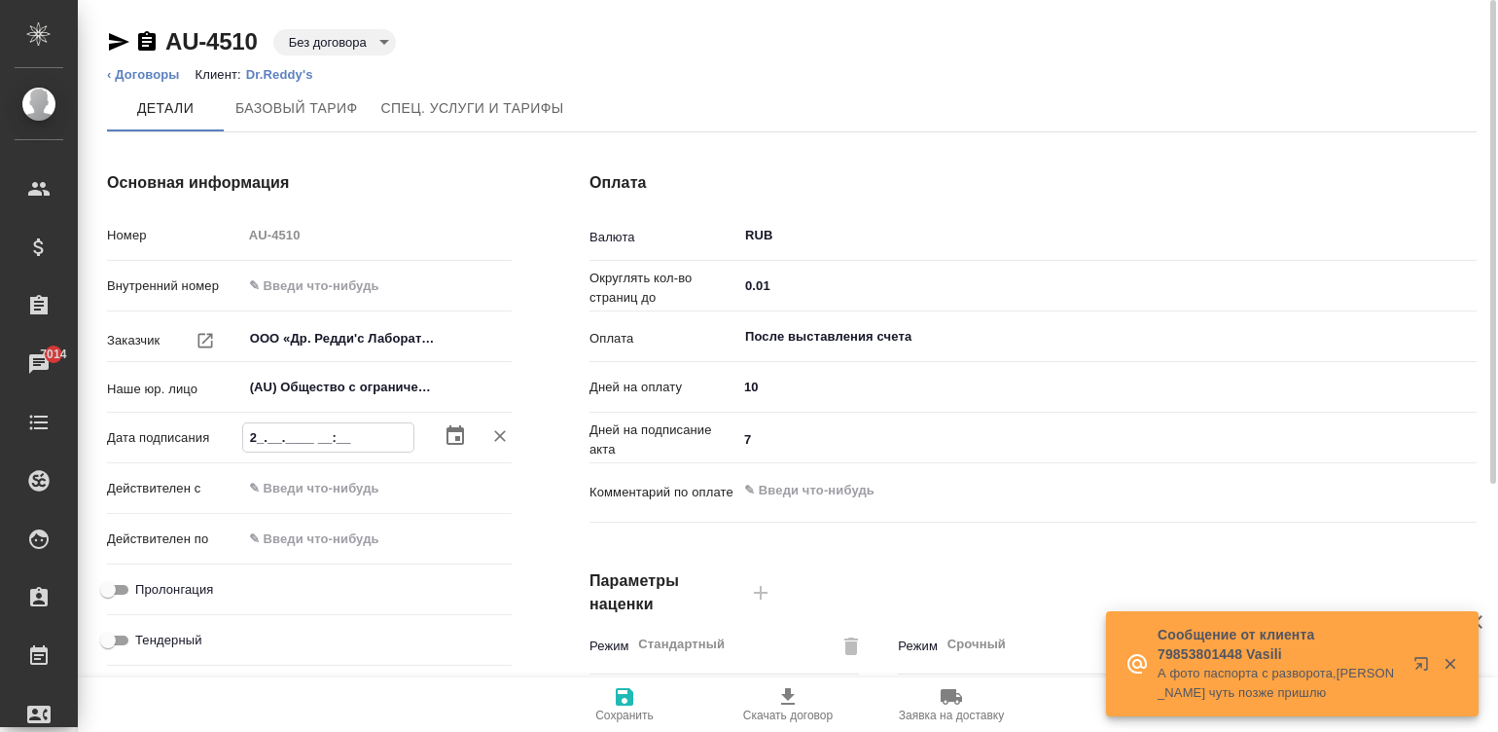
type input "20.__.____ __:__"
type textarea "x"
type input "20.0_.____ __:__"
type textarea "x"
type input "20.06.____ __:__"
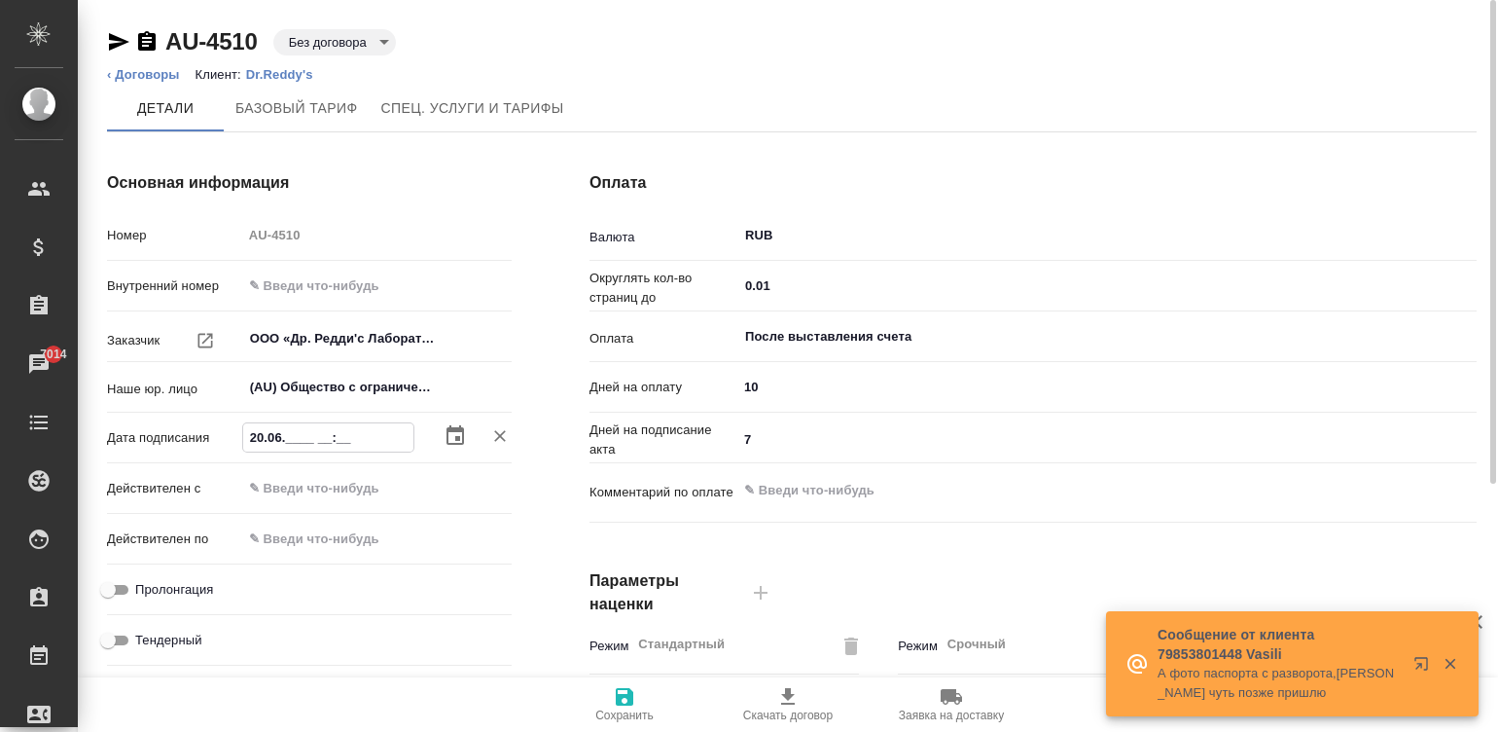
type textarea "x"
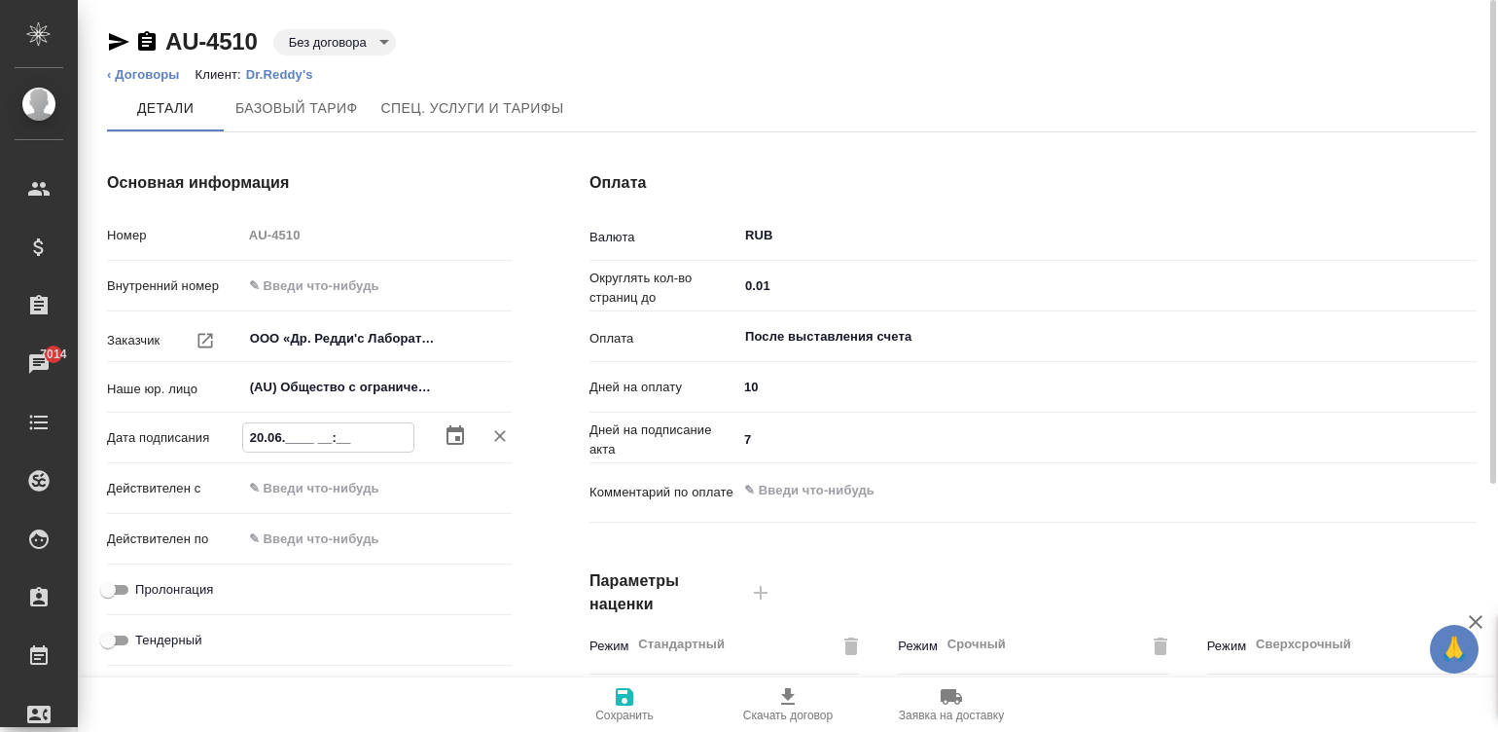
type input "20.06.2___ __:__"
type textarea "x"
type input "[DATE]__ __:__"
type textarea "x"
type input "[DATE]_ __:__"
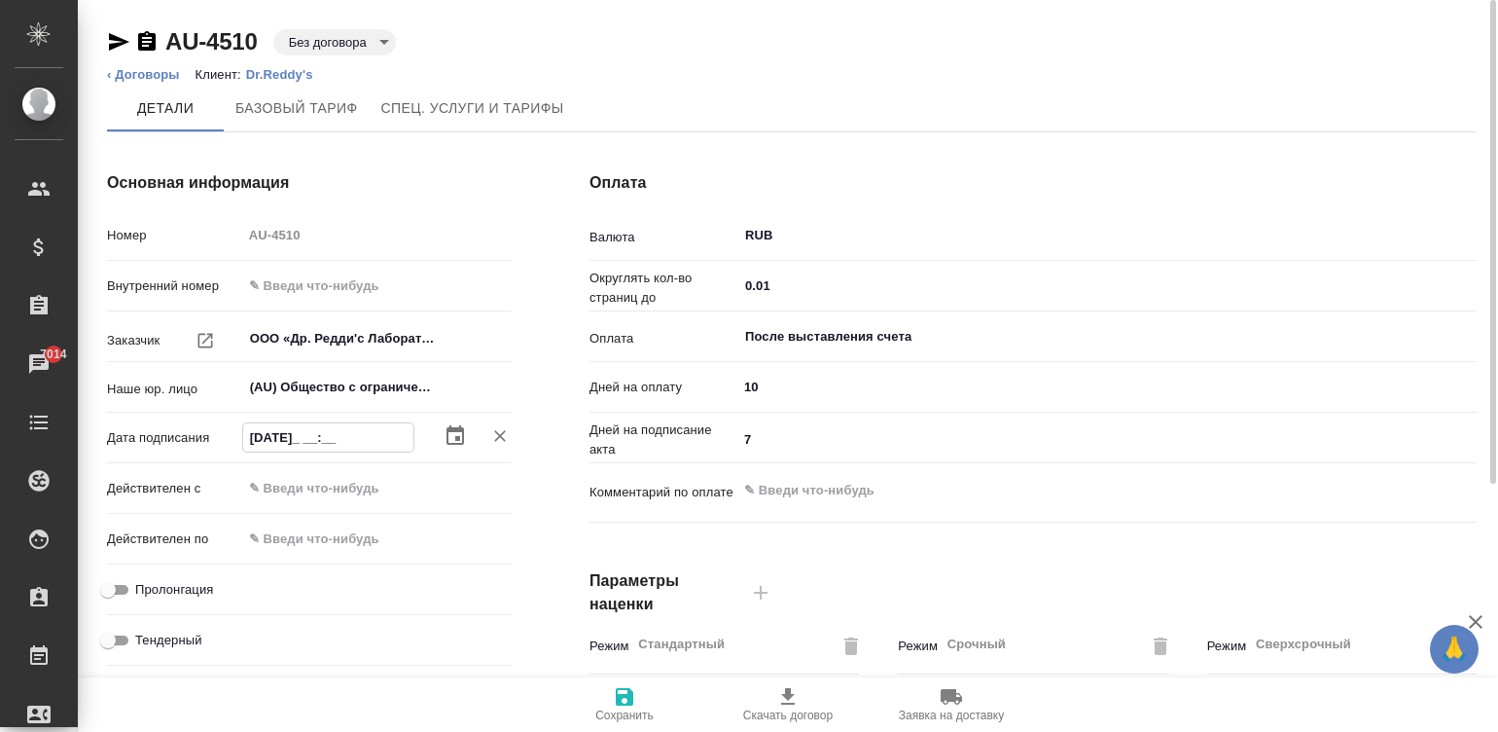
type textarea "x"
type input "[DATE] __:__"
type textarea "x"
type input "[DATE] 09:__"
type textarea "x"
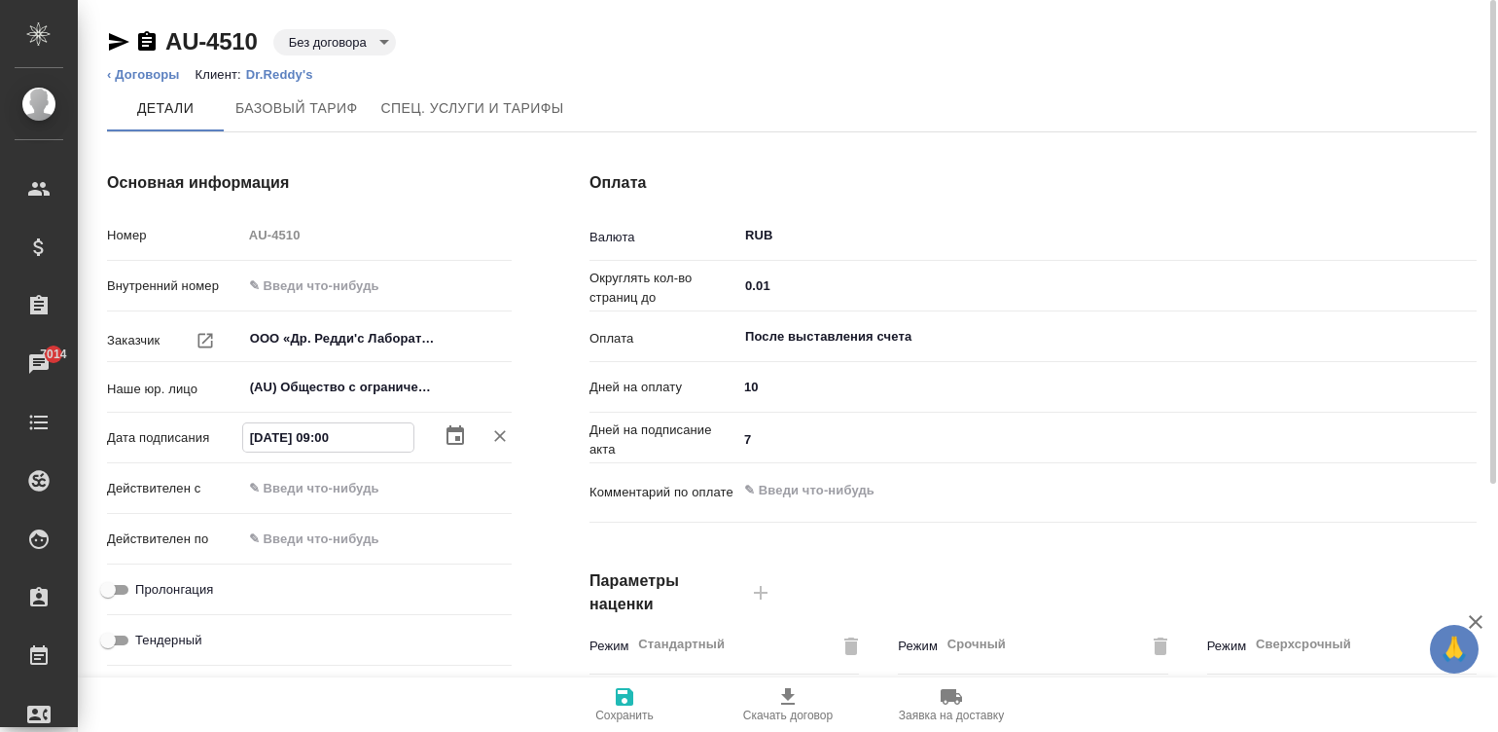
type input "[DATE] 09:00"
type textarea "x"
type input "[DATE] 09:00"
click at [334, 472] on div "Действителен с" at bounding box center [309, 488] width 405 height 34
click at [344, 474] on input "text" at bounding box center [328, 488] width 170 height 28
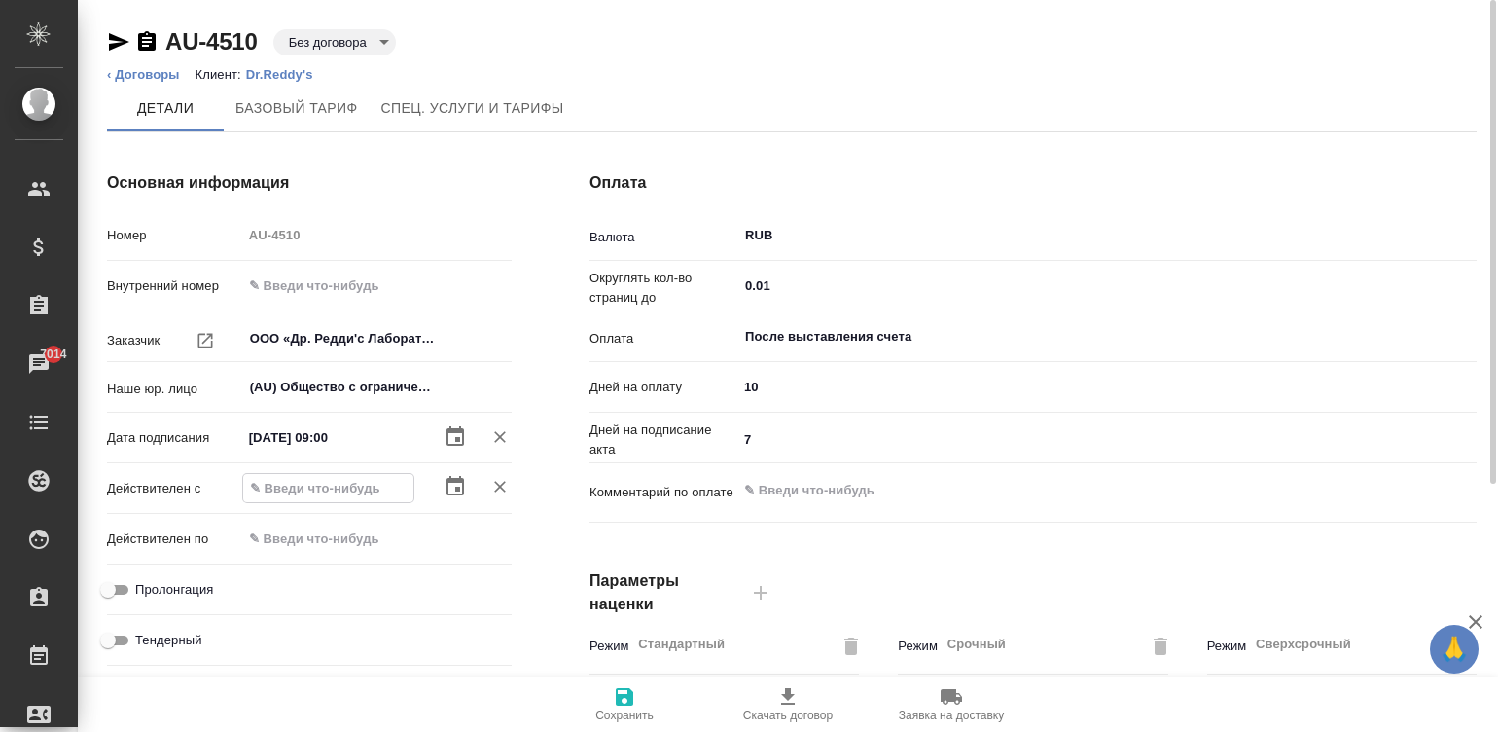
paste input "1_.__.____ __:__"
type input "1_.__.____ __:__"
type textarea "x"
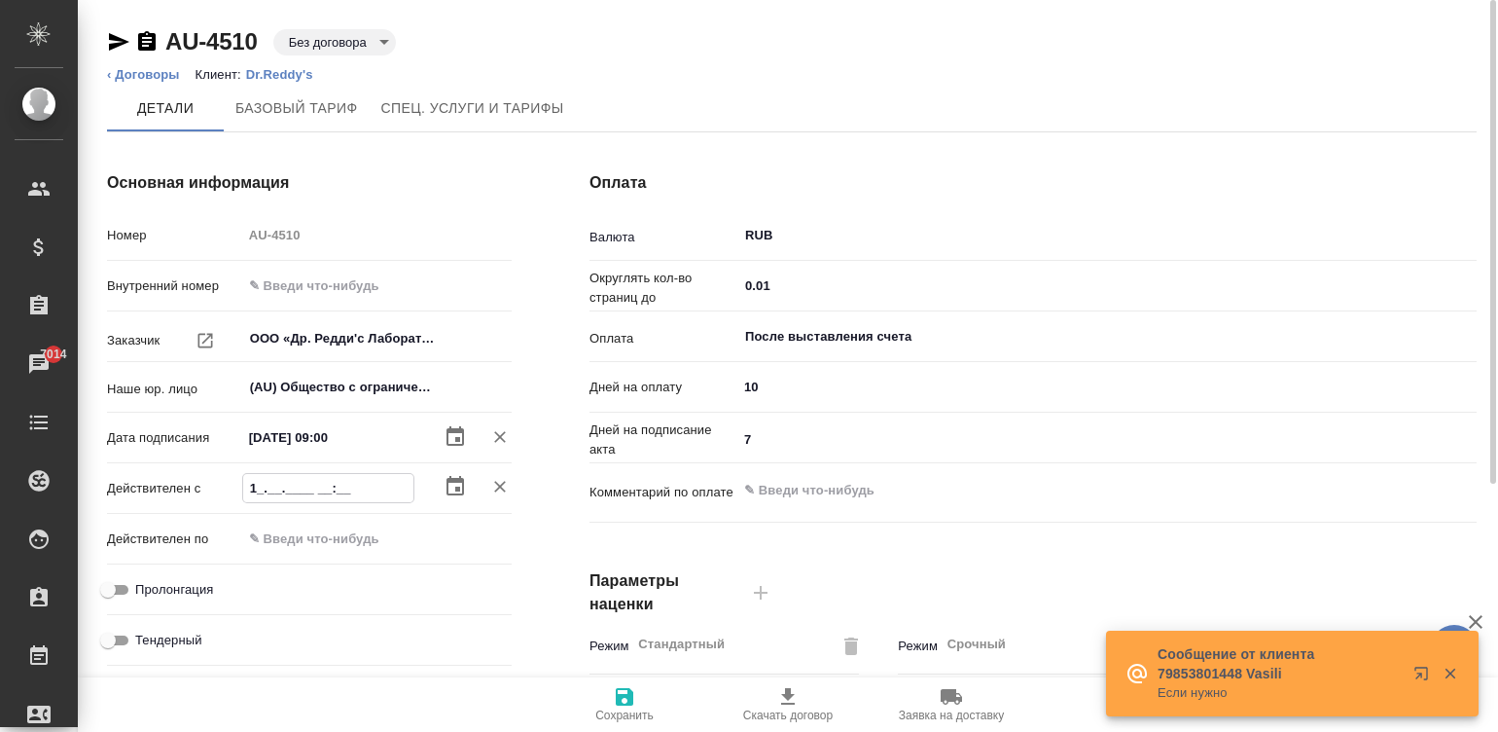
paste input "text"
click at [300, 439] on input "[DATE] 09:00" at bounding box center [328, 437] width 170 height 28
click at [341, 484] on input "1_.__.____ __:__" at bounding box center [328, 488] width 170 height 28
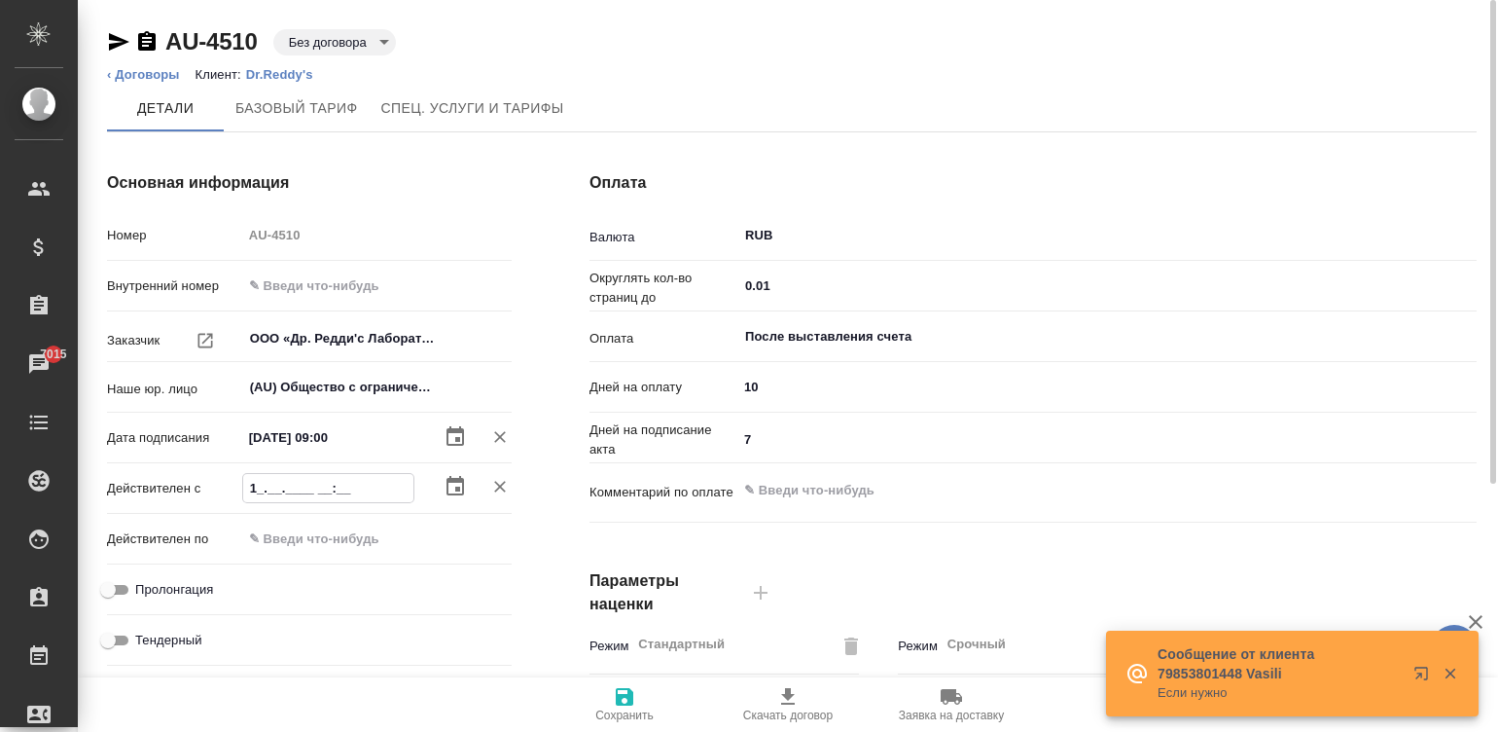
click at [341, 484] on input "1_.__.____ __:__" at bounding box center [328, 488] width 170 height 28
paste input "[DATE] 09:00"
type input "[DATE] 09:00"
type textarea "x"
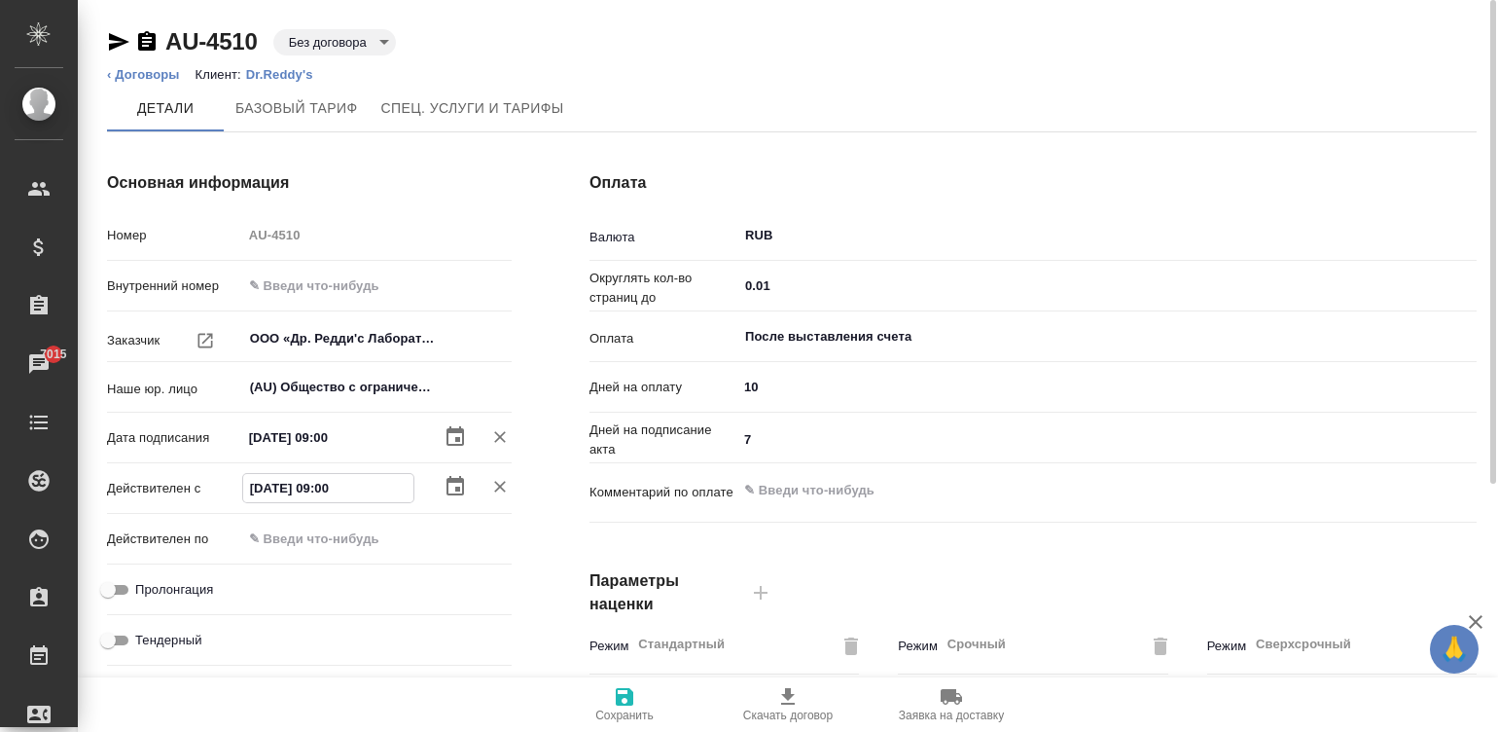
type input "[DATE] 09:00"
click at [748, 387] on input "10" at bounding box center [1106, 387] width 737 height 28
type input "6"
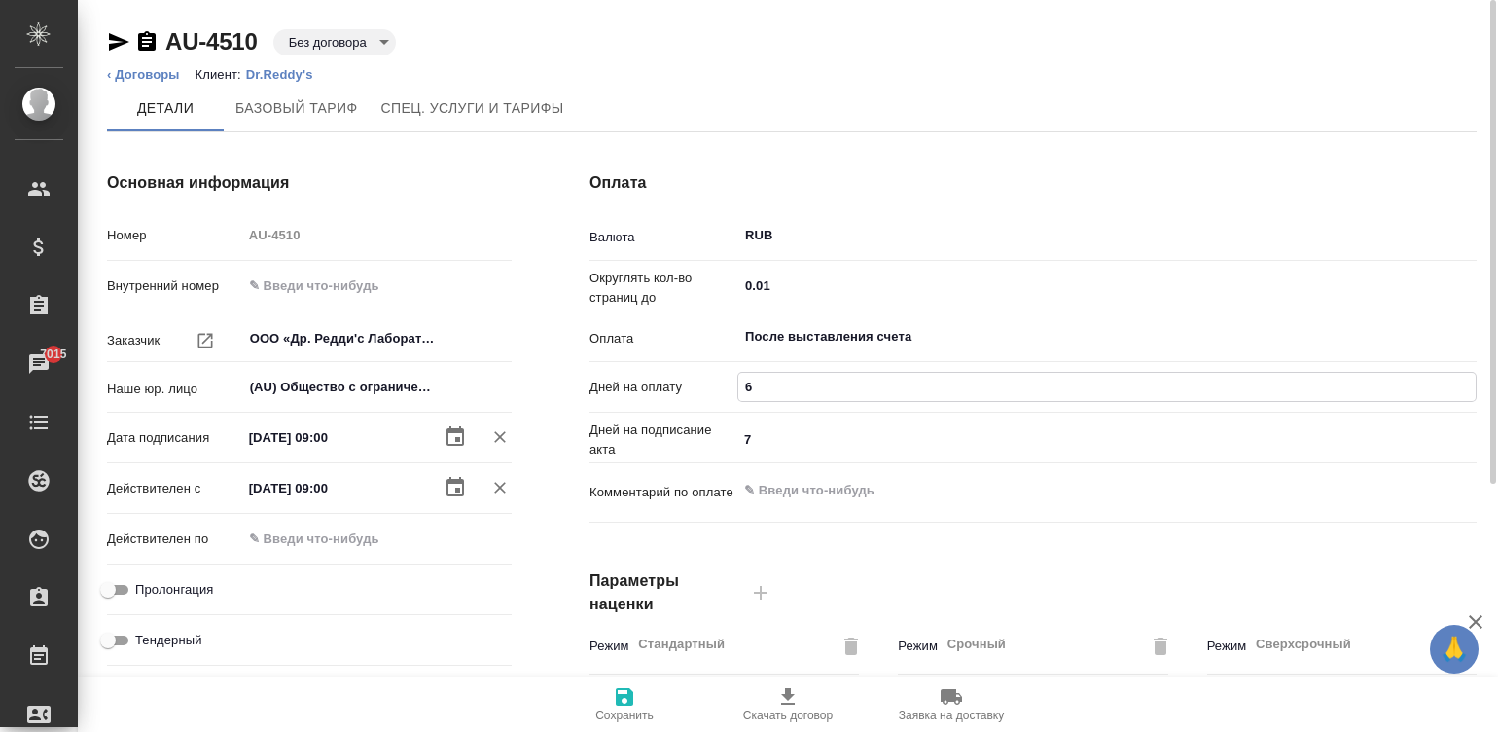
type textarea "x"
type input "60"
type textarea "x"
type input "60"
click at [117, 584] on input "Пролонгация" at bounding box center [108, 589] width 70 height 23
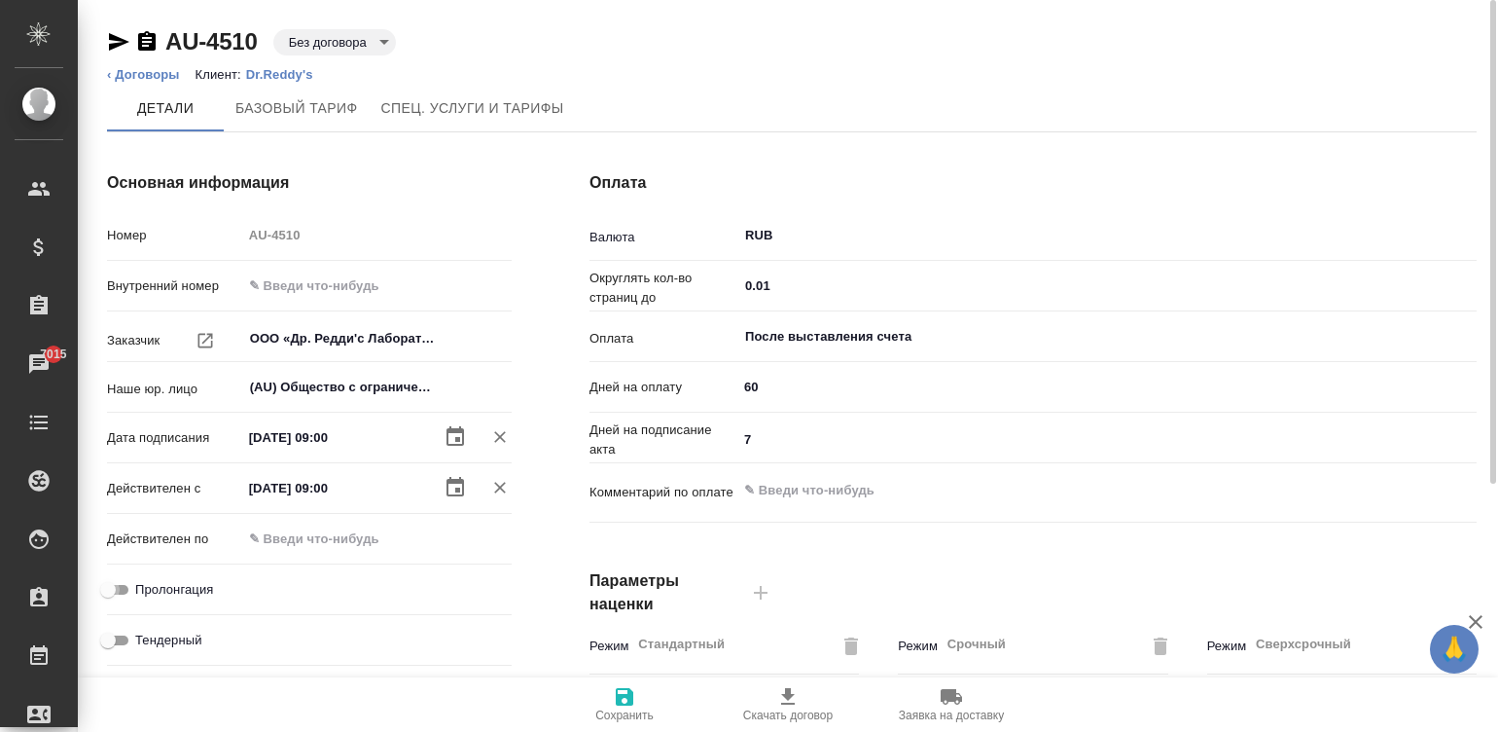
checkbox input "true"
type textarea "x"
click at [609, 716] on span "Сохранить" at bounding box center [624, 715] width 58 height 14
click at [769, 381] on input "60" at bounding box center [1106, 387] width 737 height 28
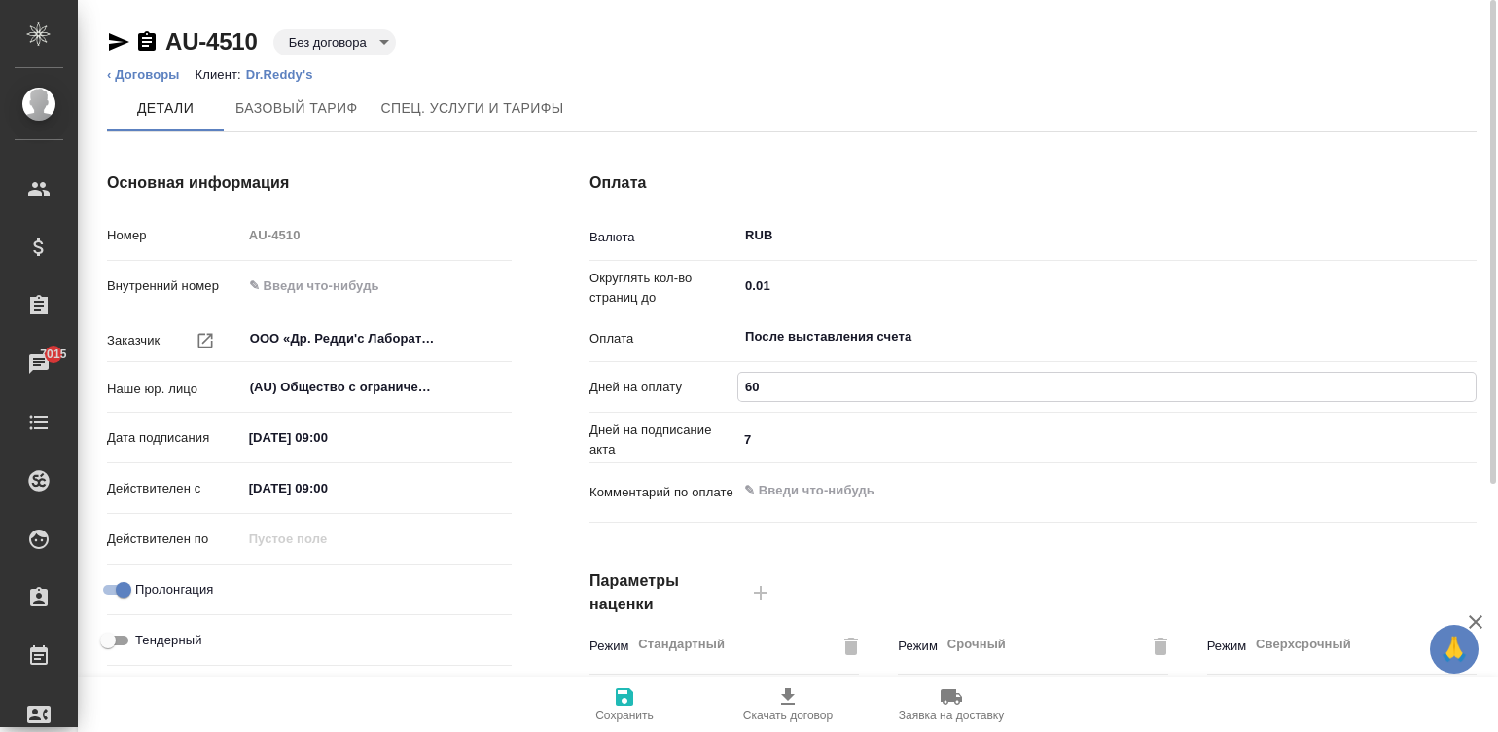
click at [769, 381] on input "60" at bounding box center [1106, 387] width 737 height 28
type input "1"
type textarea "x"
type input "10"
type textarea "x"
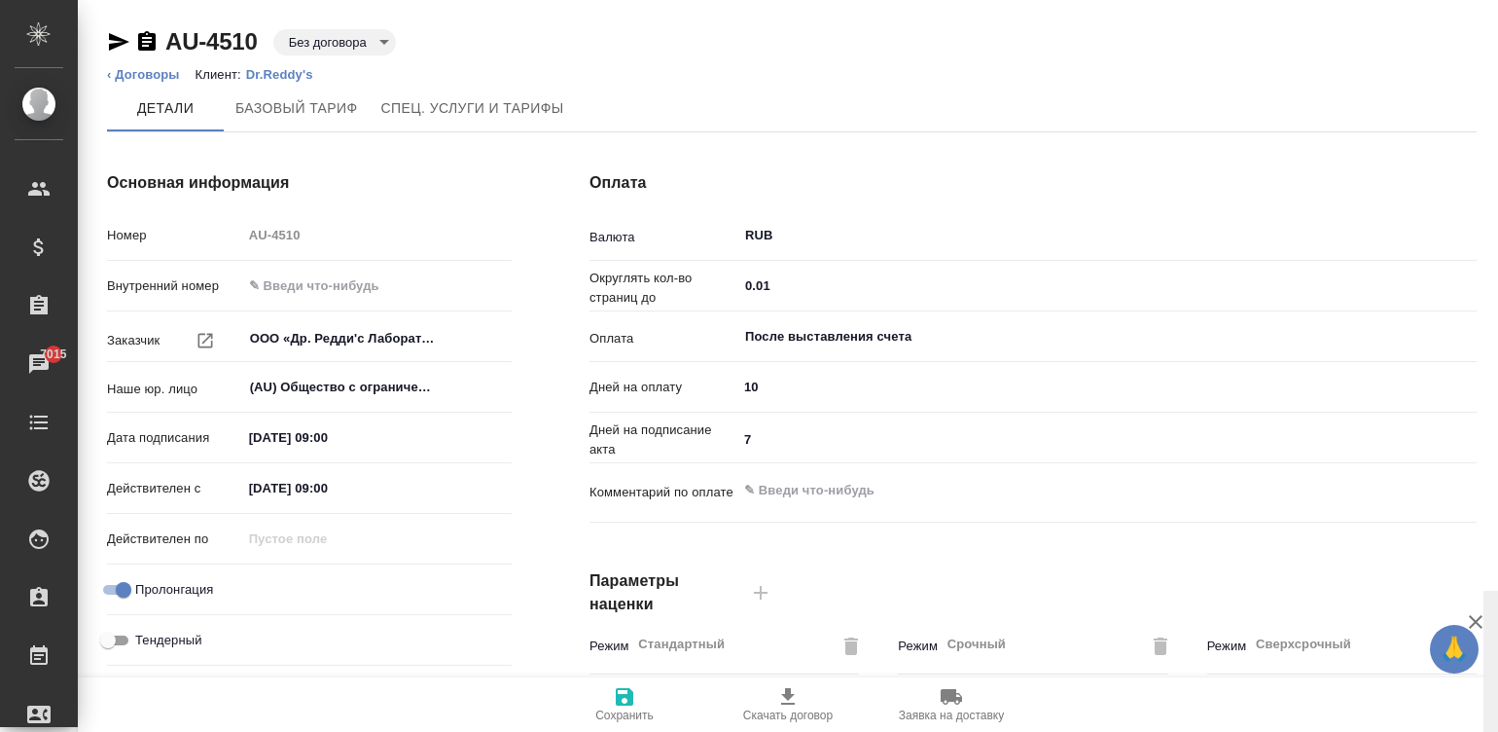
scroll to position [591, 0]
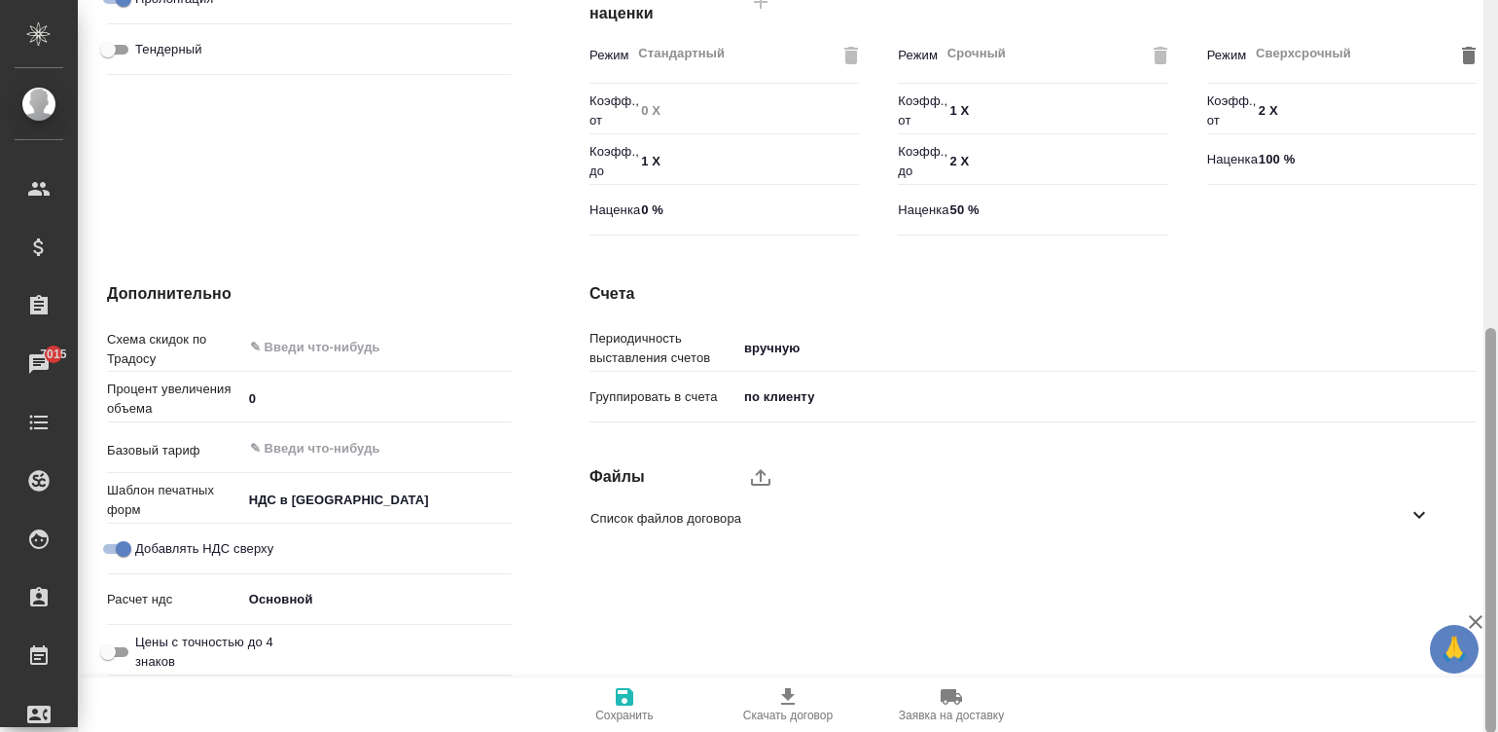
click at [1488, 532] on div at bounding box center [1491, 366] width 15 height 733
click at [754, 470] on icon "upload" at bounding box center [760, 476] width 23 height 23
click at [0, 0] on input "upload" at bounding box center [0, 0] width 0 height 0
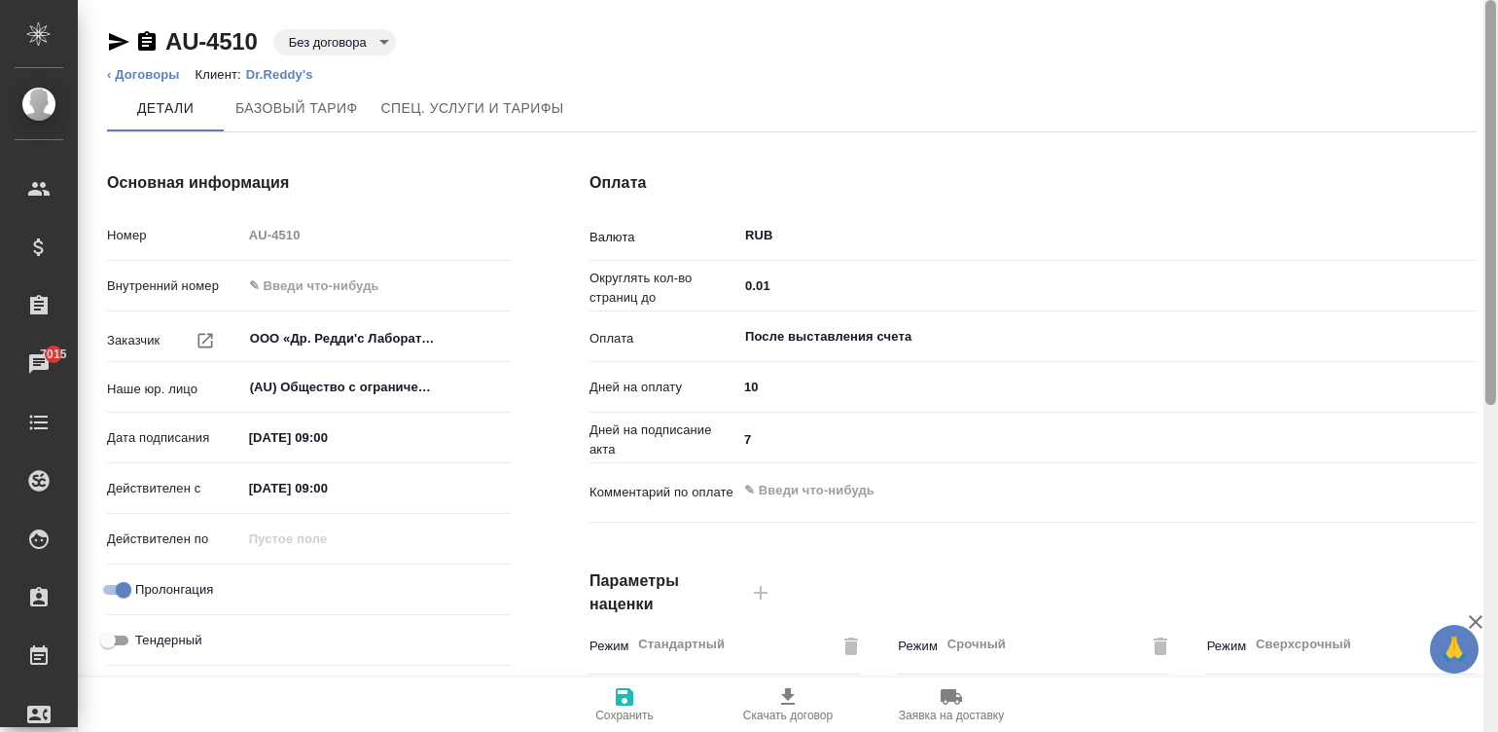
click at [1484, 19] on div at bounding box center [1491, 366] width 15 height 733
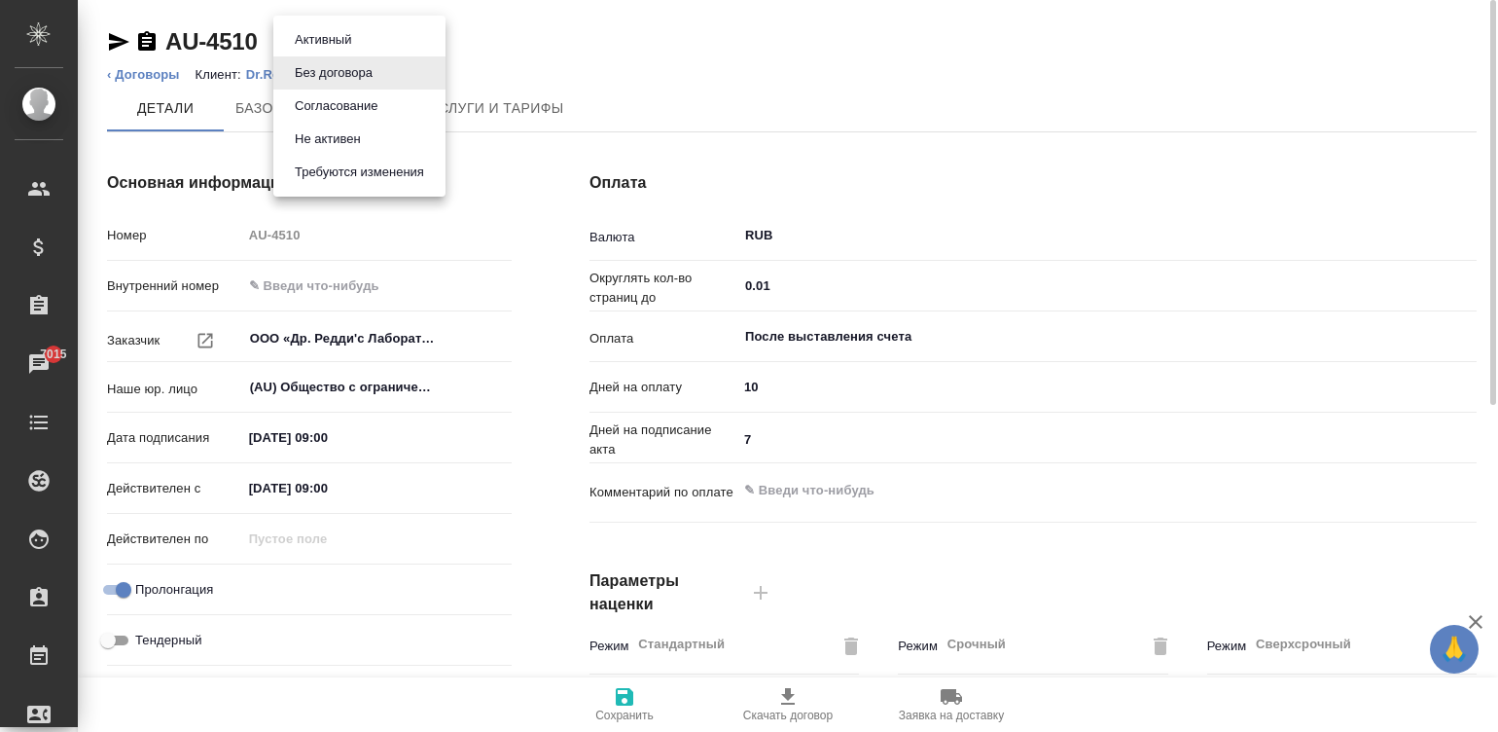
click at [340, 38] on body "🙏 .cls-1 fill:#fff; AWATERA [PERSON_NAME]malinina Клиенты Спецификации Заказы 7…" at bounding box center [749, 366] width 1498 height 732
type input "60"
type textarea "x"
click at [356, 38] on button "Активный" at bounding box center [323, 39] width 68 height 21
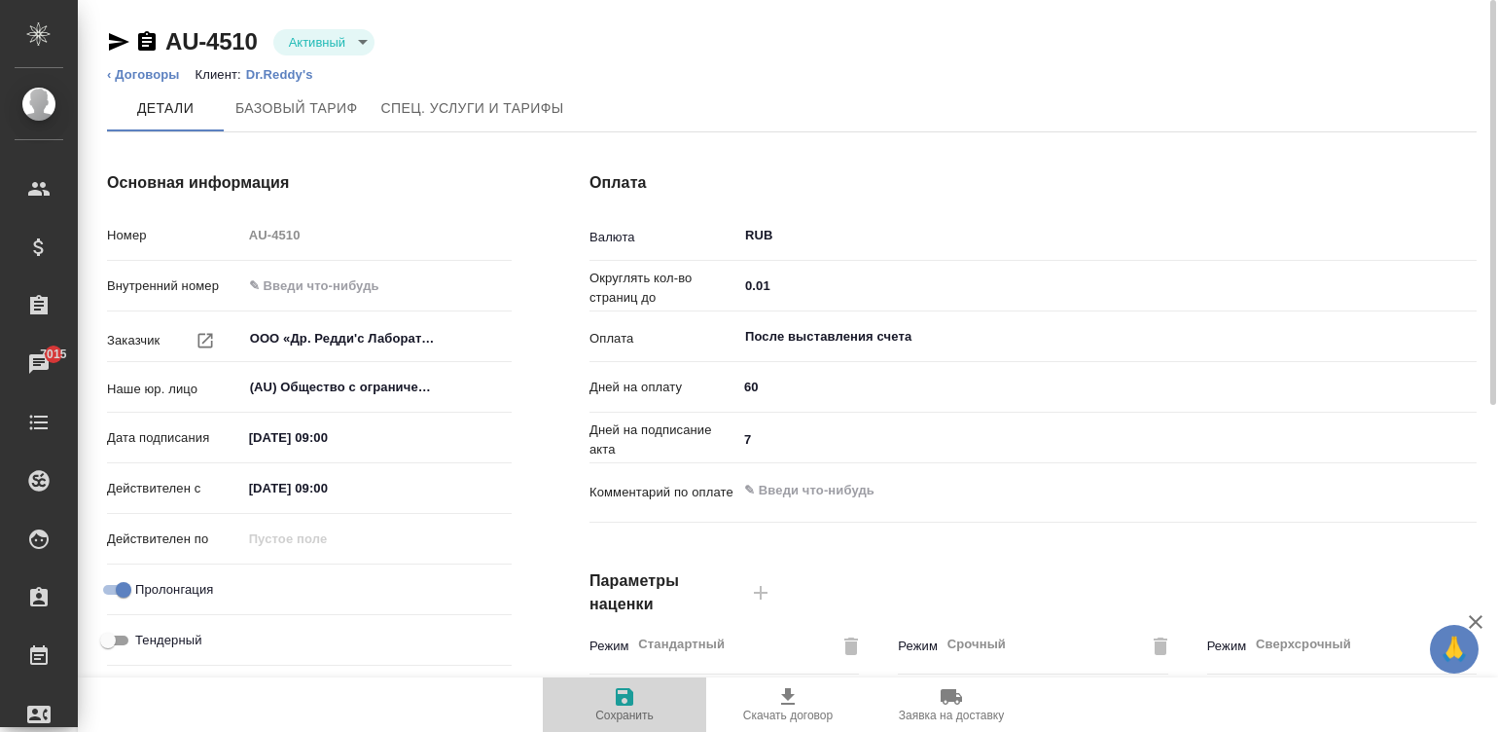
click at [650, 709] on span "Сохранить" at bounding box center [624, 715] width 58 height 14
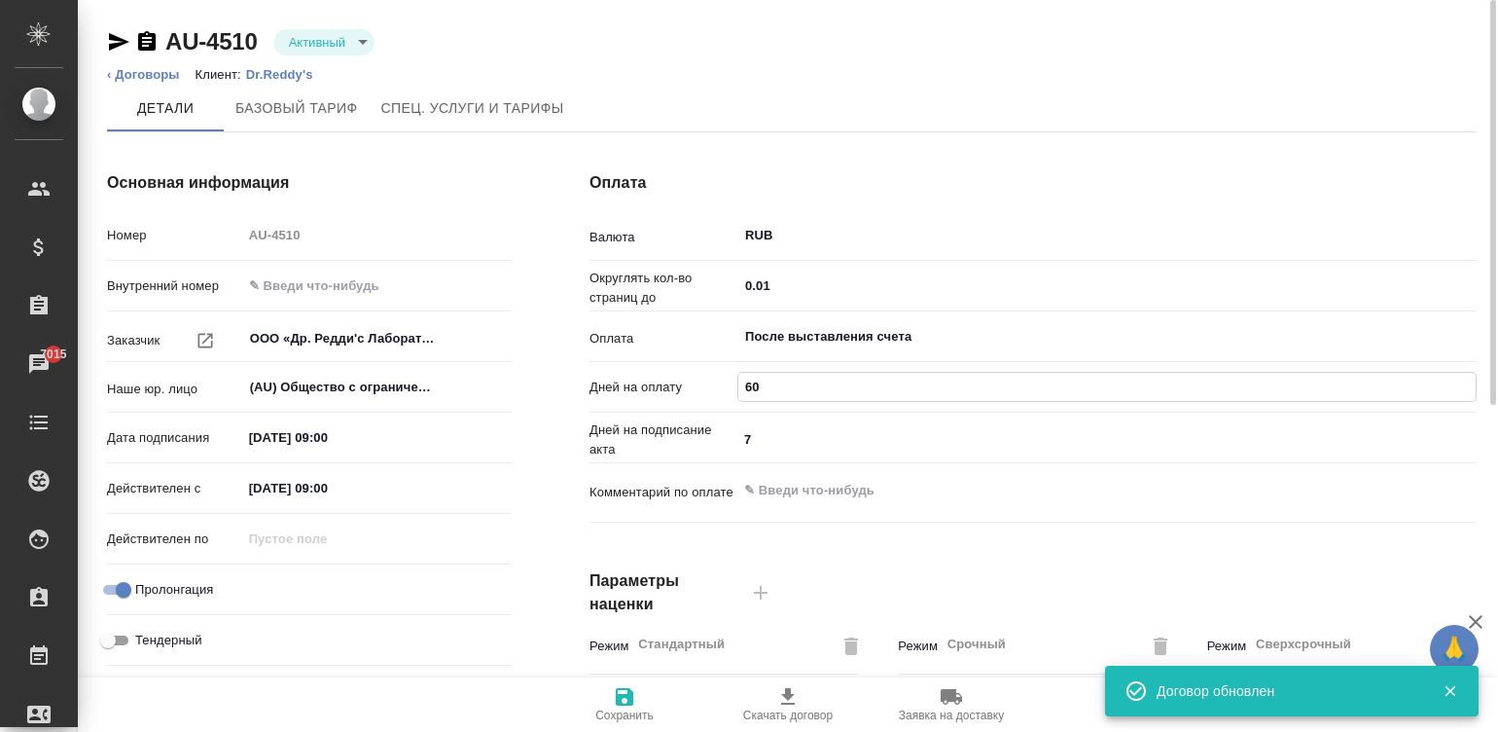
click at [759, 377] on input "60" at bounding box center [1106, 387] width 737 height 28
type input "1"
type textarea "x"
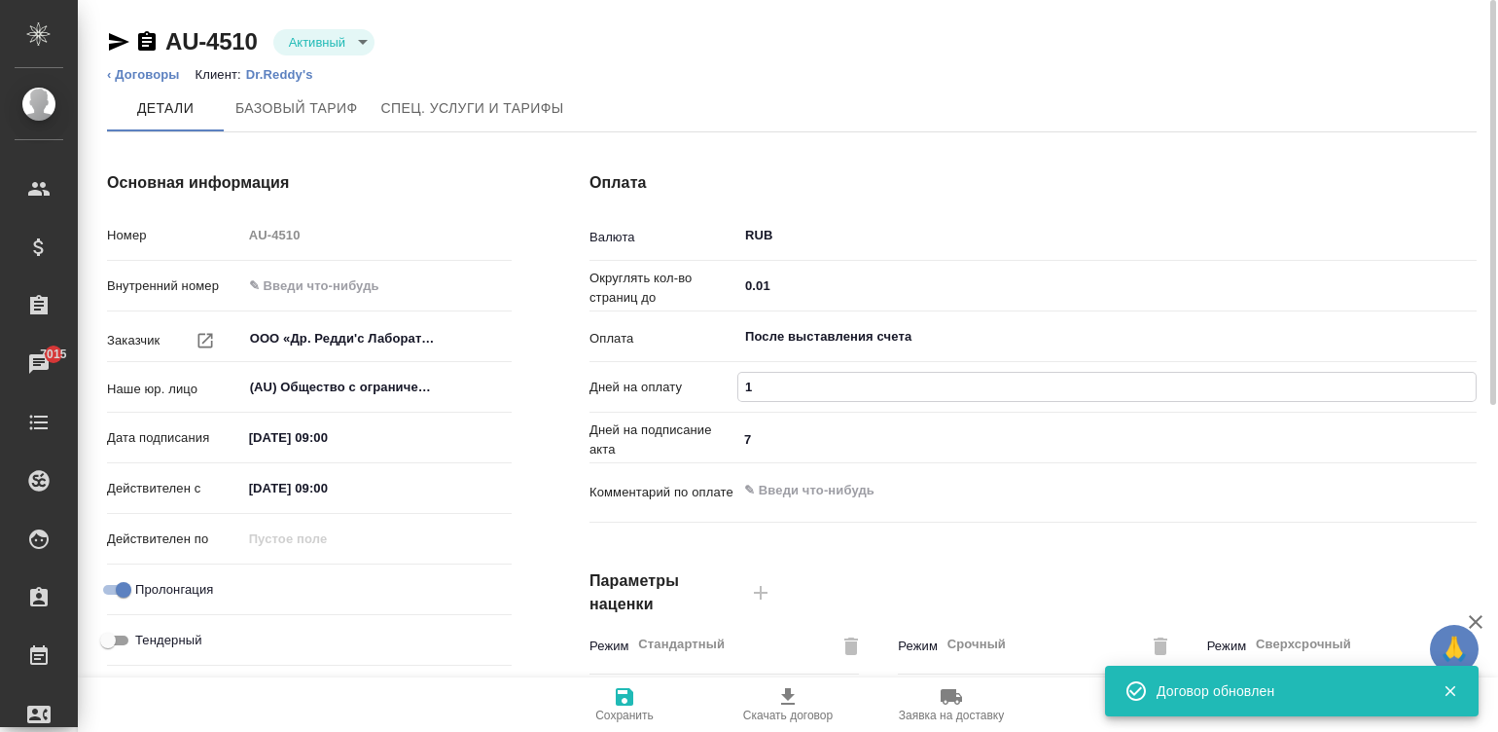
type input "10"
type textarea "x"
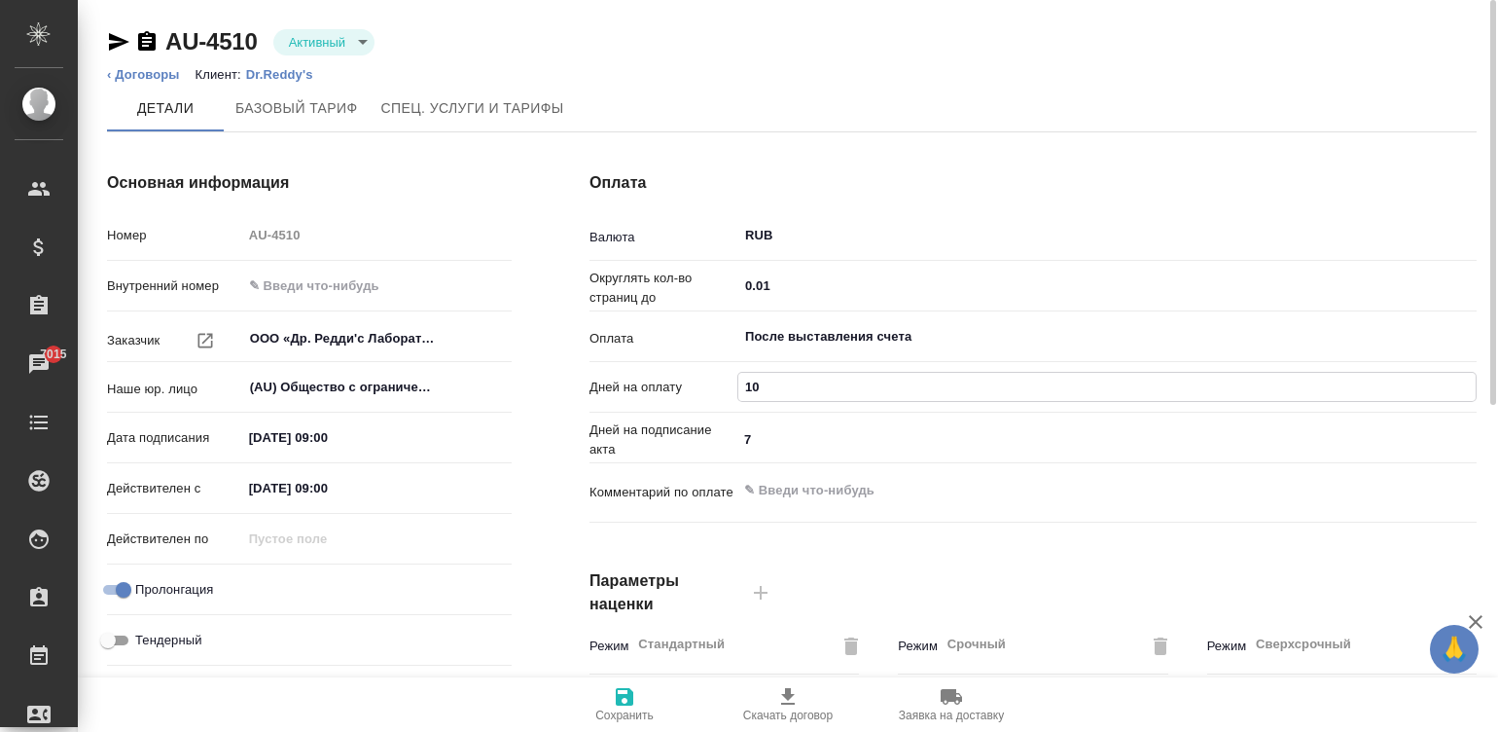
type input "10"
click at [625, 709] on span "Сохранить" at bounding box center [624, 715] width 58 height 14
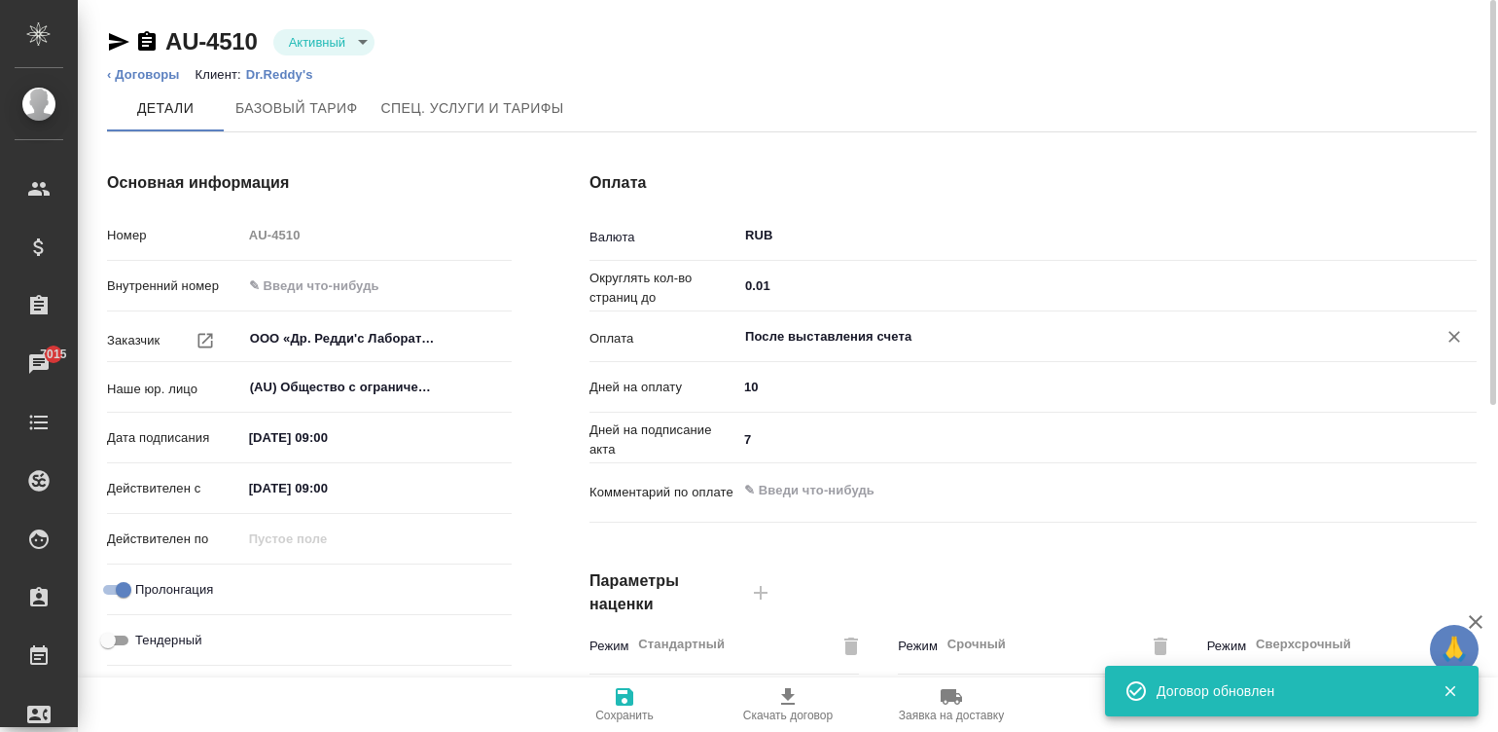
click at [791, 321] on div "После выставления счета ​" at bounding box center [1106, 336] width 739 height 35
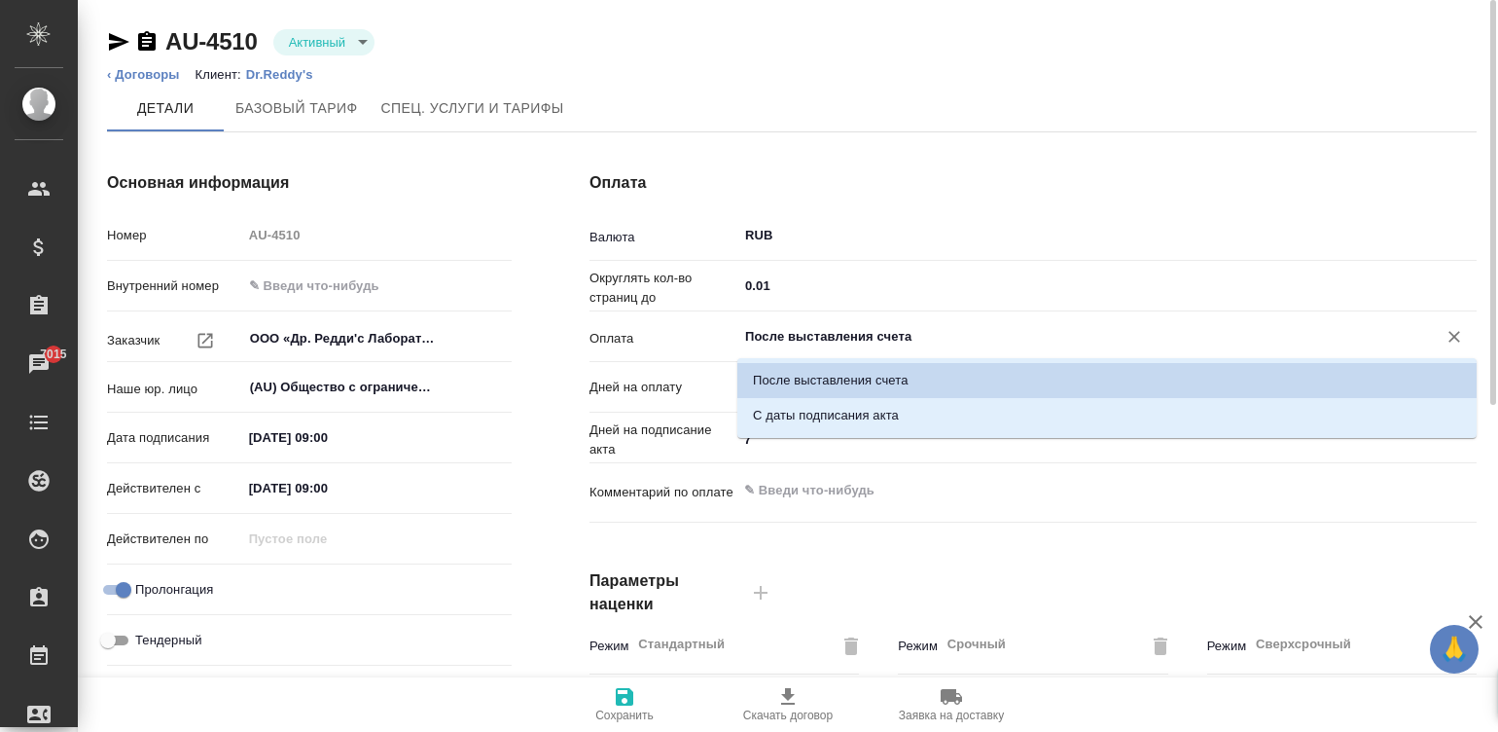
click at [836, 331] on input "После выставления счета" at bounding box center [1074, 336] width 663 height 23
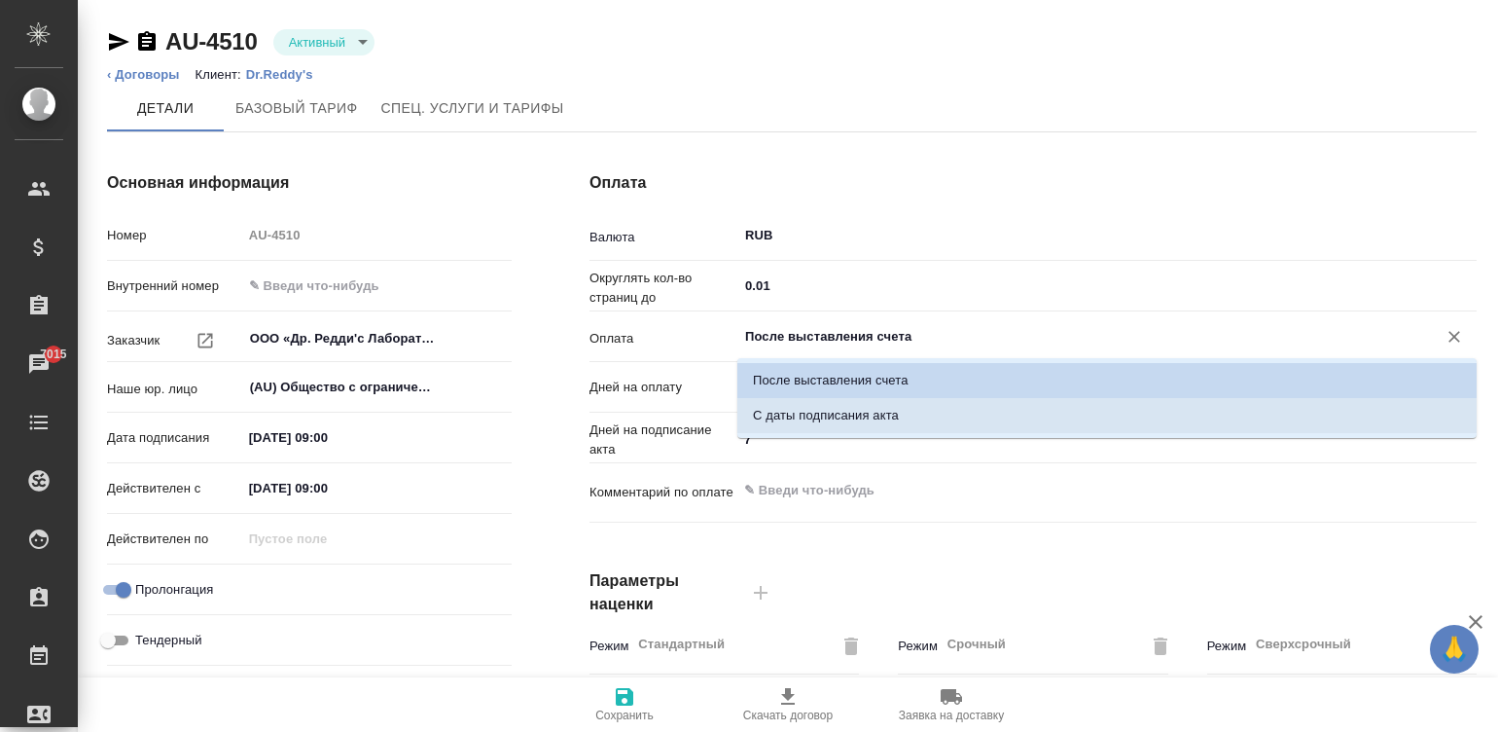
click at [883, 410] on p "С даты подписания акта" at bounding box center [826, 415] width 146 height 19
type input "С даты подписания акта"
type textarea "x"
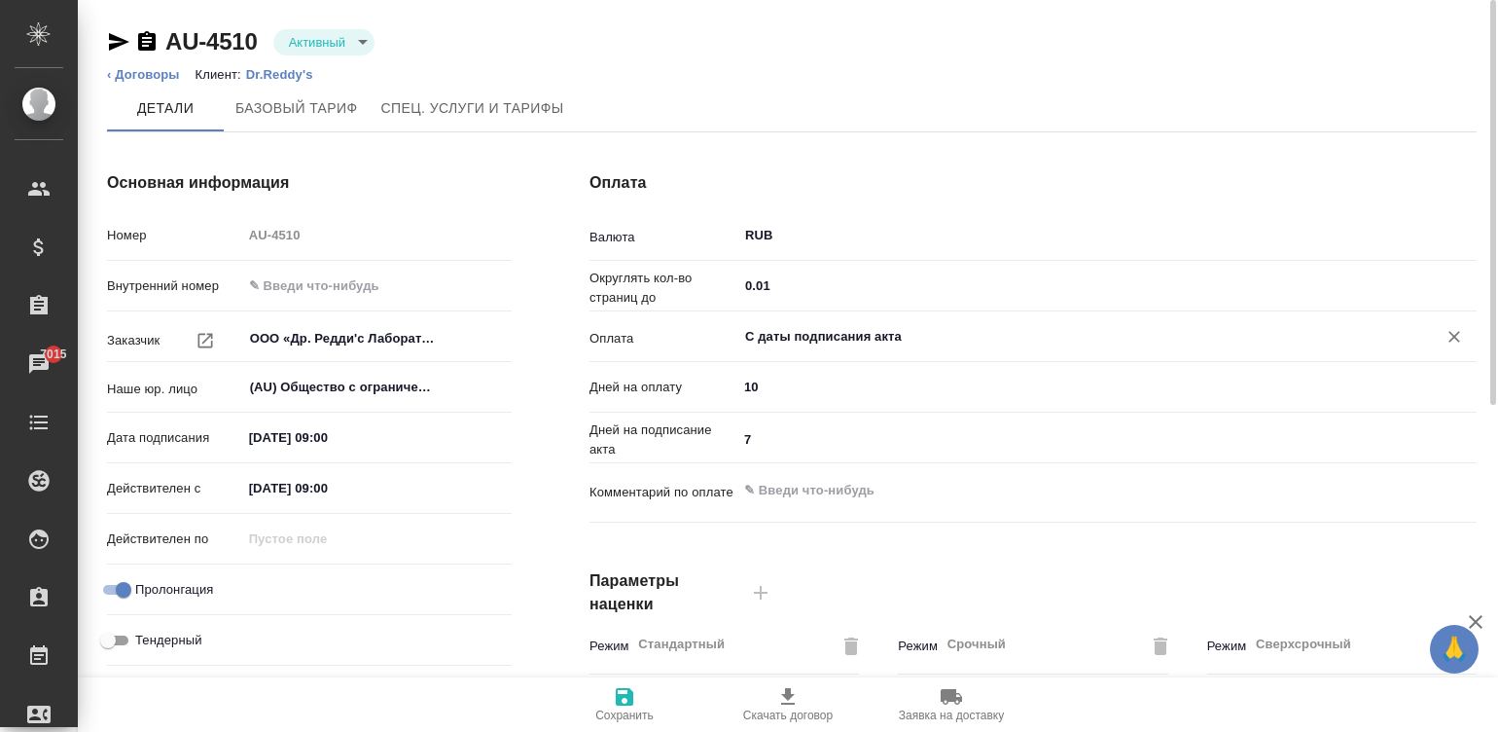
click at [618, 697] on icon "button" at bounding box center [625, 697] width 18 height 18
